Goal: Task Accomplishment & Management: Manage account settings

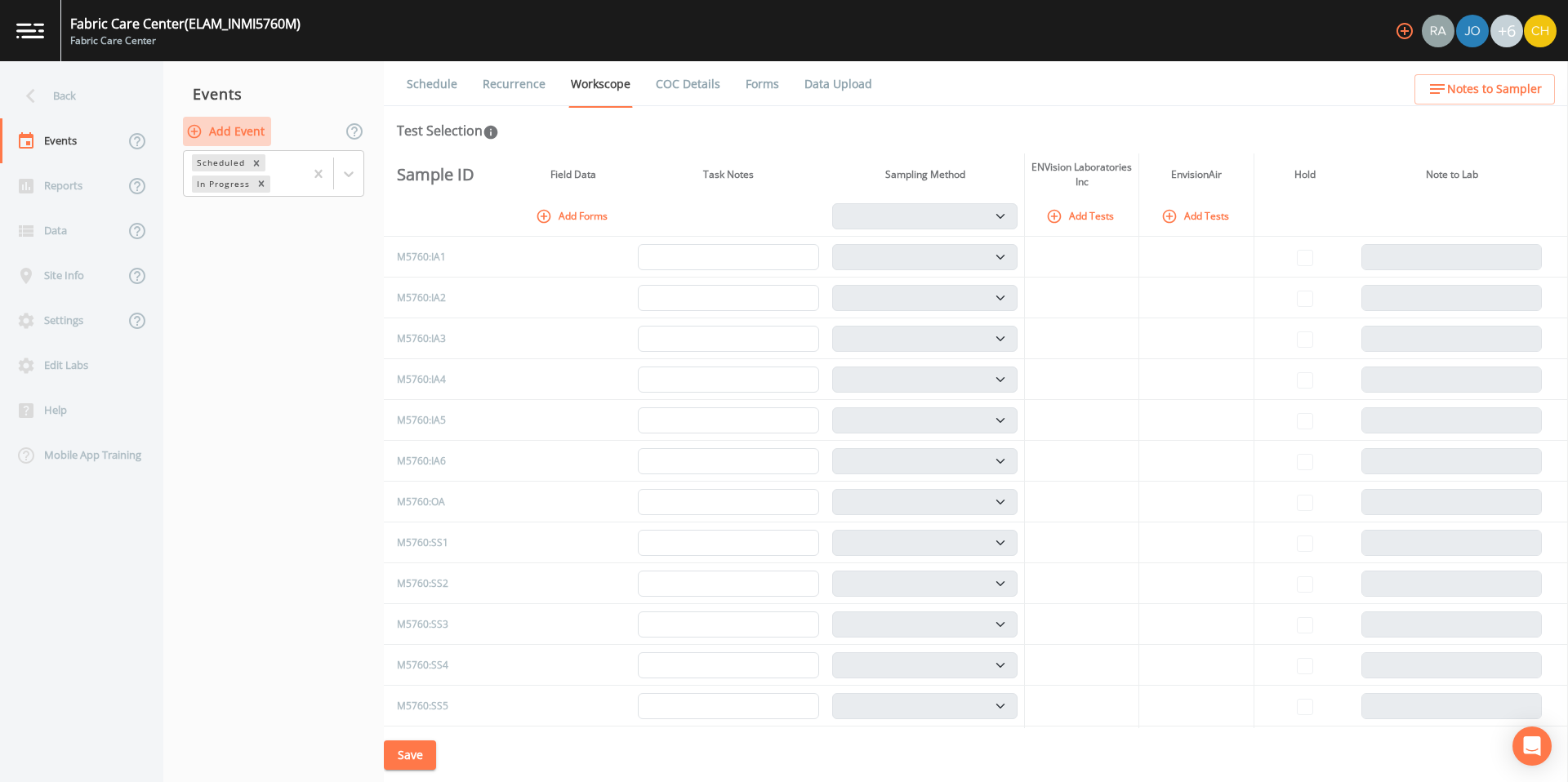
click at [229, 134] on button "Add Event" at bounding box center [227, 131] width 88 height 30
select select "soil_vapor"
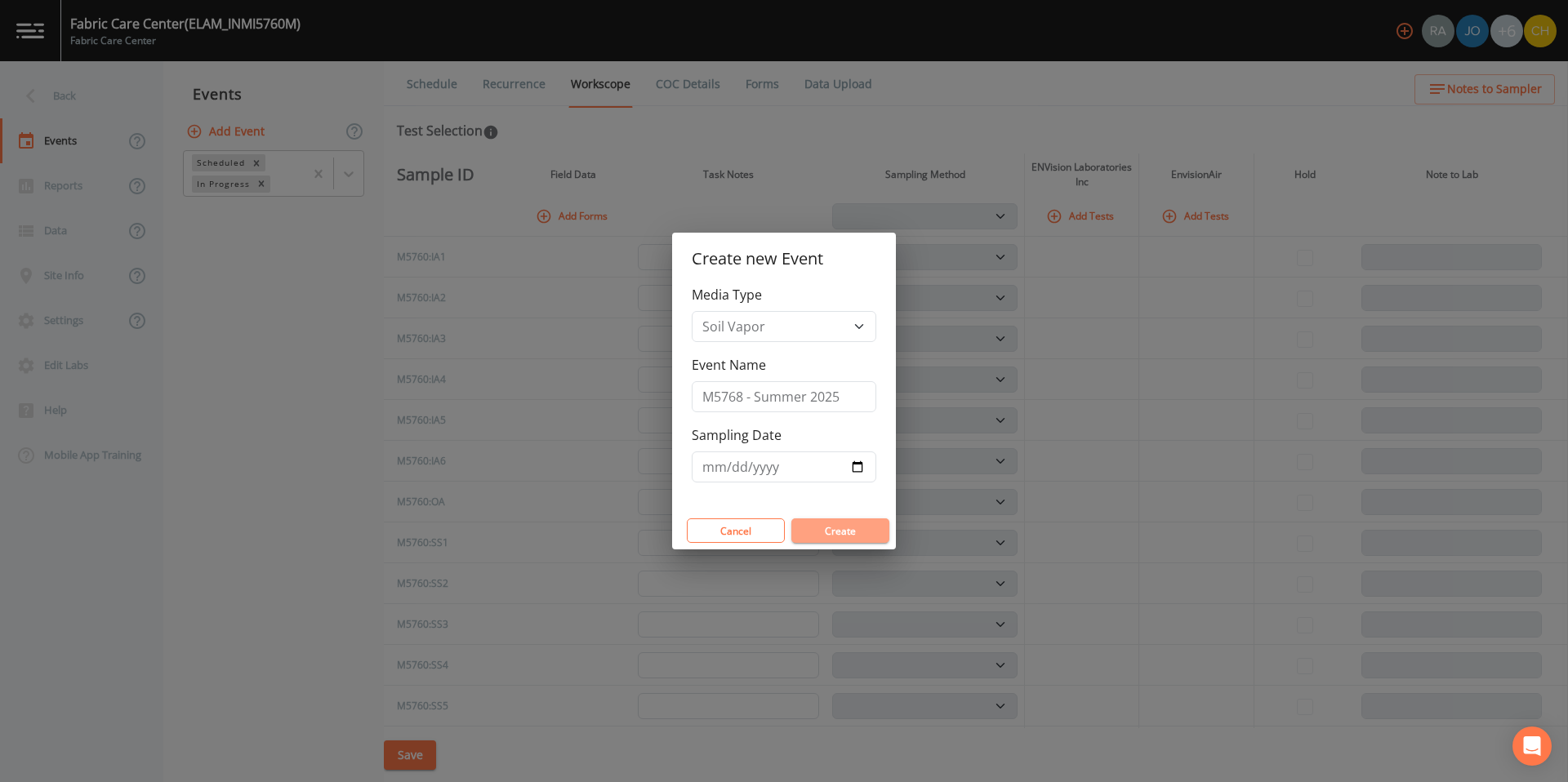
click at [840, 529] on button "Create" at bounding box center [841, 530] width 98 height 24
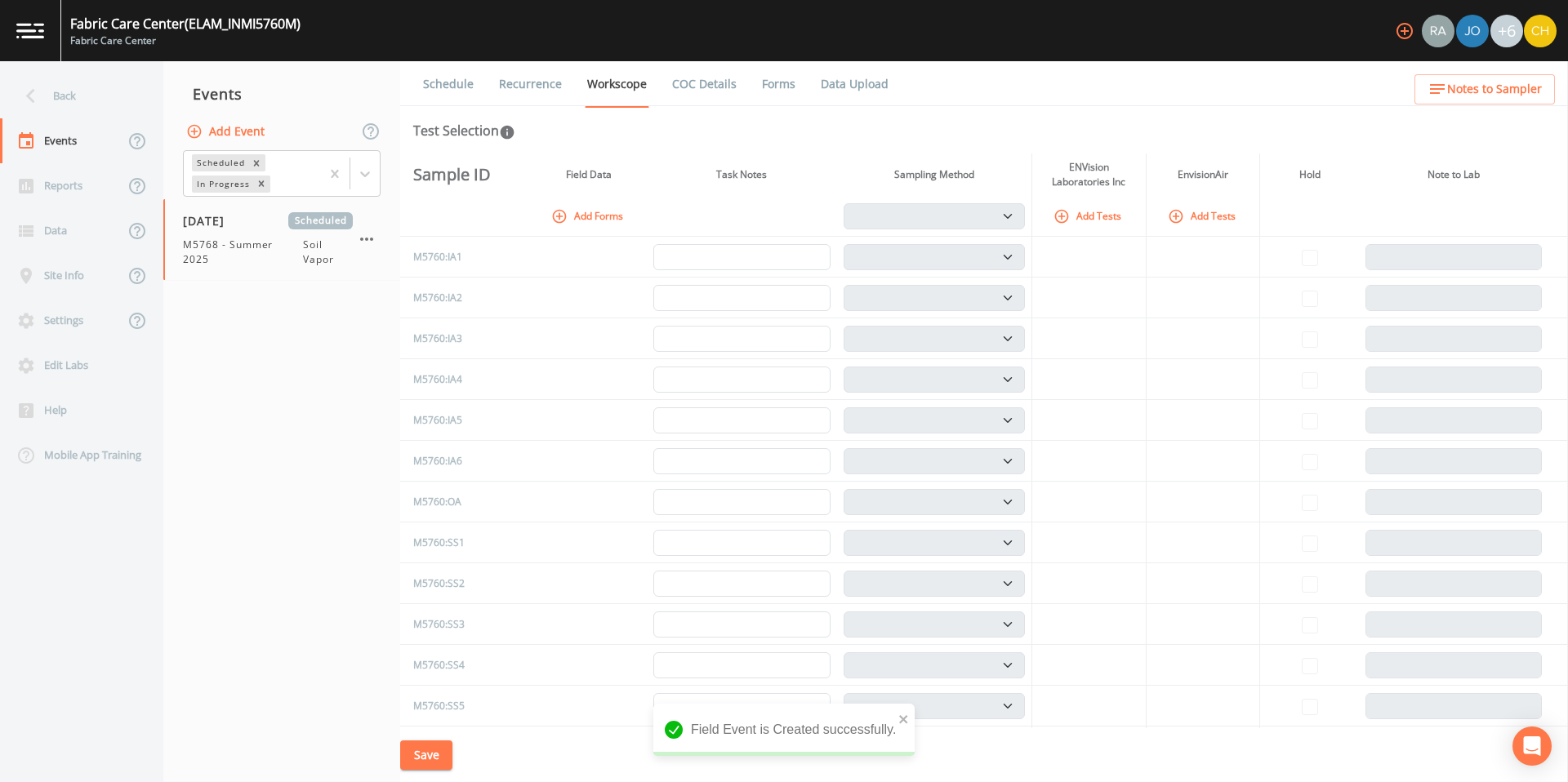
click at [1069, 214] on icon "button" at bounding box center [1062, 216] width 16 height 16
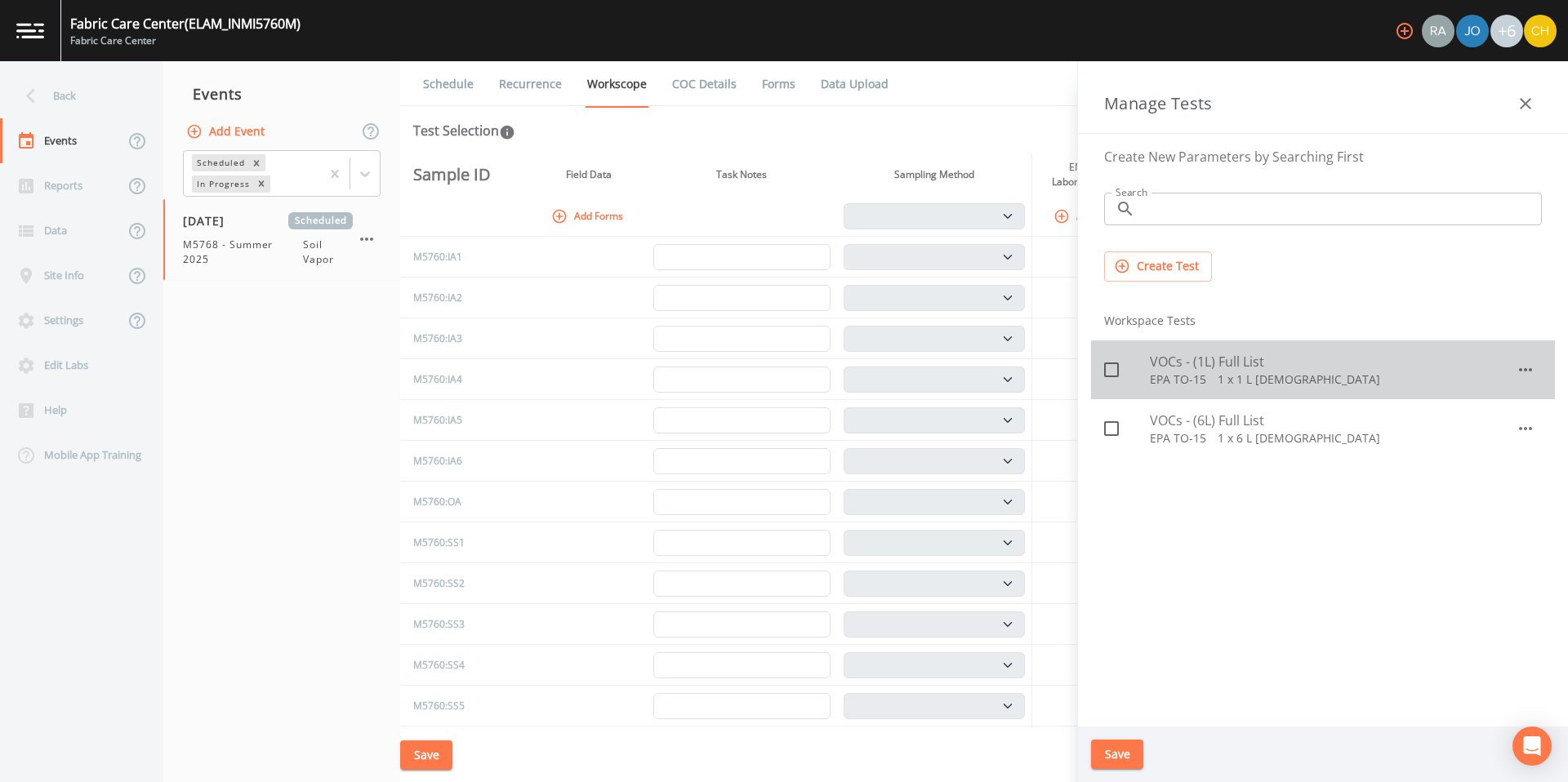
click at [1112, 374] on icon at bounding box center [1111, 370] width 20 height 20
checkbox input "true"
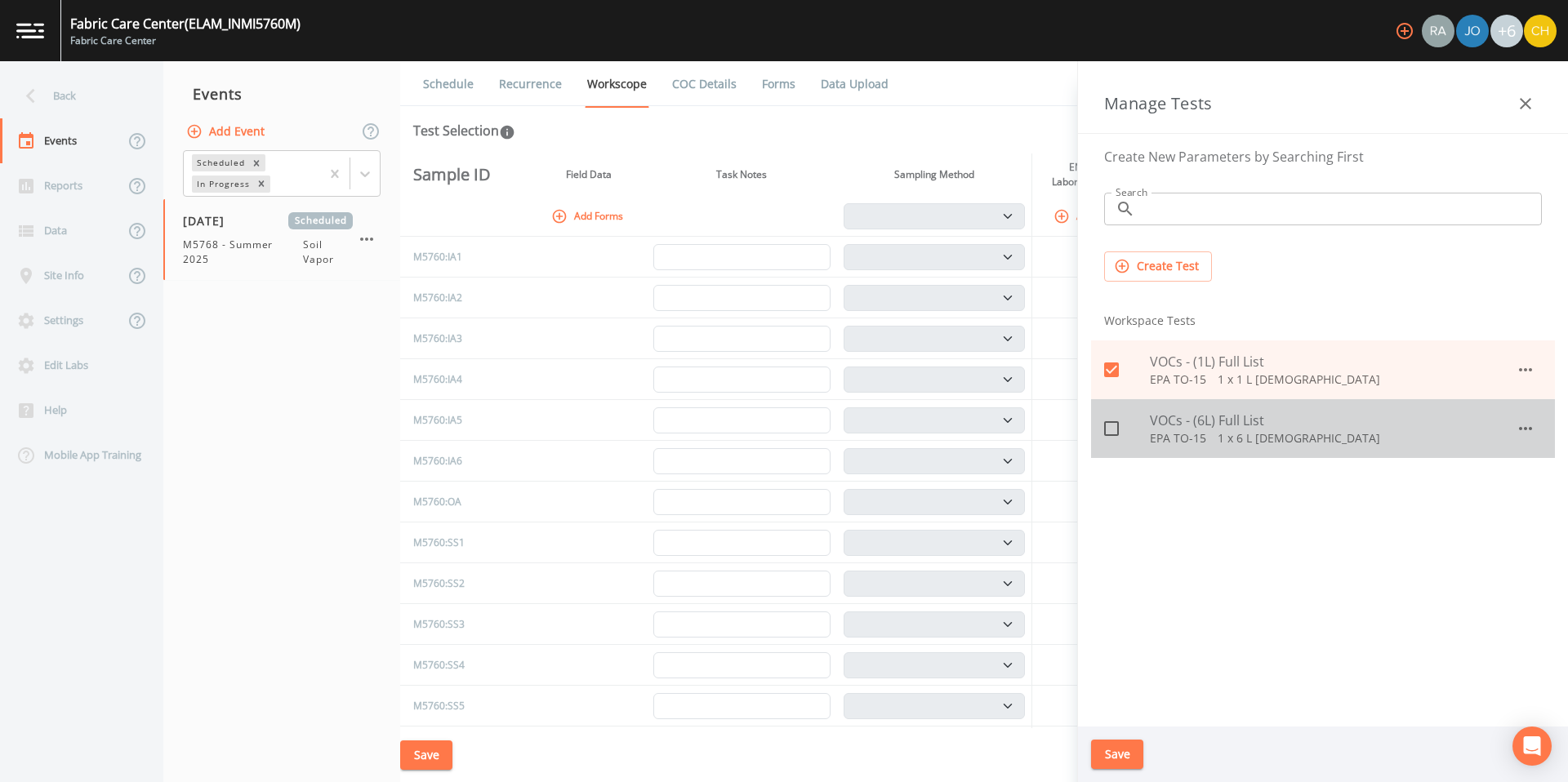
click at [1113, 429] on icon at bounding box center [1111, 429] width 20 height 20
checkbox input "true"
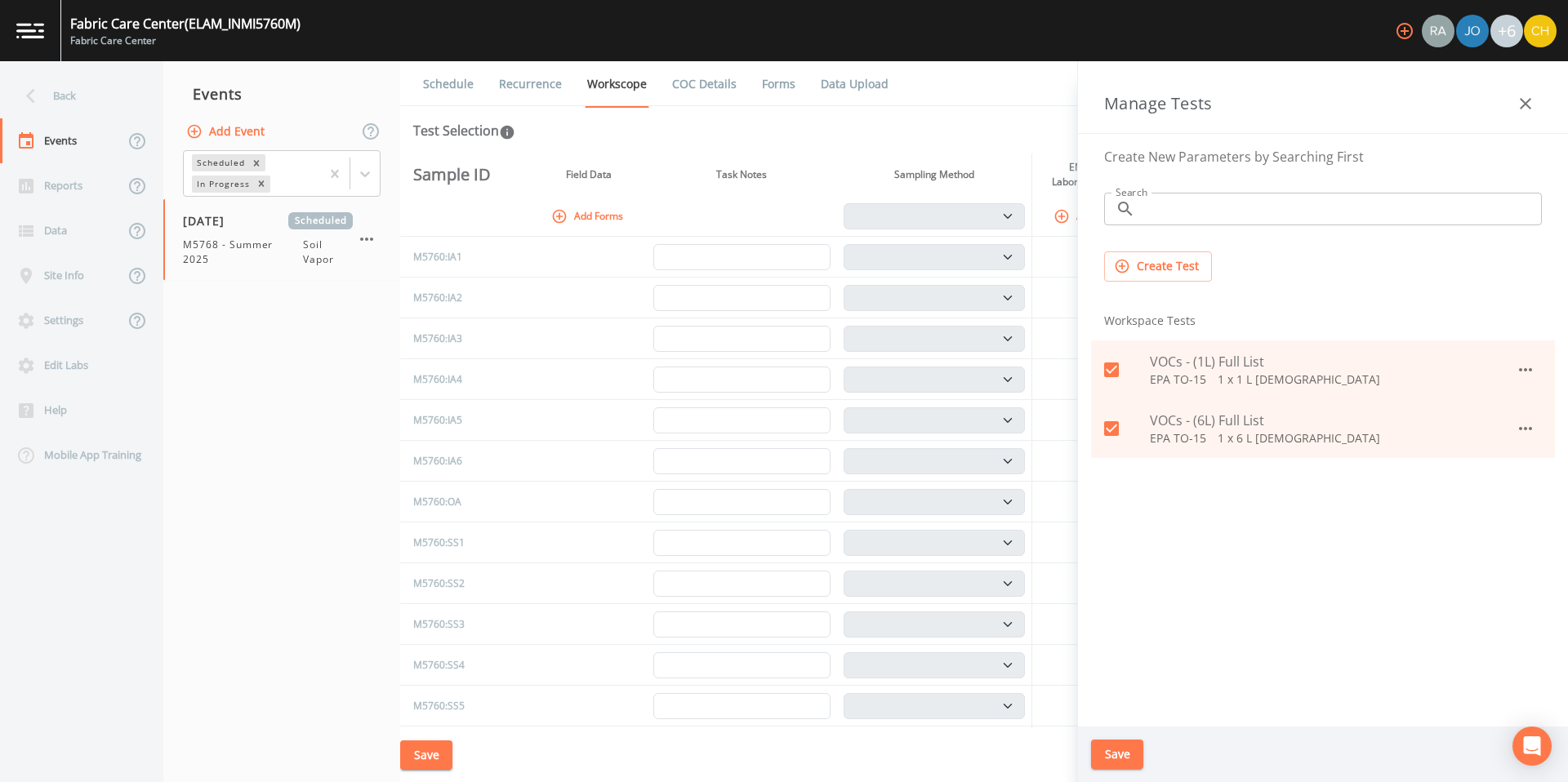
click at [1131, 748] on button "Save" at bounding box center [1117, 754] width 53 height 30
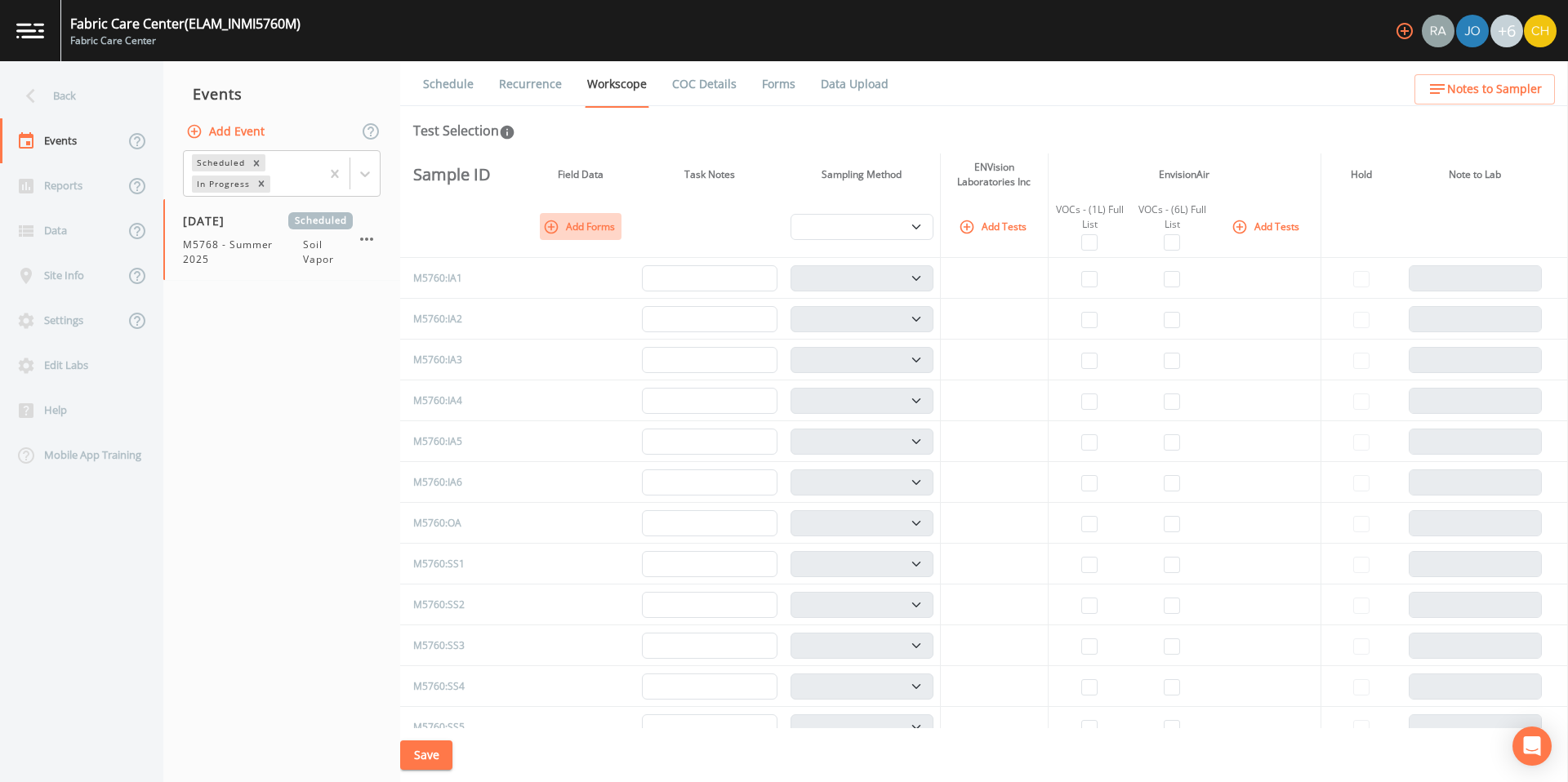
click at [549, 230] on icon "button" at bounding box center [551, 227] width 16 height 16
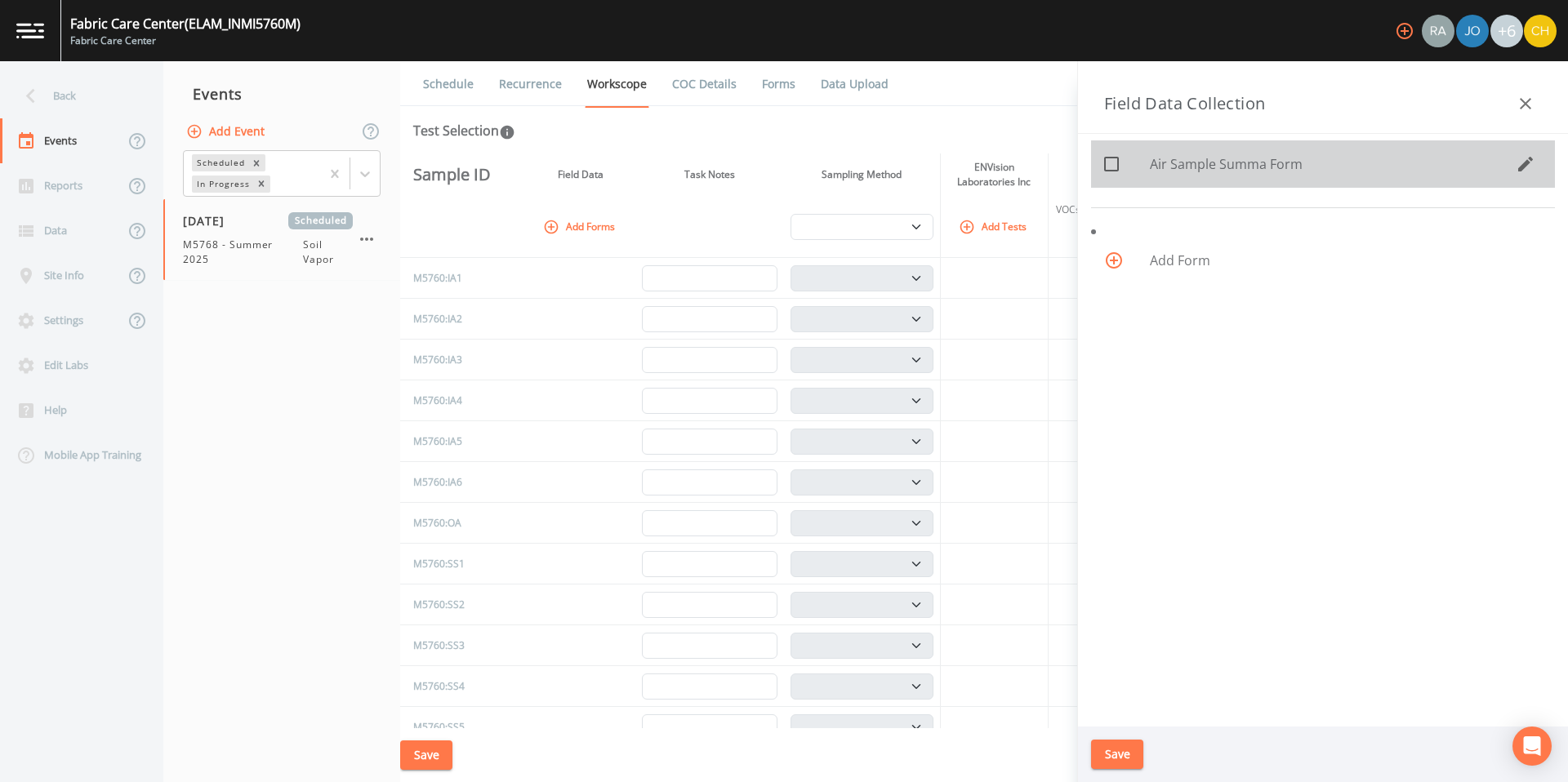
click at [1113, 167] on icon at bounding box center [1111, 164] width 20 height 20
checkbox input "true"
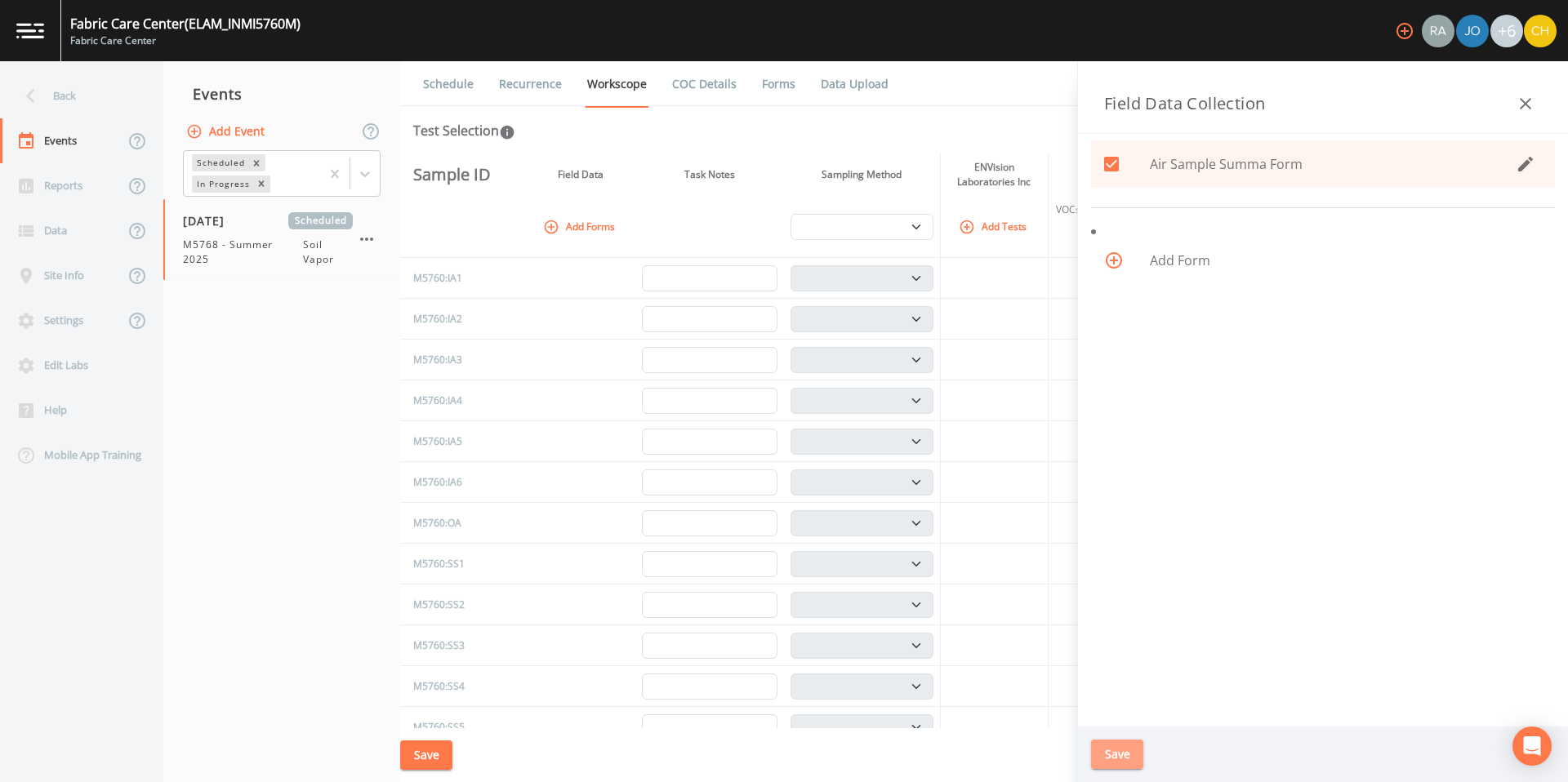
click at [1116, 756] on button "Save" at bounding box center [1117, 754] width 53 height 30
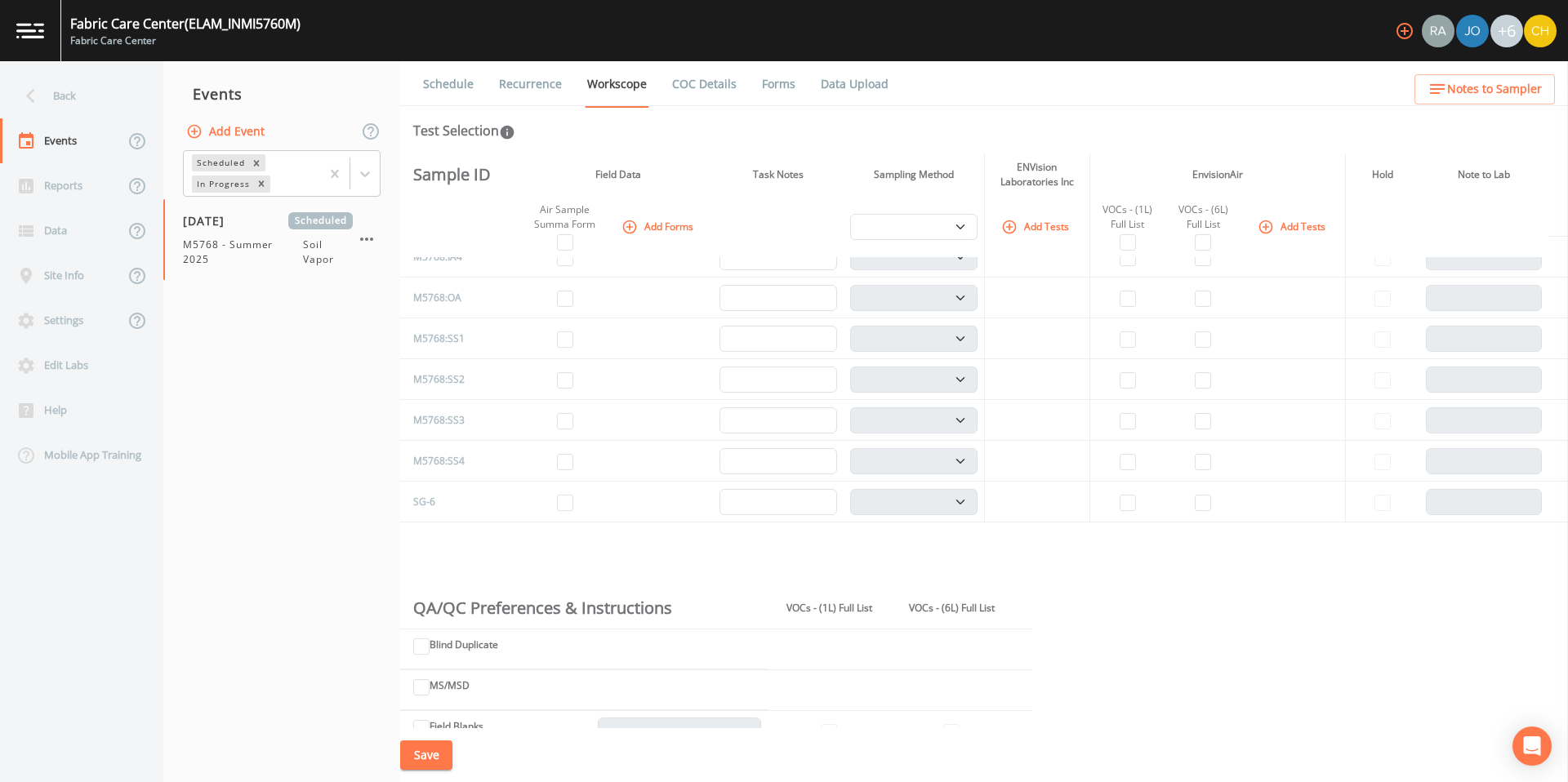
scroll to position [635, 0]
click at [565, 505] on input "checkbox" at bounding box center [565, 502] width 16 height 16
checkbox input "true"
click at [561, 466] on input "checkbox" at bounding box center [565, 461] width 16 height 16
checkbox input "true"
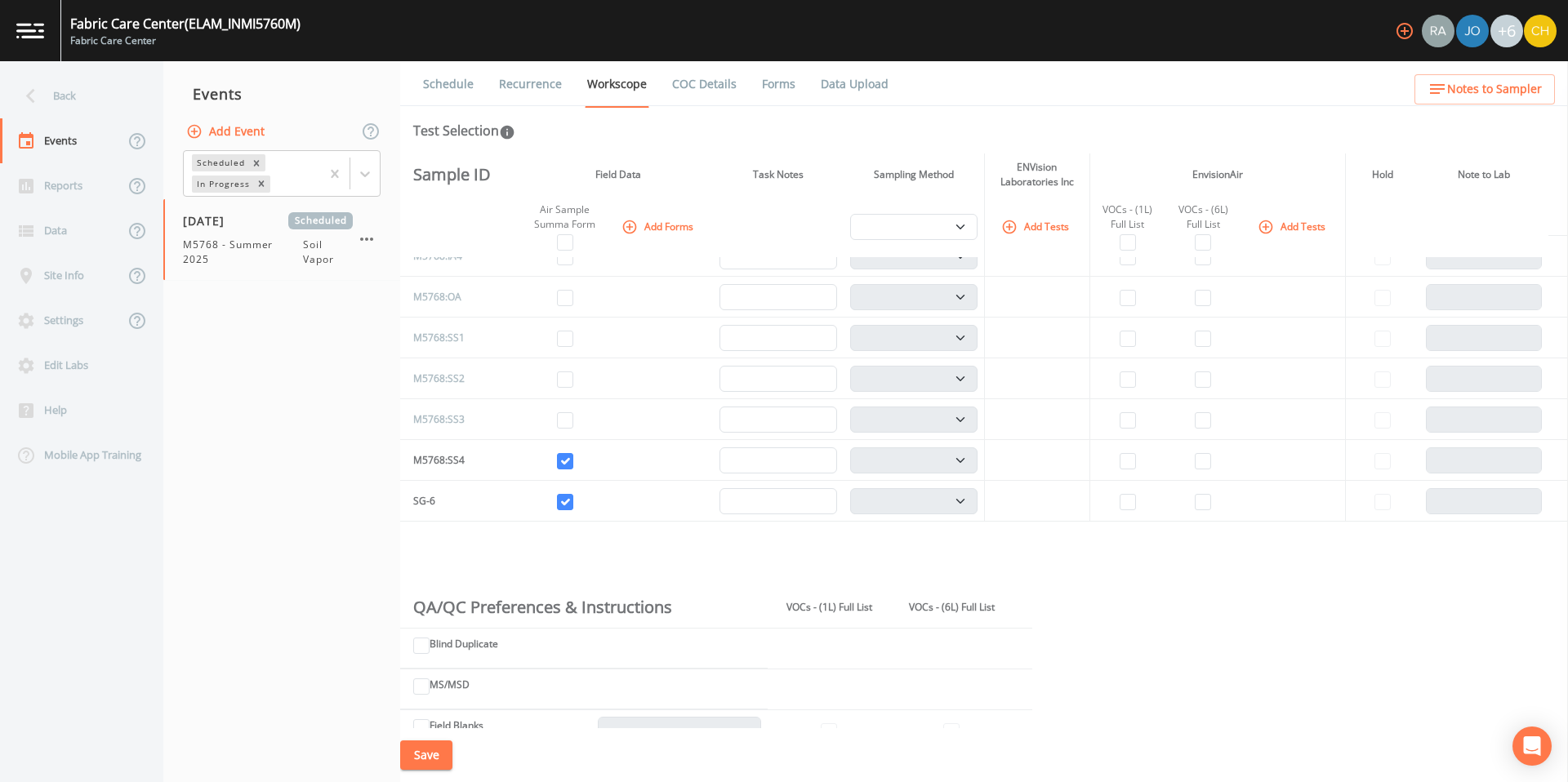
click at [557, 429] on td at bounding box center [565, 419] width 82 height 41
click at [561, 423] on input "checkbox" at bounding box center [565, 420] width 16 height 16
checkbox input "true"
click at [561, 382] on input "checkbox" at bounding box center [565, 379] width 16 height 16
checkbox input "true"
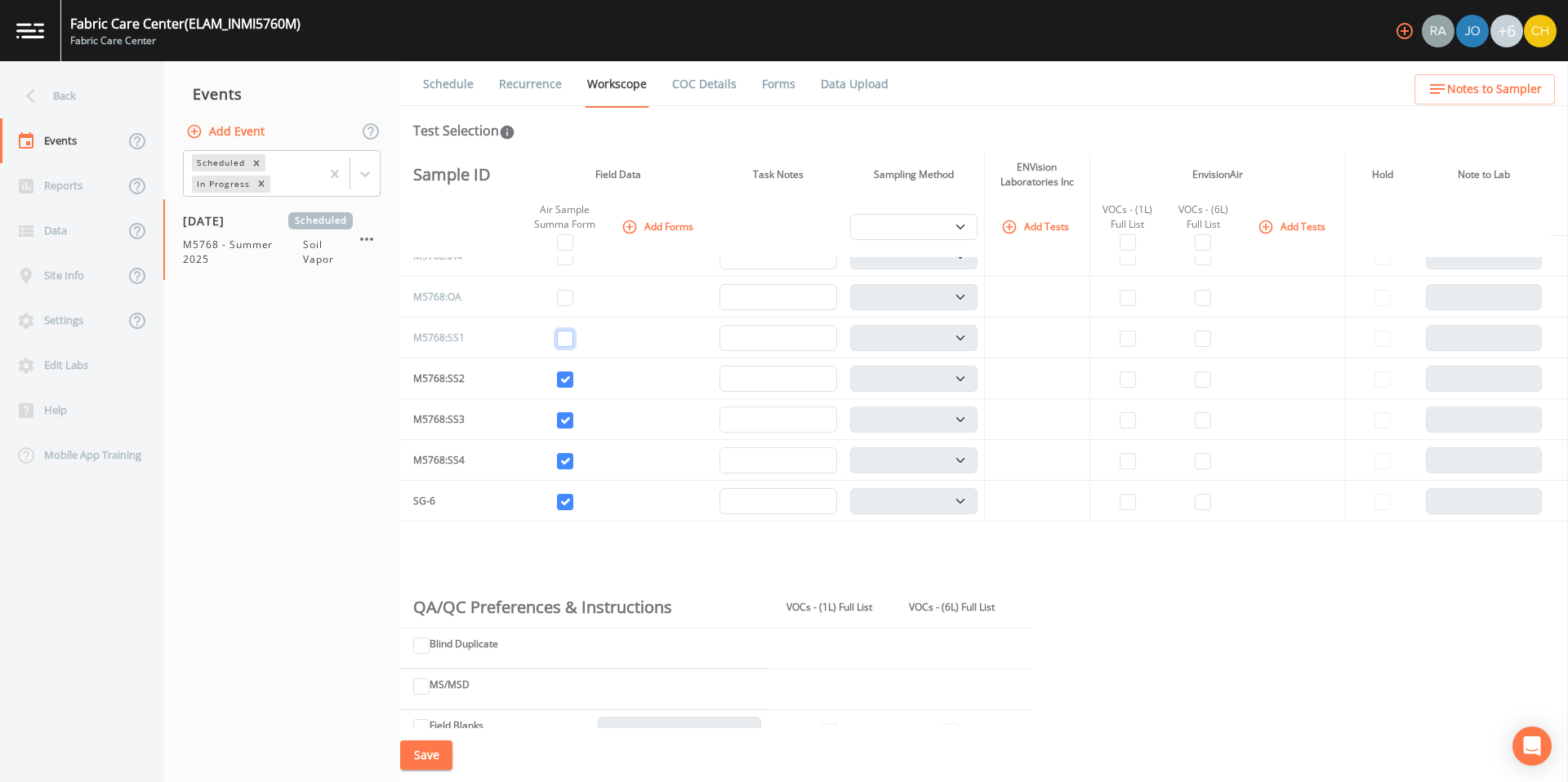
click at [561, 342] on input "checkbox" at bounding box center [565, 339] width 16 height 16
checkbox input "true"
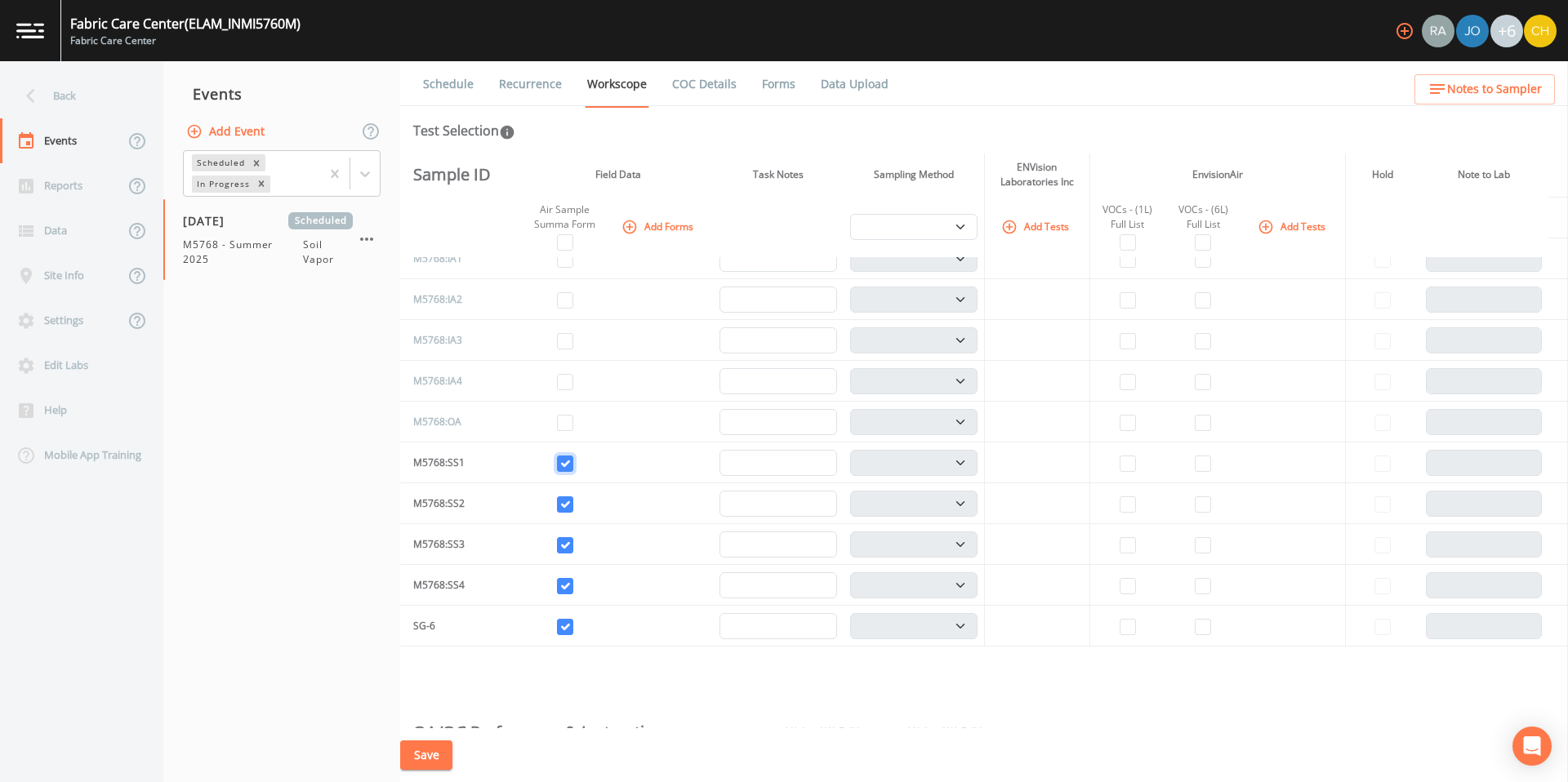
scroll to position [500, 0]
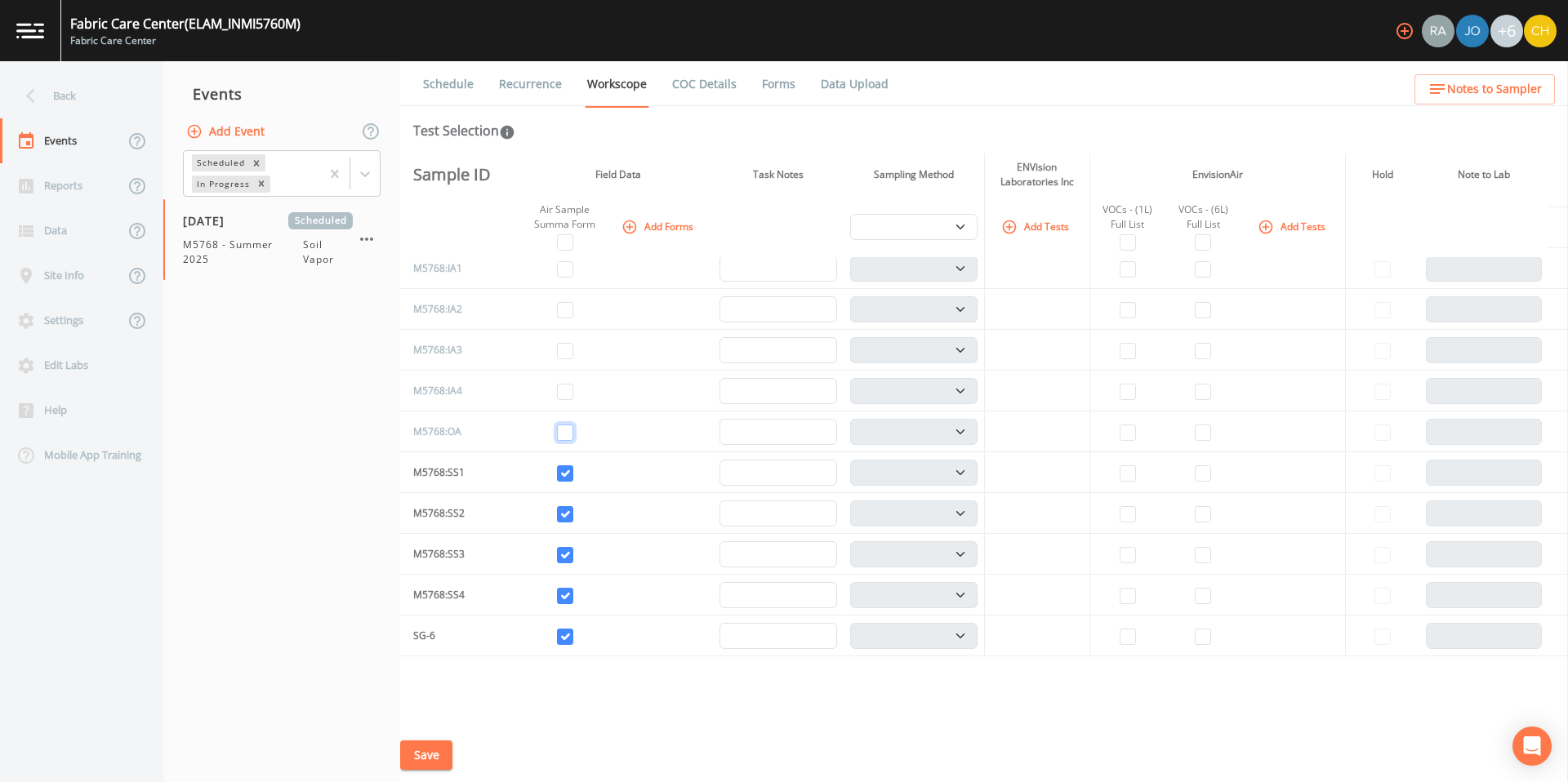
click at [561, 438] on input "checkbox" at bounding box center [565, 432] width 16 height 16
checkbox input "true"
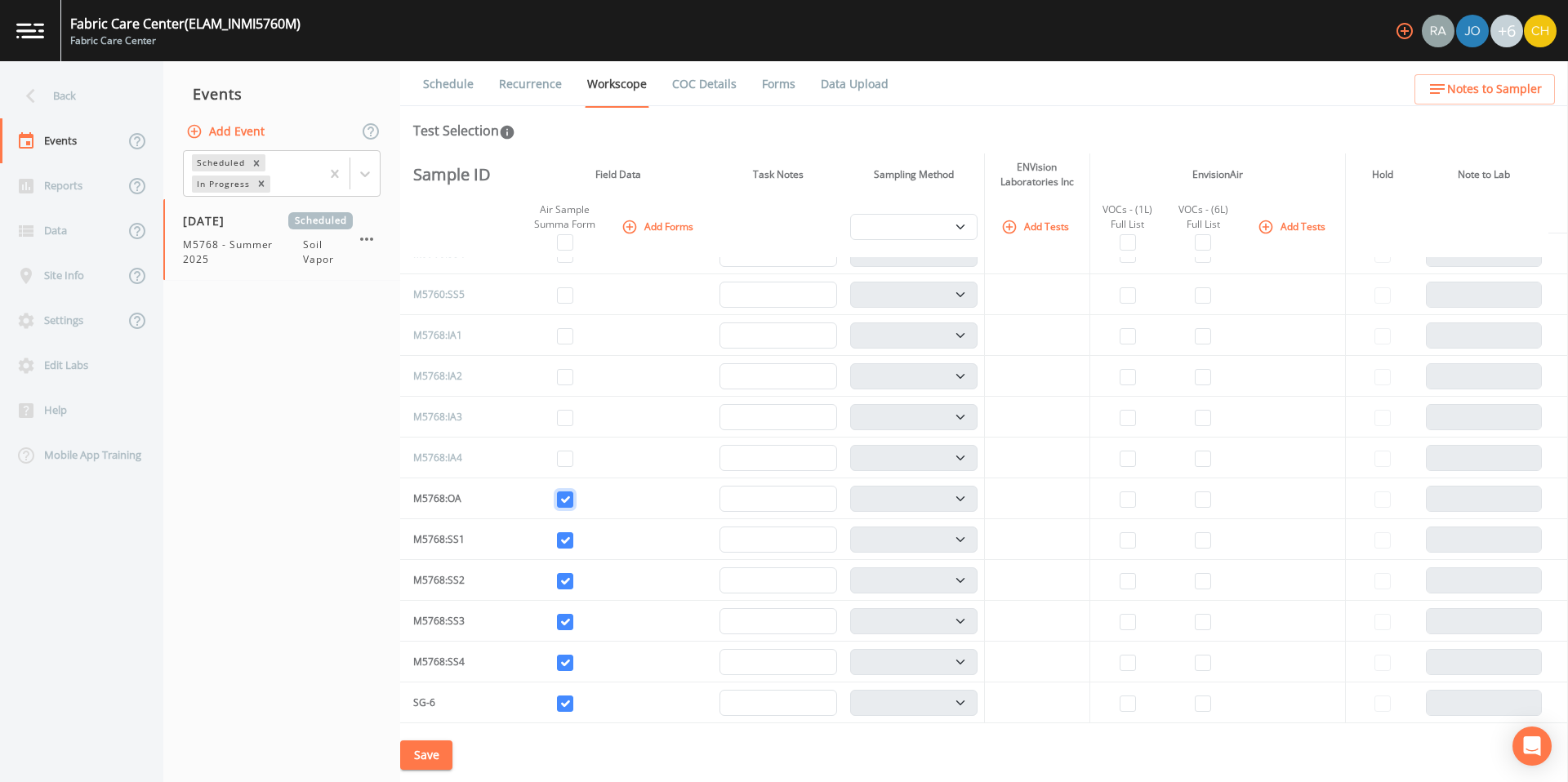
scroll to position [426, 0]
click at [562, 466] on input "checkbox" at bounding box center [565, 465] width 16 height 16
checkbox input "true"
click at [561, 428] on input "checkbox" at bounding box center [565, 424] width 16 height 16
checkbox input "true"
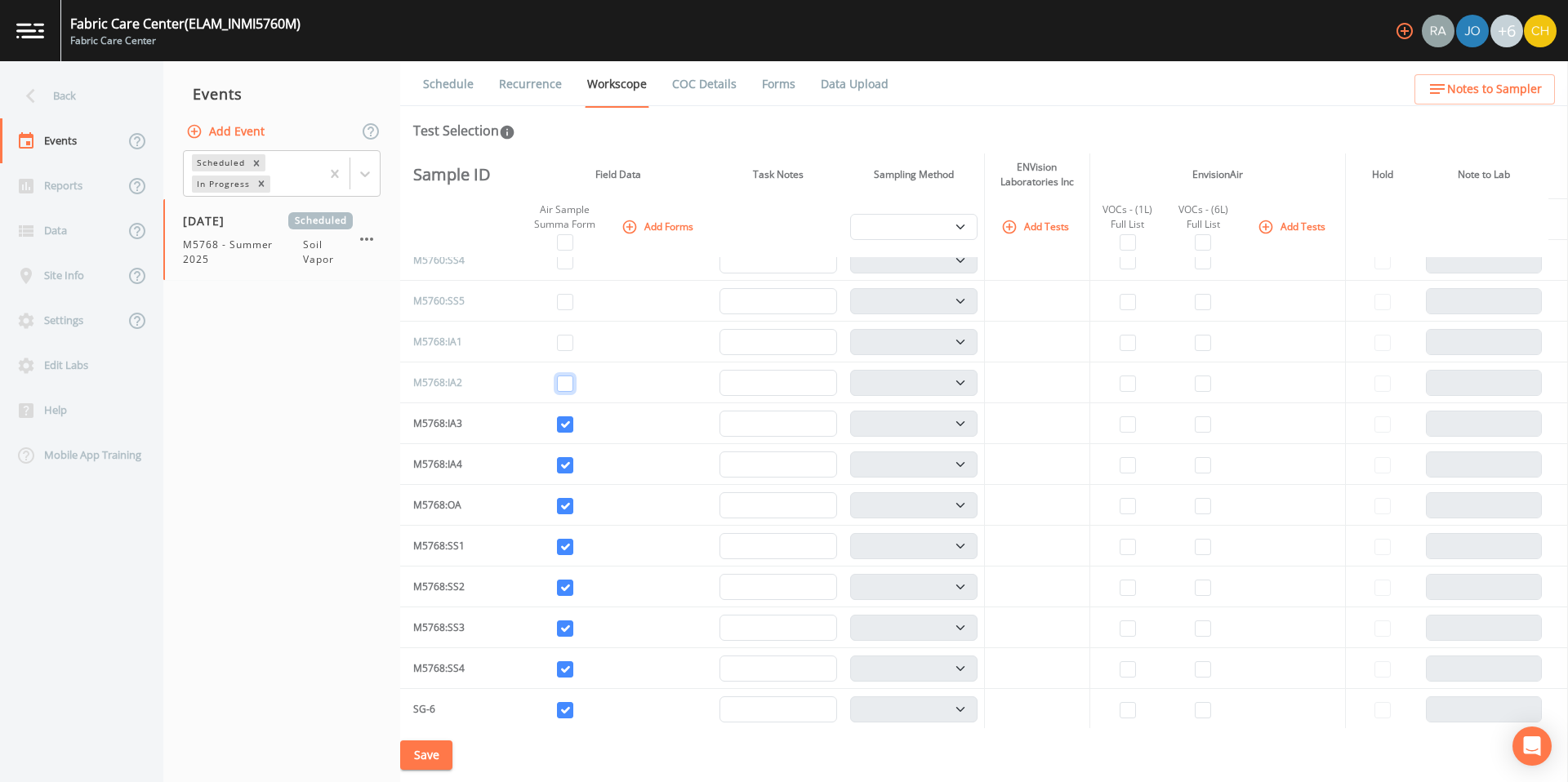
click at [561, 383] on input "checkbox" at bounding box center [565, 384] width 16 height 16
checkbox input "true"
click at [561, 348] on input "checkbox" at bounding box center [565, 342] width 16 height 16
checkbox input "true"
click at [1124, 713] on input "checkbox" at bounding box center [1127, 710] width 16 height 16
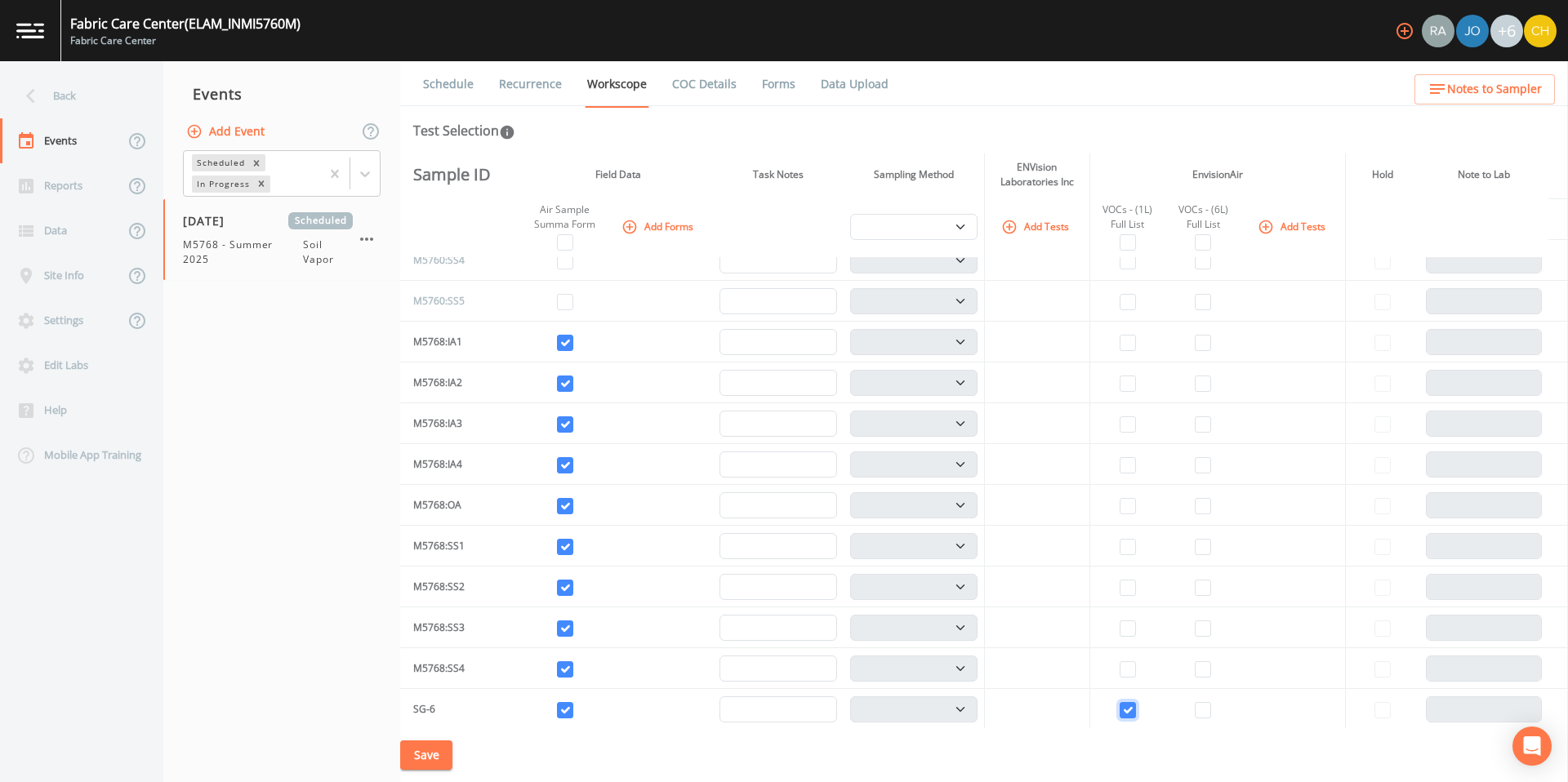
checkbox input "true"
select select "c5bfc0a2-8365-4ab6-a941-dacac289f9c5"
click at [1195, 670] on input "checkbox" at bounding box center [1202, 669] width 16 height 16
checkbox input "true"
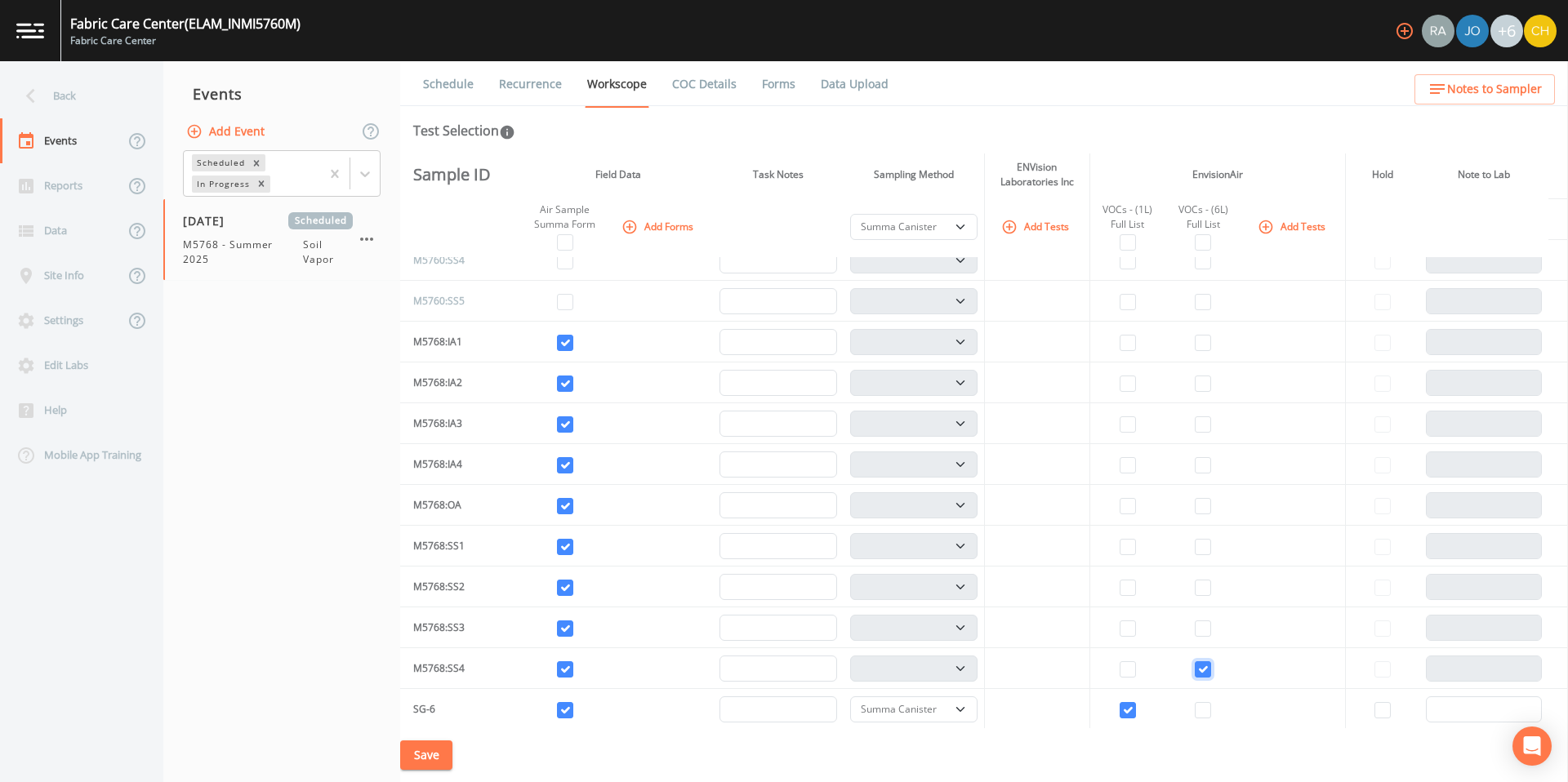
select select "c5bfc0a2-8365-4ab6-a941-dacac289f9c5"
click at [1199, 626] on input "checkbox" at bounding box center [1202, 629] width 16 height 16
checkbox input "true"
select select "c5bfc0a2-8365-4ab6-a941-dacac289f9c5"
click at [1201, 588] on input "checkbox" at bounding box center [1202, 587] width 16 height 16
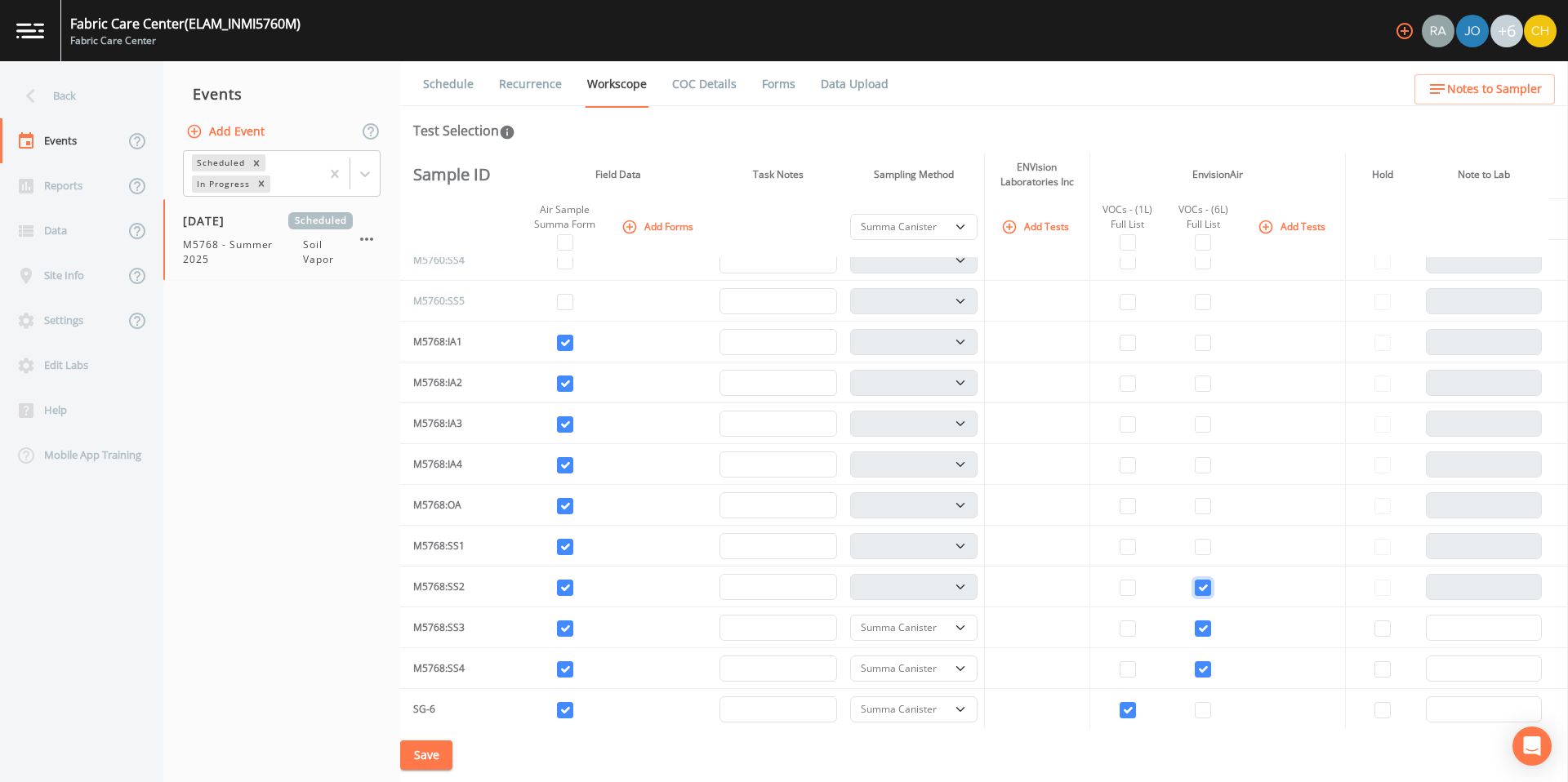
checkbox input "true"
select select "c5bfc0a2-8365-4ab6-a941-dacac289f9c5"
click at [1201, 552] on input "checkbox" at bounding box center [1202, 547] width 16 height 16
checkbox input "true"
select select "c5bfc0a2-8365-4ab6-a941-dacac289f9c5"
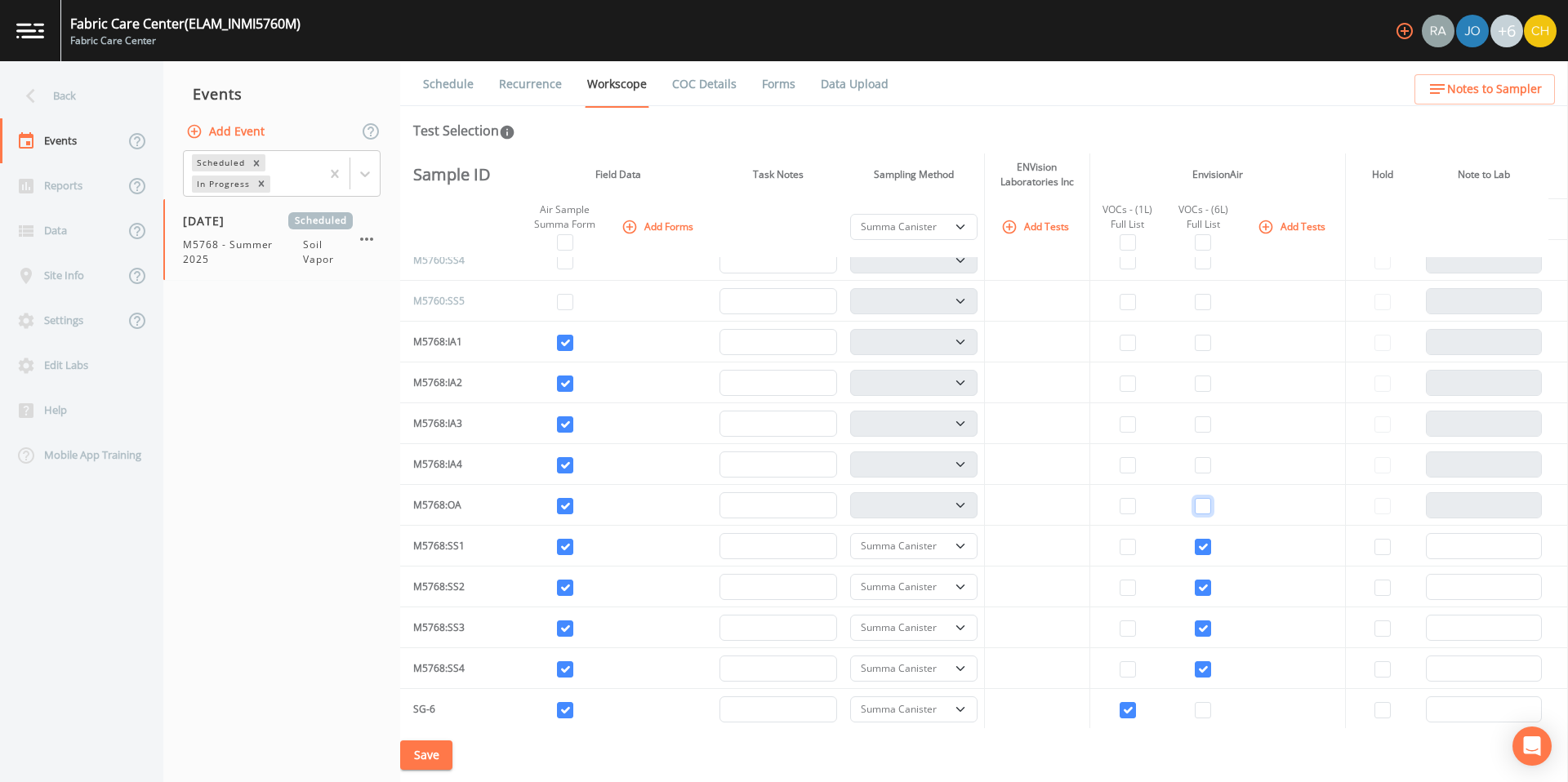
click at [1201, 504] on input "checkbox" at bounding box center [1202, 506] width 16 height 16
checkbox input "true"
select select "c5bfc0a2-8365-4ab6-a941-dacac289f9c5"
click at [1199, 469] on input "checkbox" at bounding box center [1202, 465] width 16 height 16
checkbox input "true"
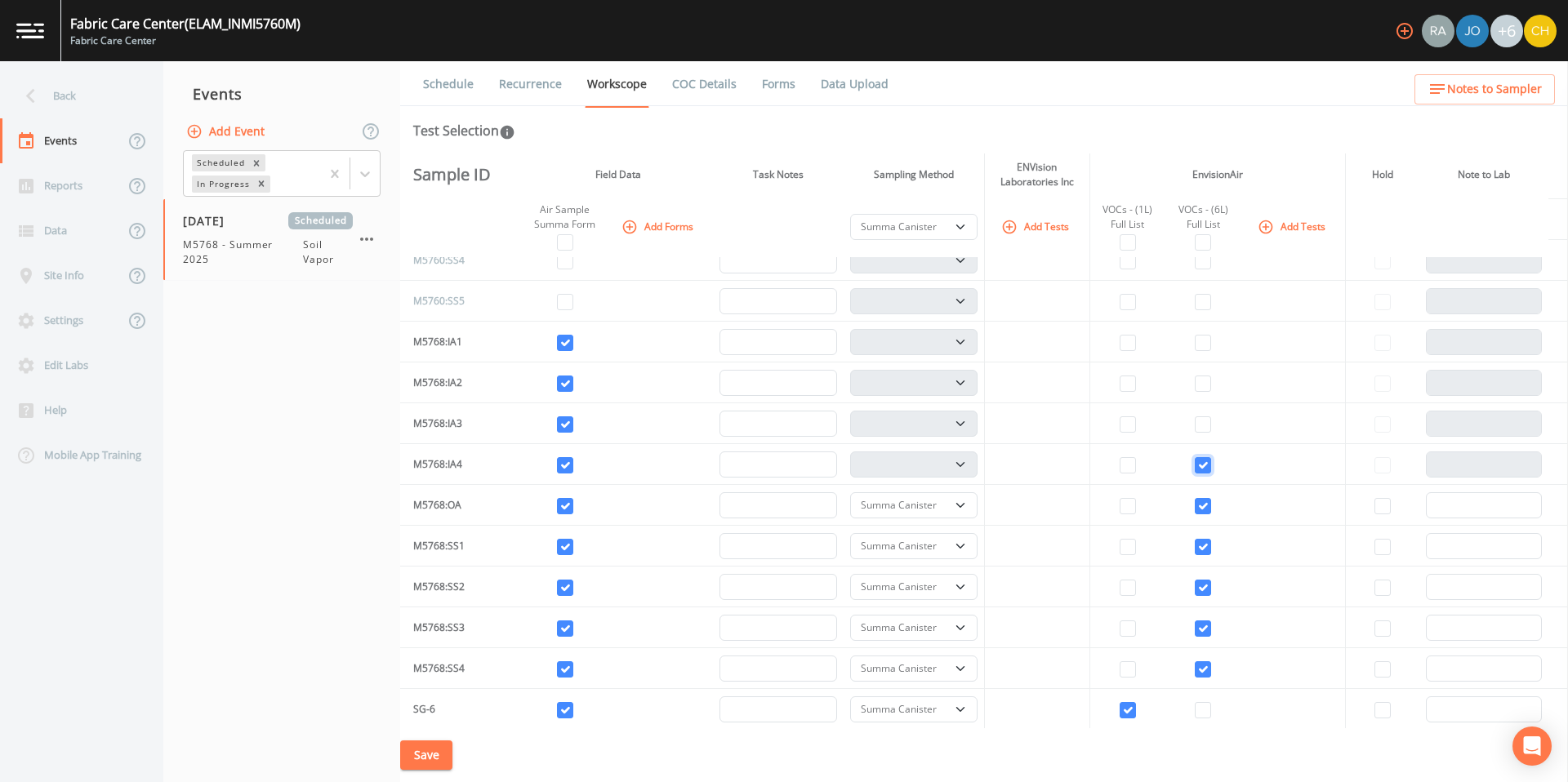
select select "c5bfc0a2-8365-4ab6-a941-dacac289f9c5"
click at [1195, 416] on input "checkbox" at bounding box center [1202, 424] width 16 height 16
checkbox input "true"
select select "c5bfc0a2-8365-4ab6-a941-dacac289f9c5"
click at [1197, 383] on input "checkbox" at bounding box center [1202, 384] width 16 height 16
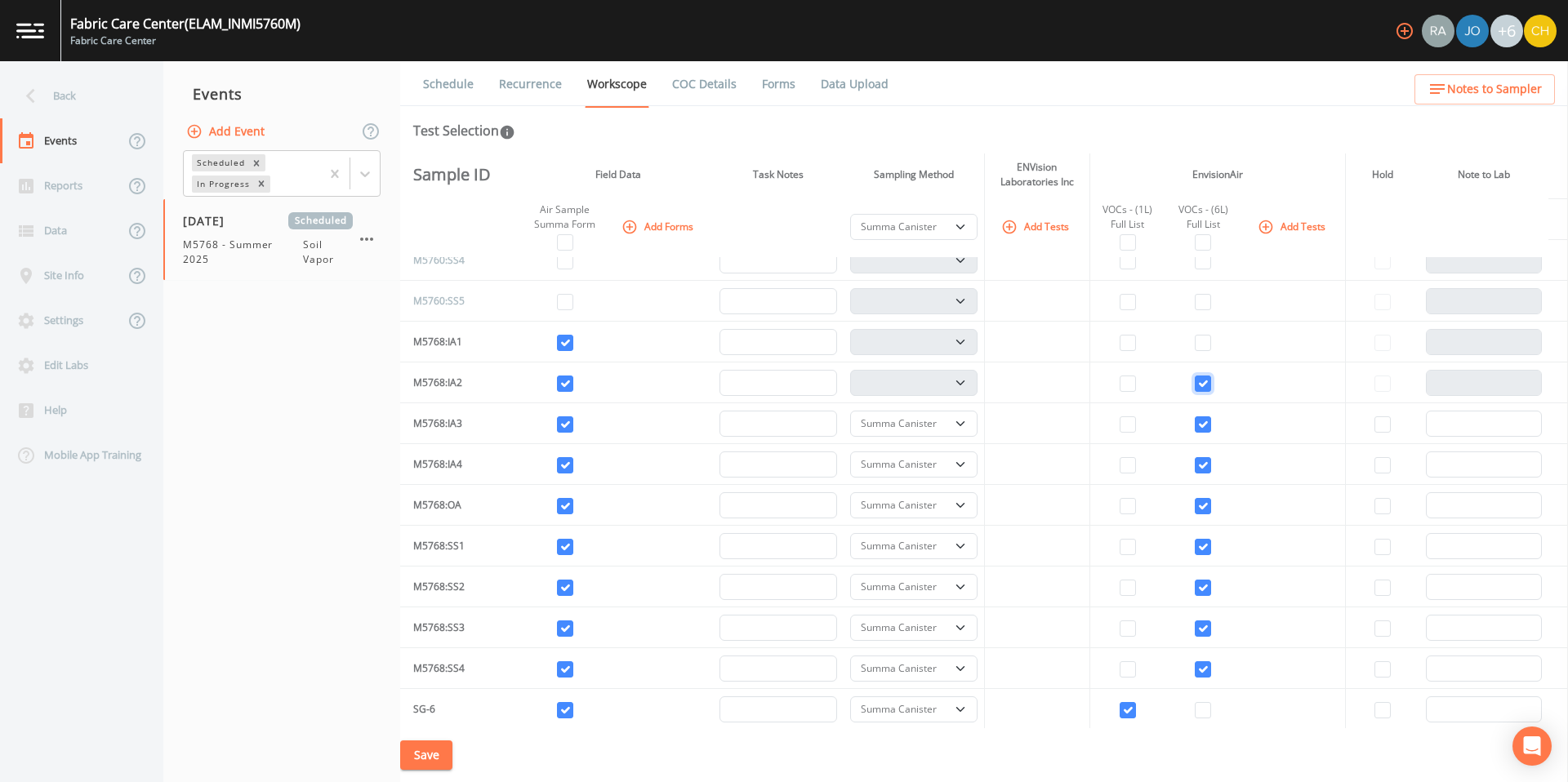
checkbox input "true"
select select "c5bfc0a2-8365-4ab6-a941-dacac289f9c5"
click at [1196, 337] on input "checkbox" at bounding box center [1202, 342] width 16 height 16
checkbox input "true"
select select "c5bfc0a2-8365-4ab6-a941-dacac289f9c5"
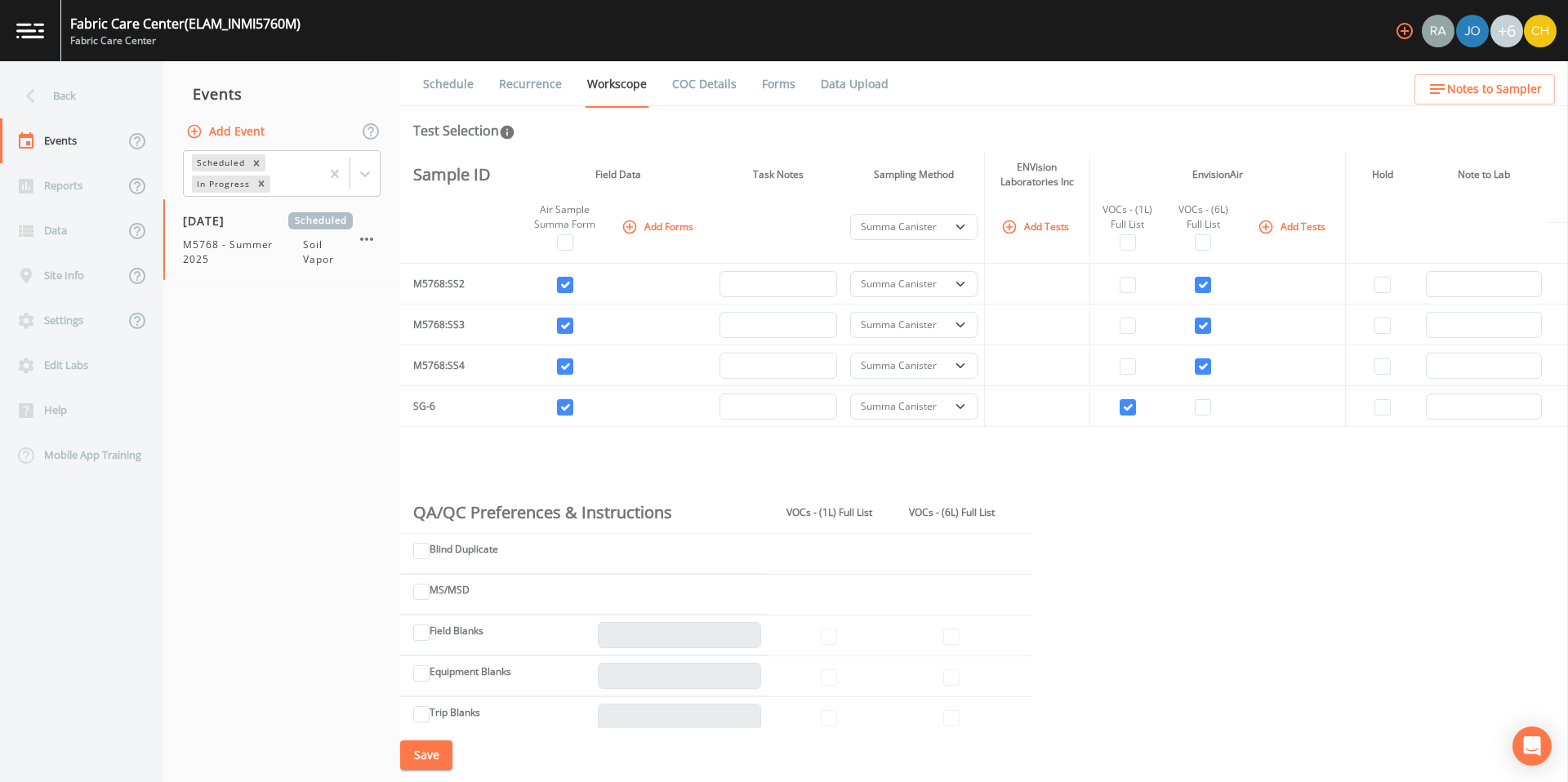
scroll to position [951, 0]
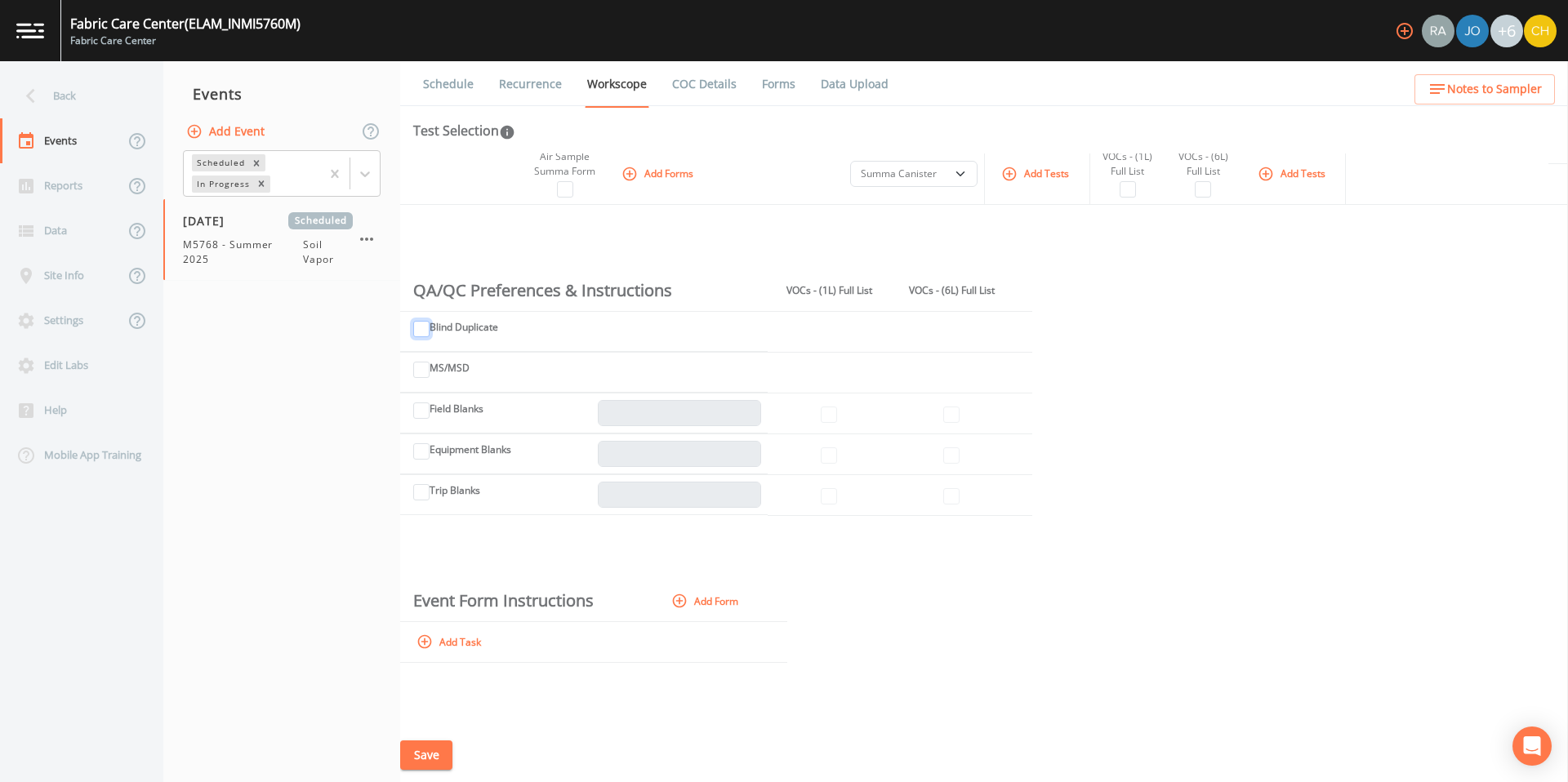
click at [421, 330] on input "Blind Duplicate" at bounding box center [421, 328] width 16 height 16
checkbox input "true"
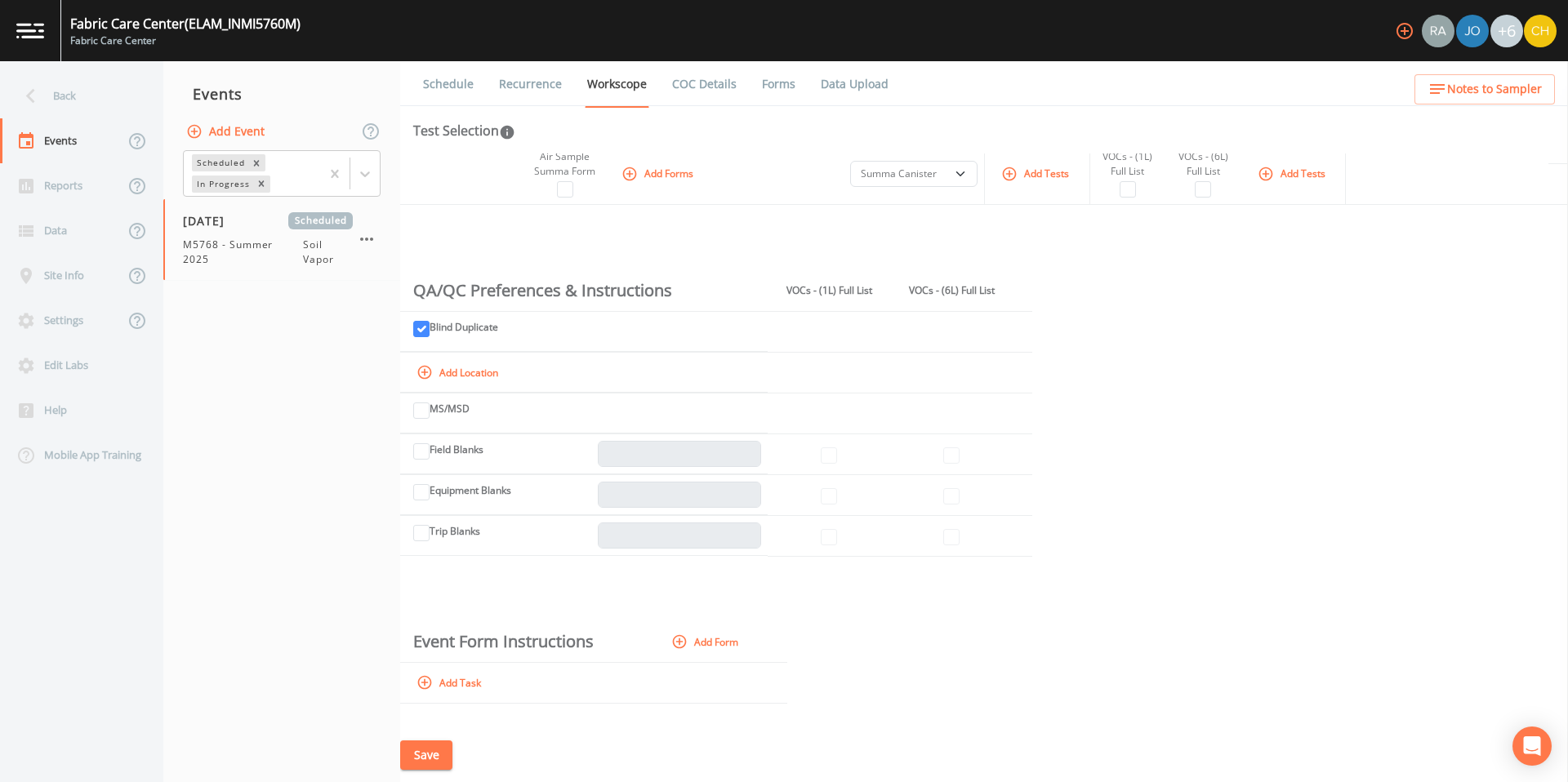
click at [430, 372] on icon "button" at bounding box center [425, 372] width 14 height 14
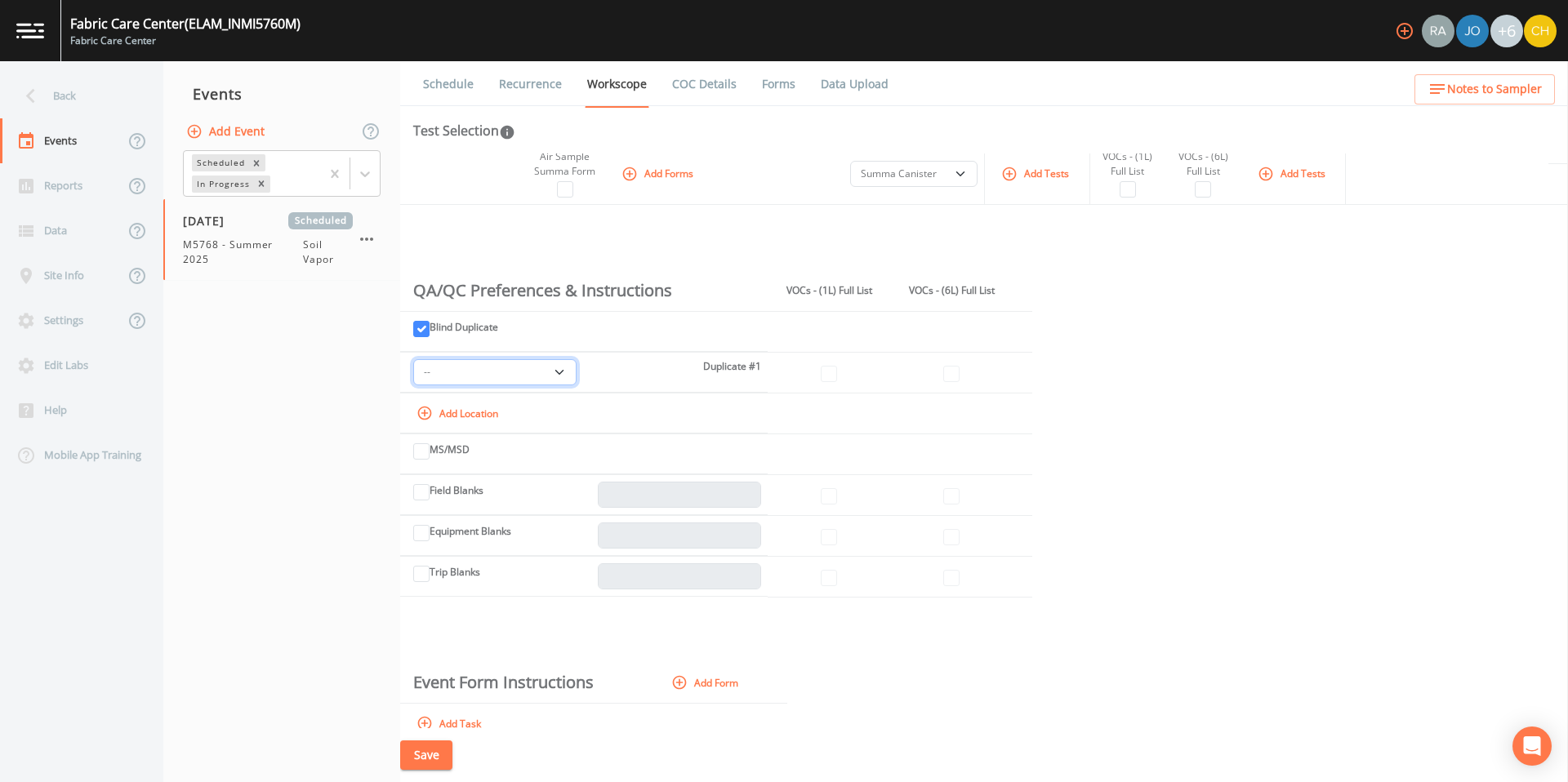
click at [553, 374] on select "-- M5768:IA1 M5768:IA2 M5768:IA3 M5768:IA4 M5768:OA M5768:SS1 M5768:SS2 M5768:S…" at bounding box center [494, 372] width 163 height 26
select select "39a7257b-2ea6-42cf-8e06-a60b2581a02d"
click at [429, 759] on button "Save" at bounding box center [426, 755] width 53 height 30
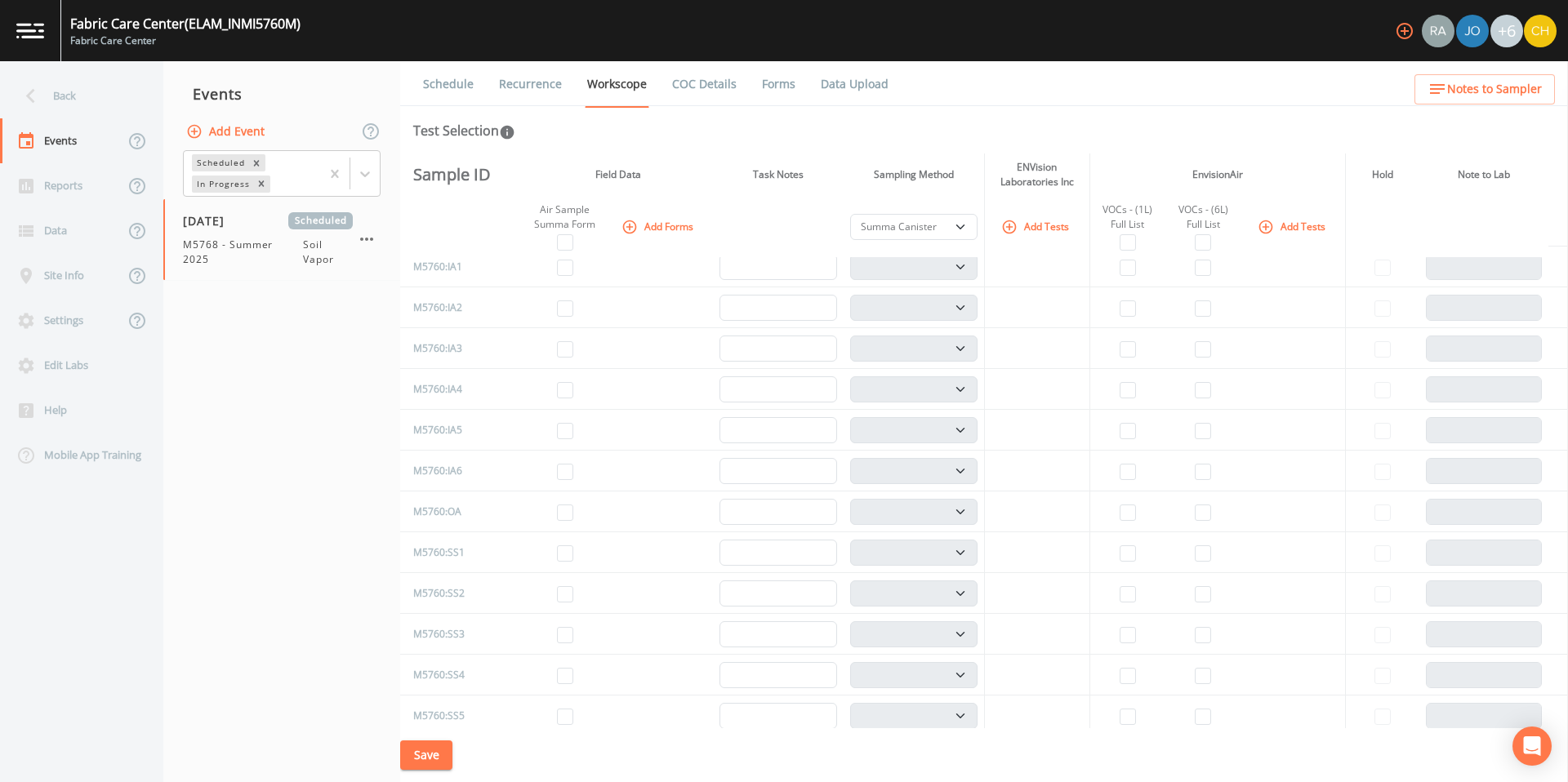
scroll to position [0, 0]
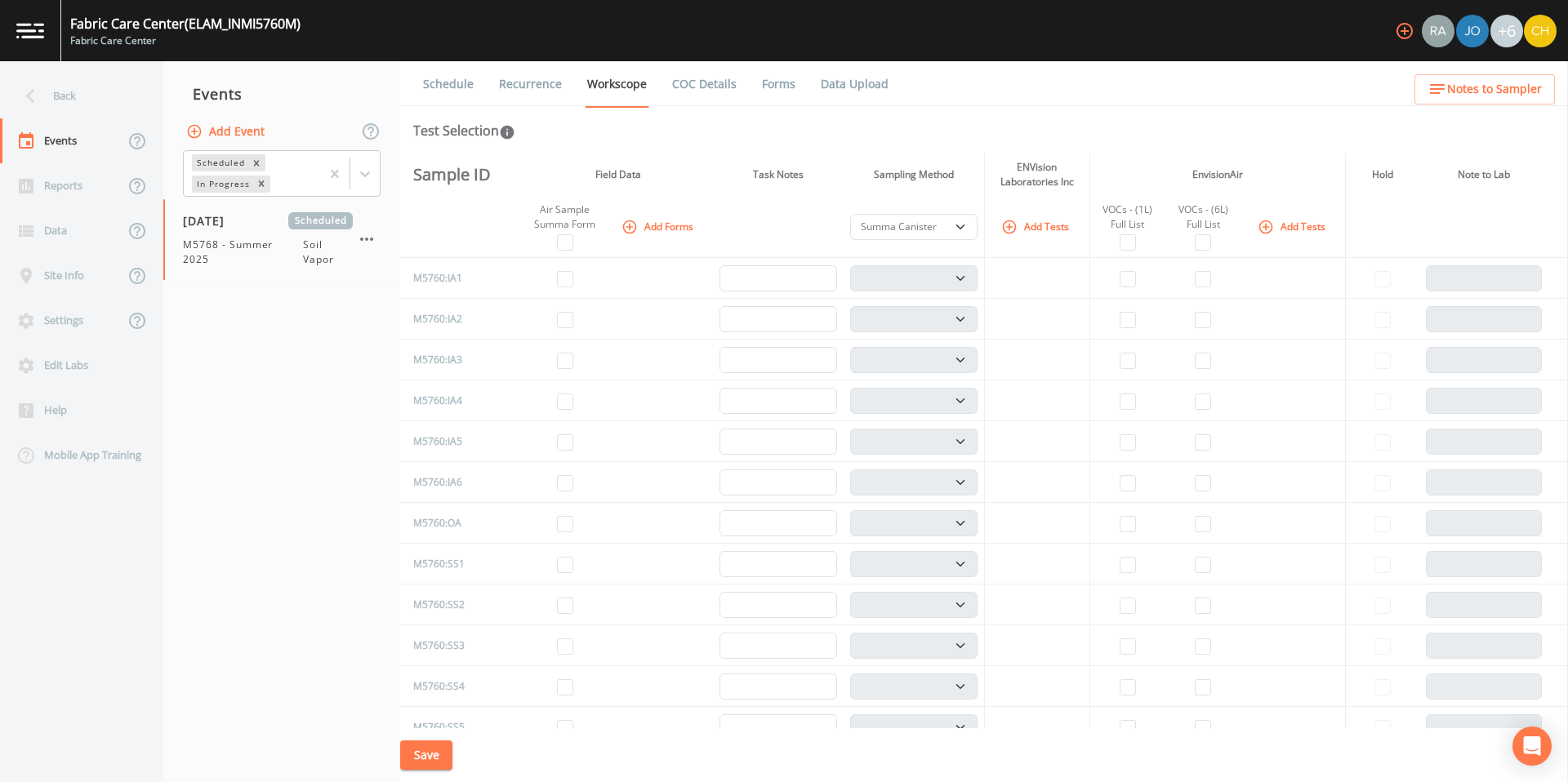
click at [686, 81] on link "COC Details" at bounding box center [704, 84] width 69 height 46
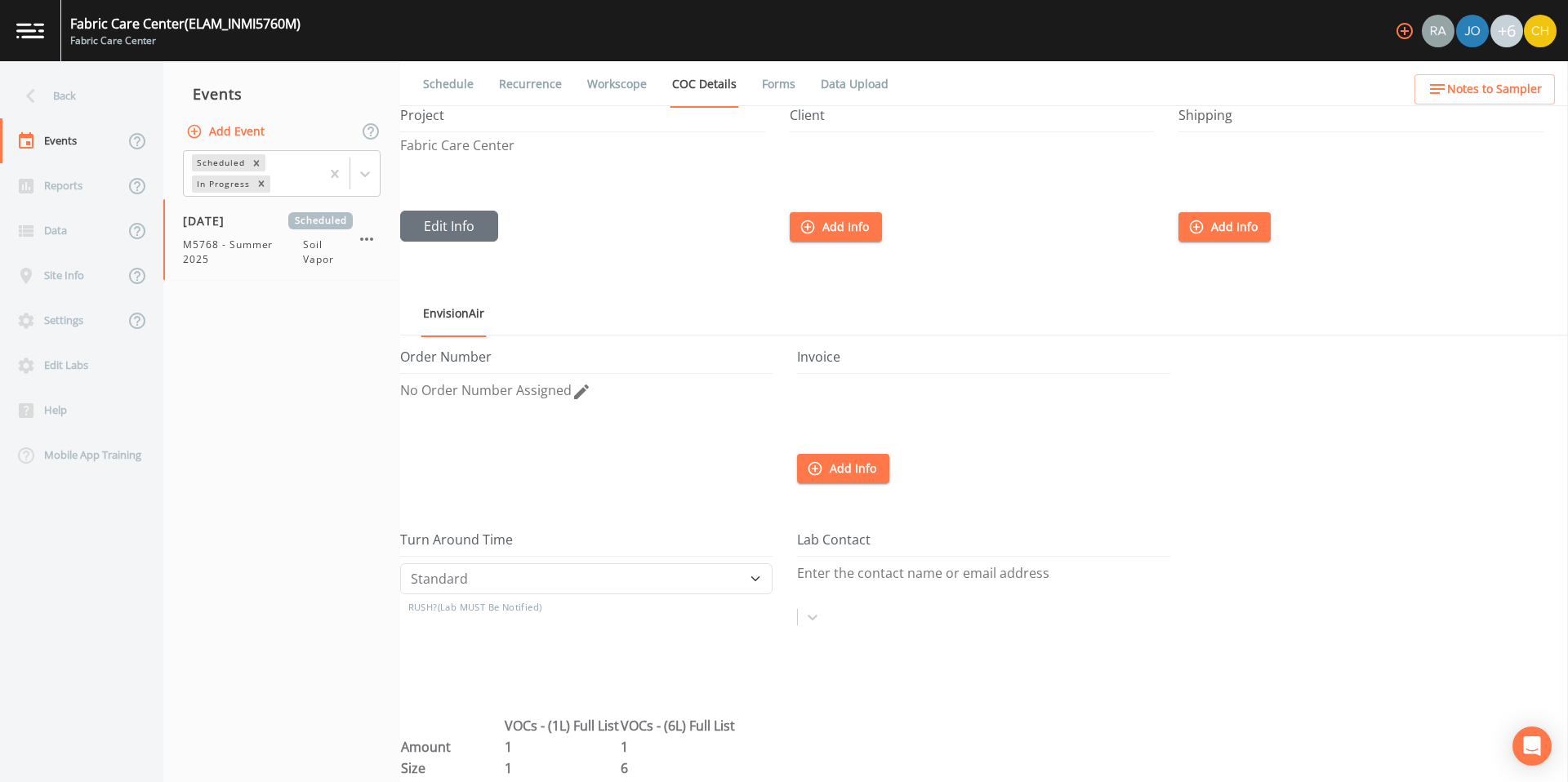
click at [496, 161] on div "Fabric Care Center" at bounding box center [582, 174] width 365 height 72
click at [444, 222] on button "Edit Info" at bounding box center [449, 226] width 98 height 31
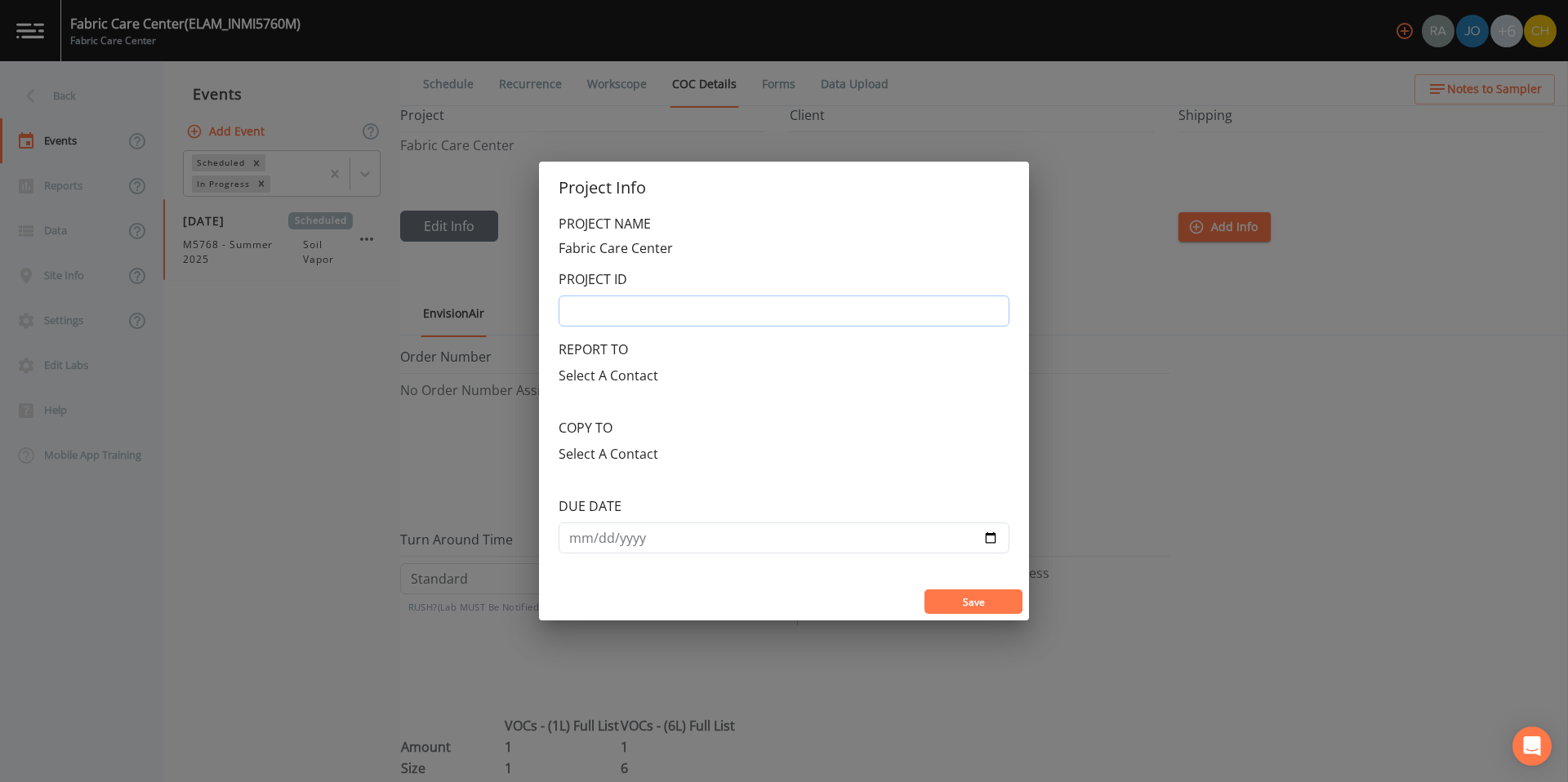
click at [599, 320] on input "text" at bounding box center [784, 311] width 451 height 31
type input "[PERSON_NAME]-INMI5760M-9.18"
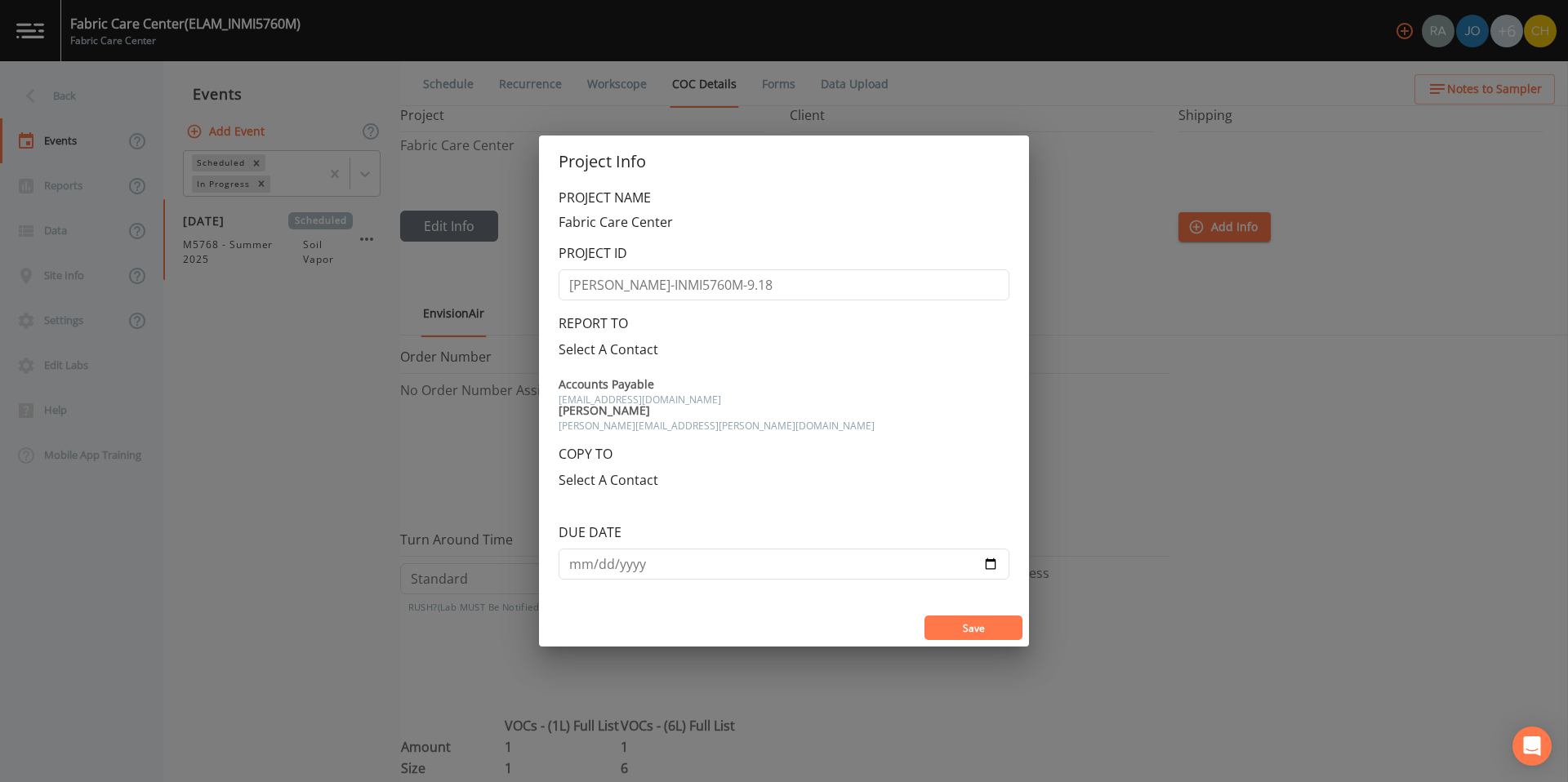
click at [637, 378] on div at bounding box center [784, 369] width 451 height 20
click at [606, 416] on span "[PERSON_NAME]" at bounding box center [784, 410] width 451 height 11
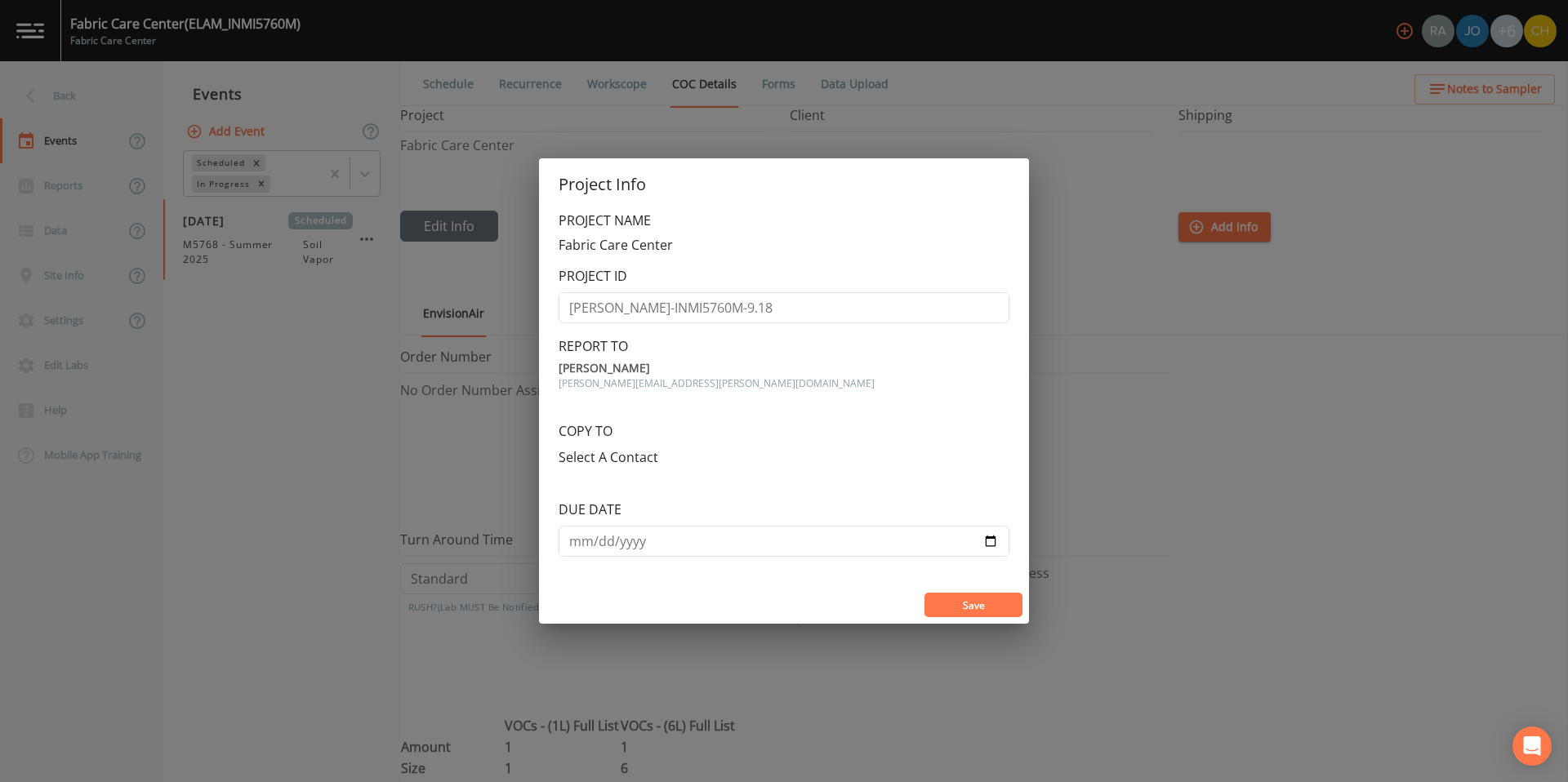
click at [997, 597] on button "Save" at bounding box center [974, 604] width 98 height 24
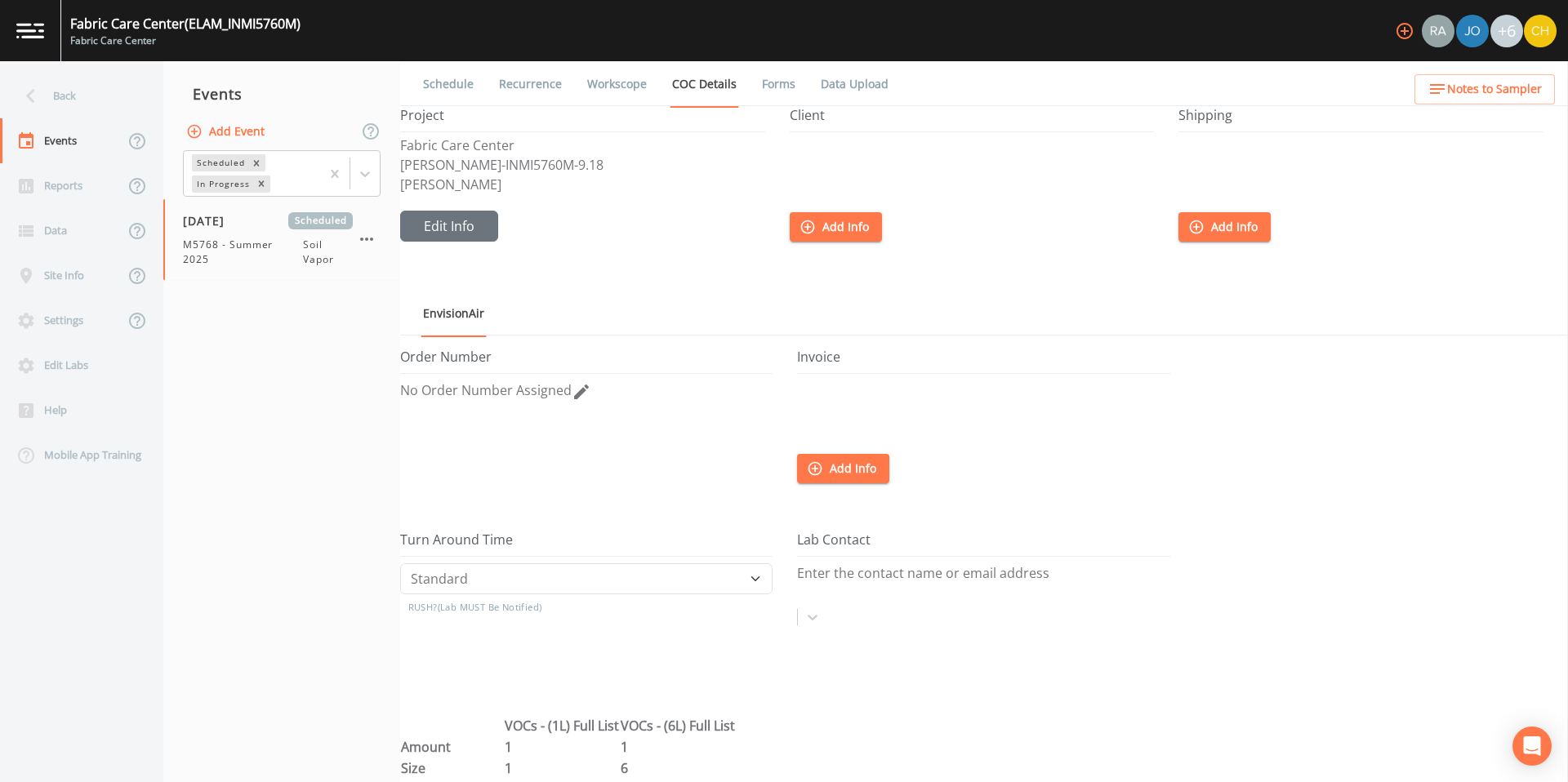
click at [828, 223] on button "Add Info" at bounding box center [836, 227] width 92 height 30
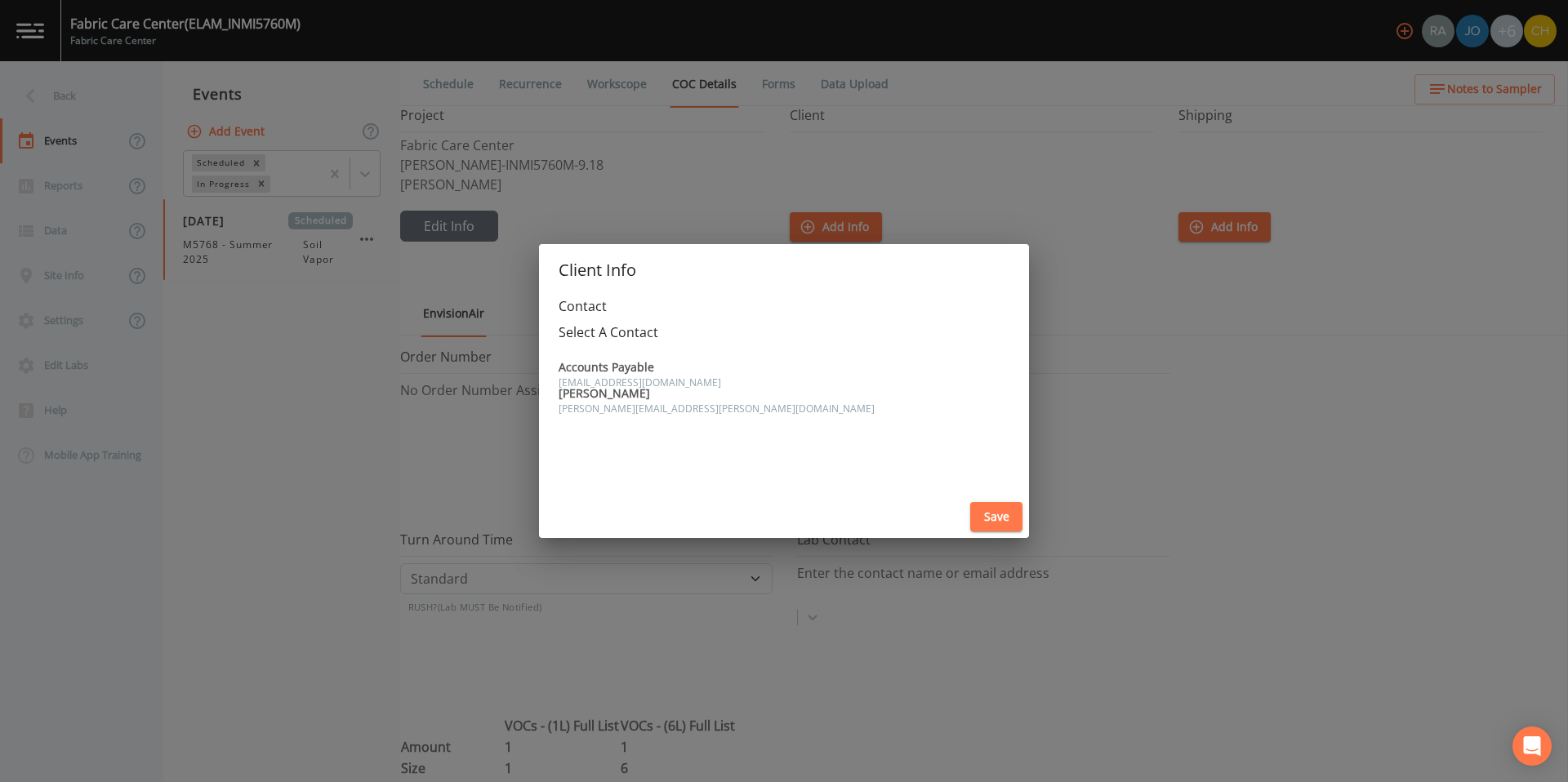
click at [619, 342] on div at bounding box center [784, 352] width 451 height 20
click at [609, 414] on span "[PERSON_NAME][EMAIL_ADDRESS][PERSON_NAME][DOMAIN_NAME]" at bounding box center [784, 409] width 451 height 9
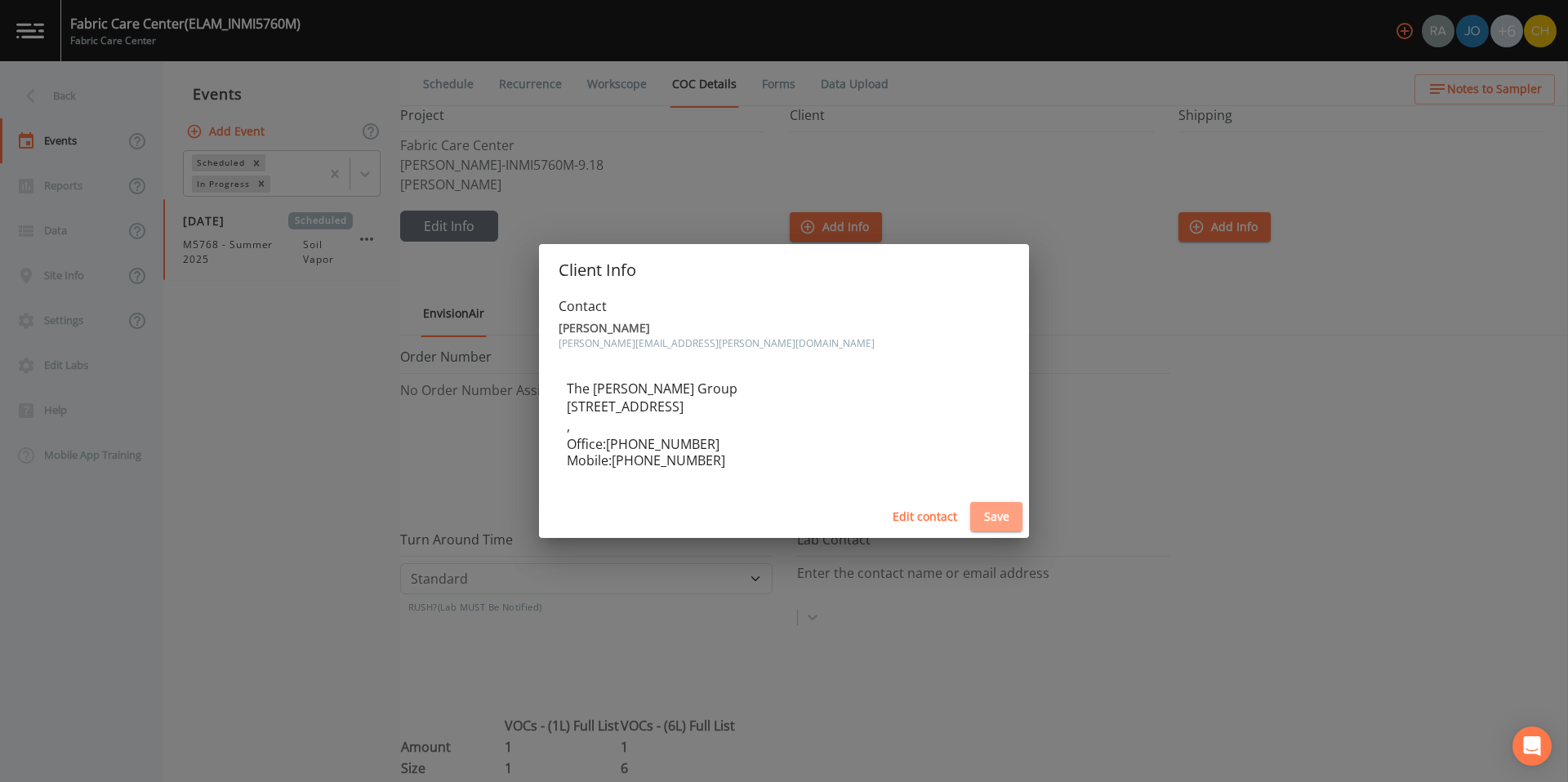
click at [997, 513] on button "Save" at bounding box center [996, 516] width 53 height 30
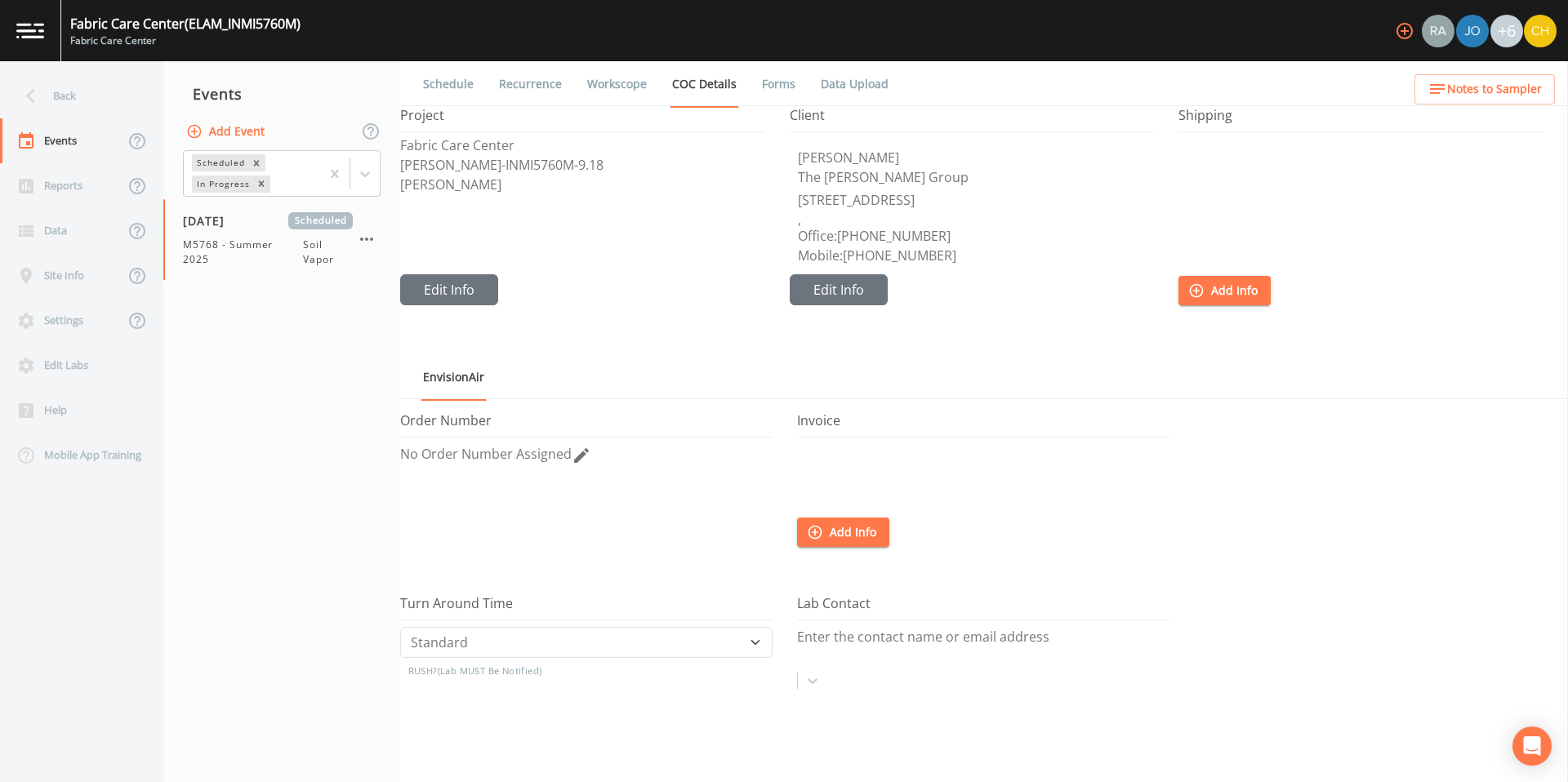
click at [831, 535] on button "Add Info" at bounding box center [843, 532] width 92 height 30
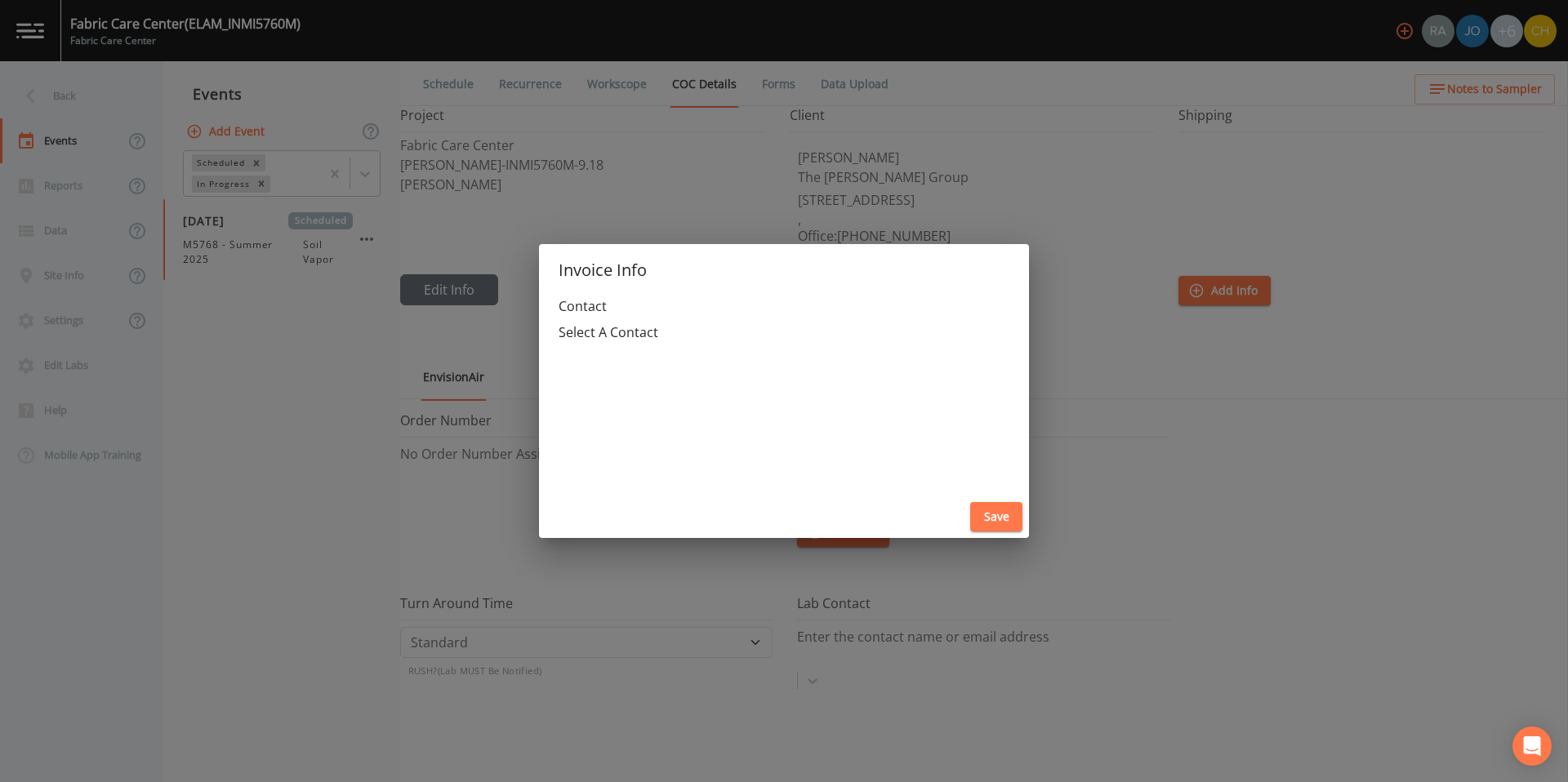
click at [660, 347] on div at bounding box center [784, 352] width 451 height 20
click at [651, 385] on span "[EMAIL_ADDRESS][DOMAIN_NAME]" at bounding box center [784, 382] width 451 height 9
click at [985, 516] on button "Save" at bounding box center [996, 516] width 53 height 30
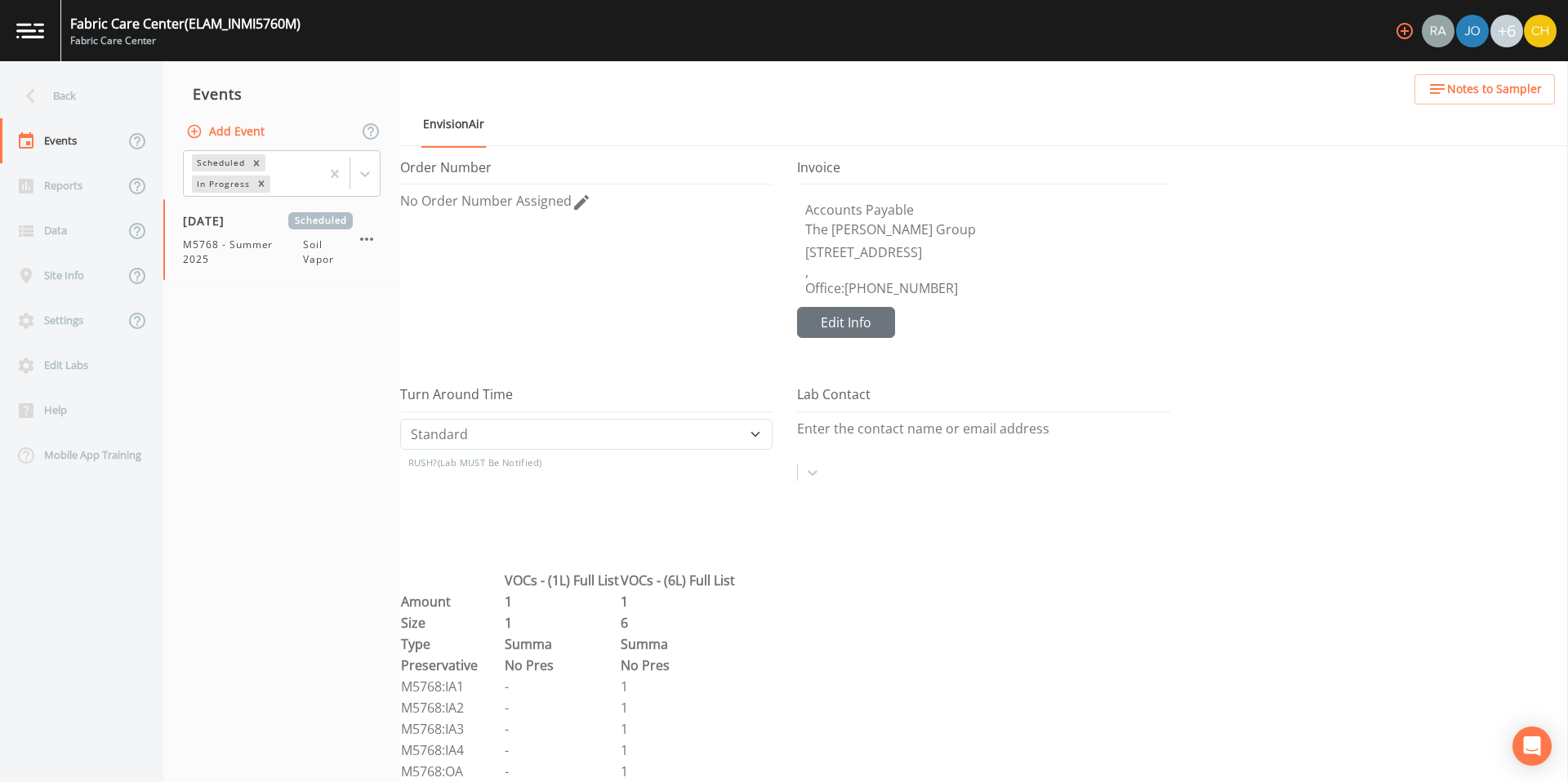
scroll to position [285, 0]
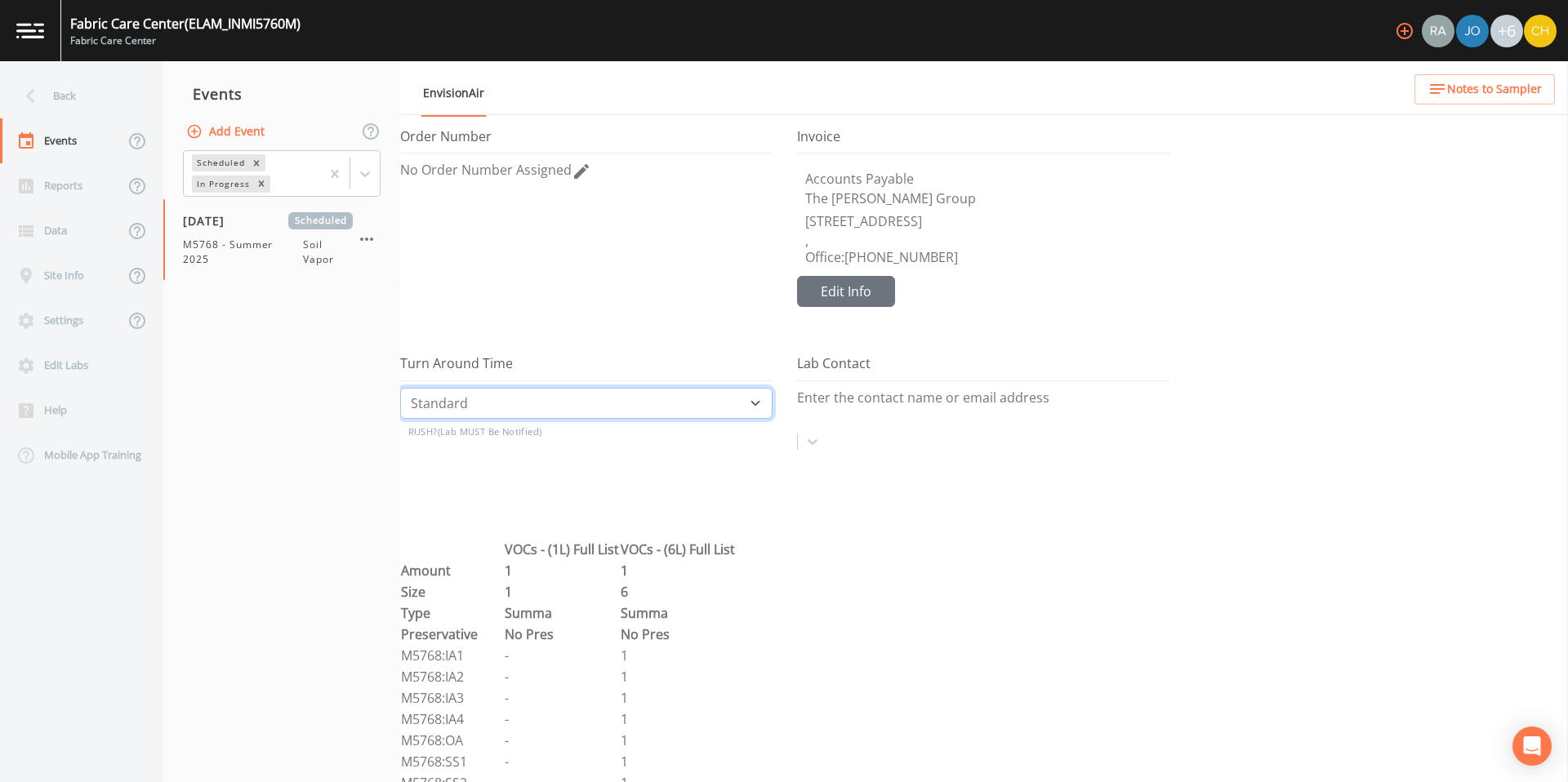
click at [689, 398] on select "Standard Five Day Three Day Two Day Next Day Same Day" at bounding box center [586, 404] width 373 height 31
click at [400, 388] on select "Standard Five Day Three Day Two Day Next Day Same Day" at bounding box center [586, 404] width 373 height 31
click at [746, 403] on select "Standard Five Day Three Day Two Day Next Day Same Day" at bounding box center [586, 404] width 373 height 31
click at [400, 388] on select "Standard Five Day Three Day Two Day Next Day Same Day" at bounding box center [586, 404] width 373 height 31
select select "Standard"
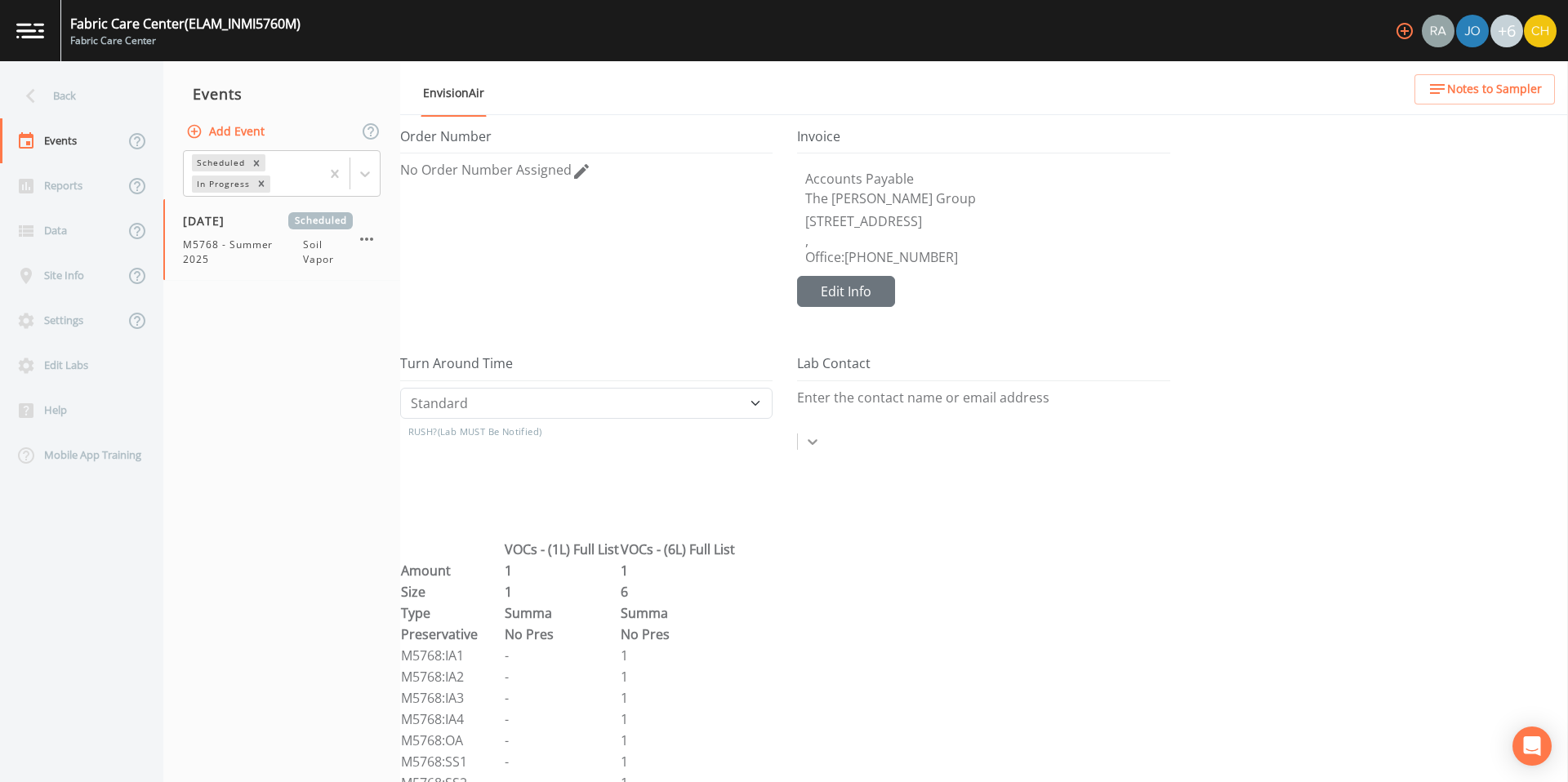
click at [827, 427] on div at bounding box center [812, 441] width 29 height 29
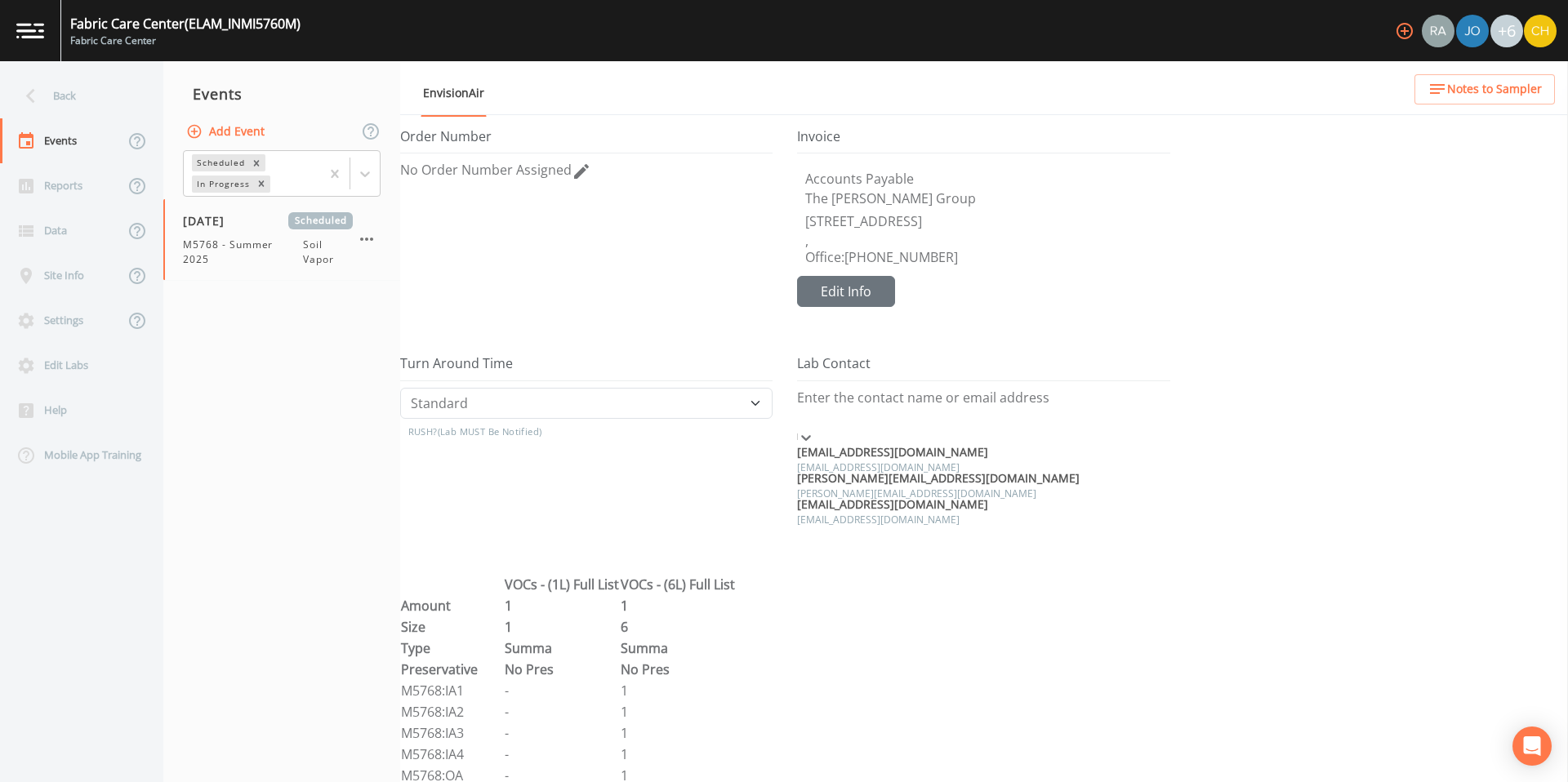
click at [1006, 525] on div "[EMAIL_ADDRESS][DOMAIN_NAME] [EMAIL_ADDRESS][DOMAIN_NAME]" at bounding box center [983, 512] width 373 height 26
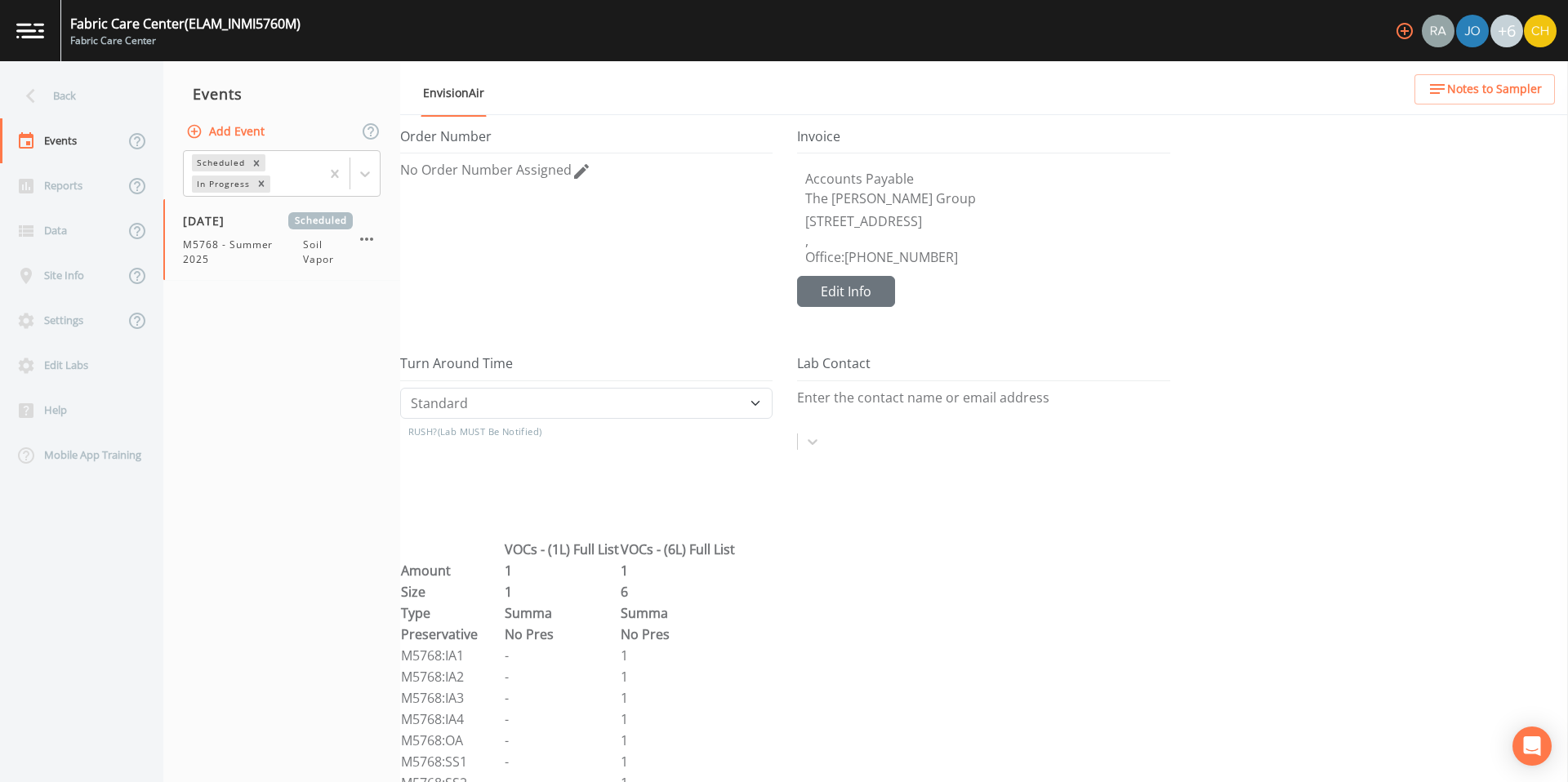
click at [1006, 526] on div "Lab Contact Enter the contact name or email address" at bounding box center [995, 447] width 397 height 183
click at [1333, 442] on div at bounding box center [1381, 447] width 373 height 183
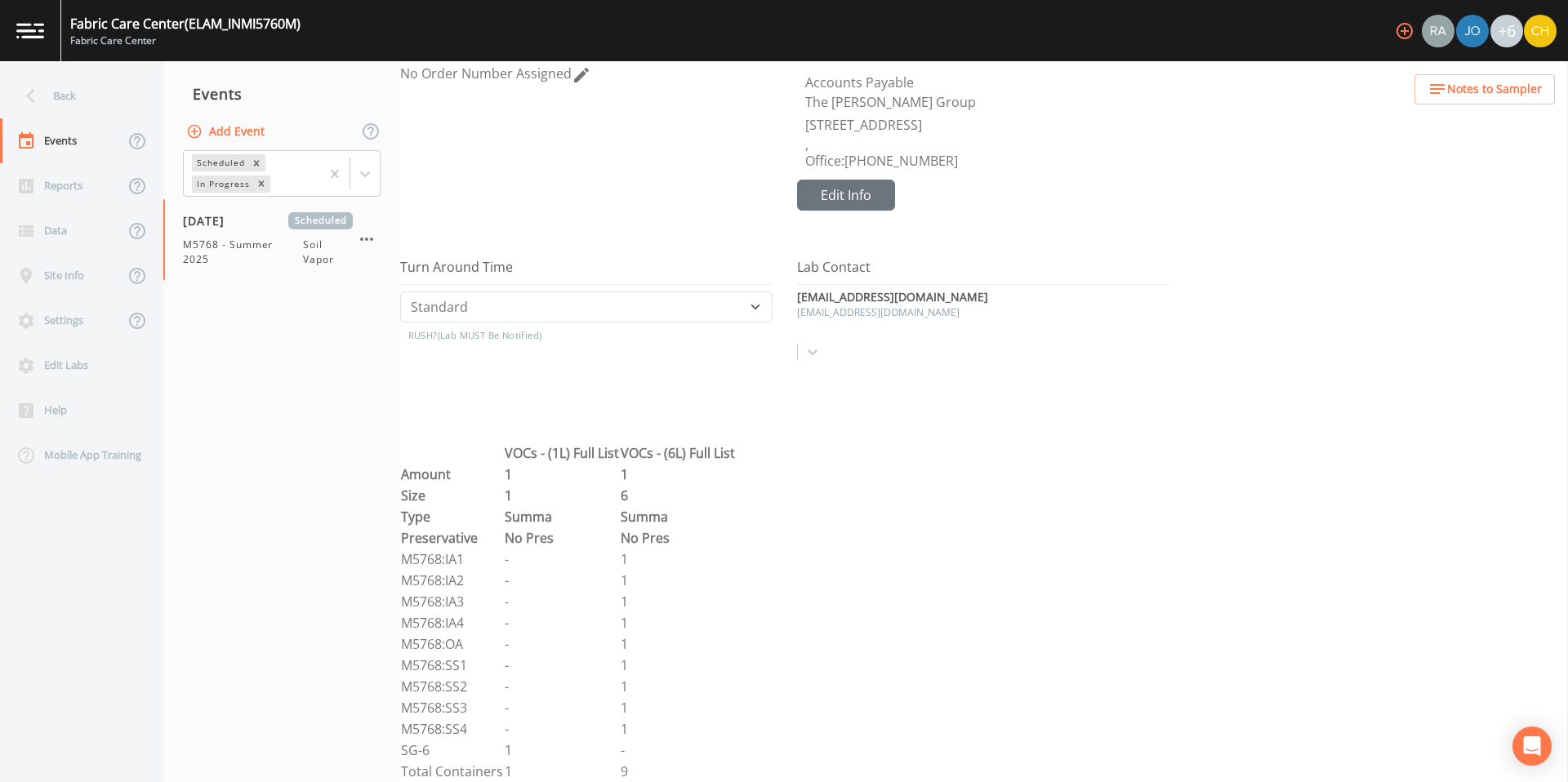
scroll to position [0, 0]
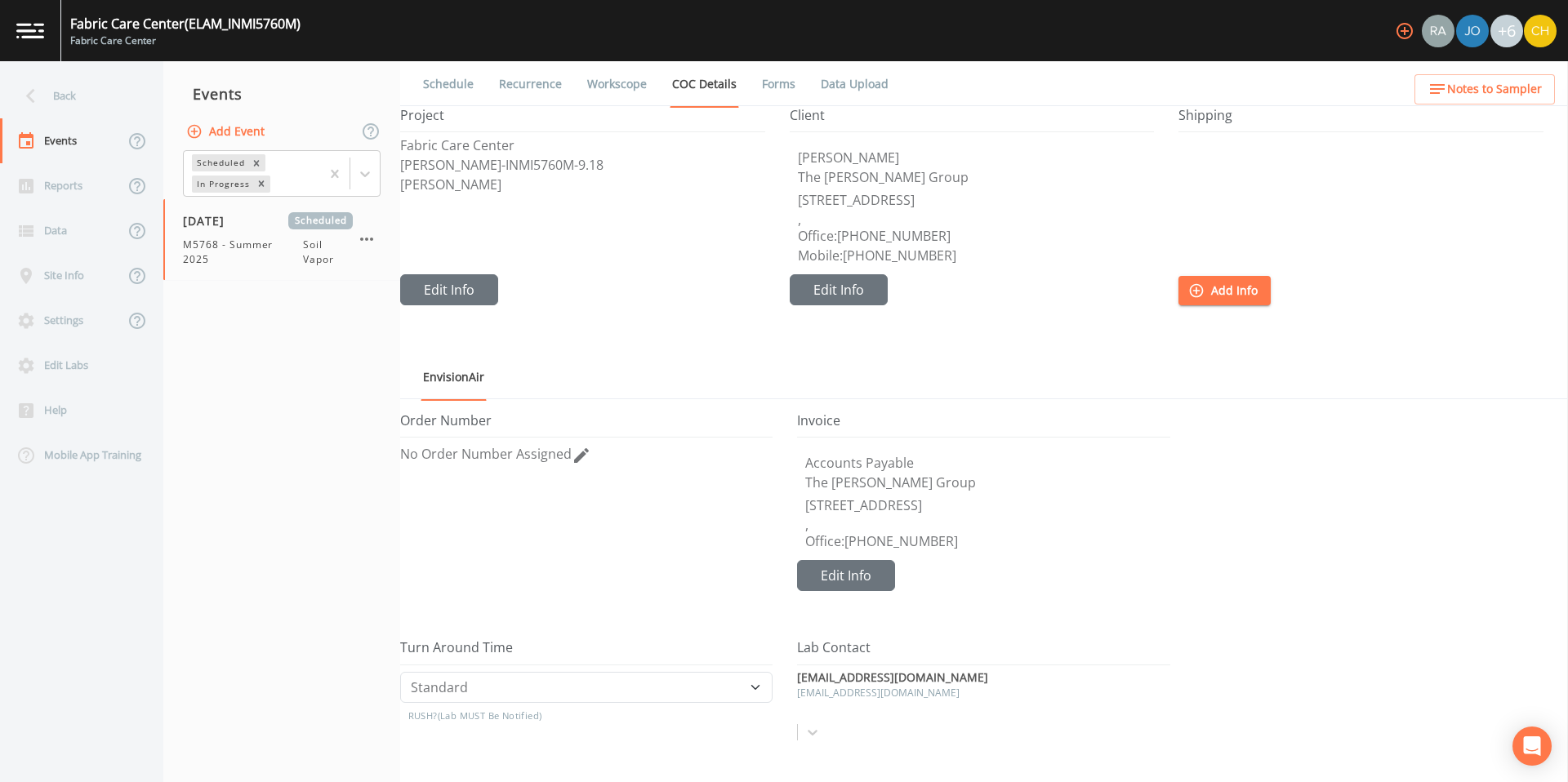
click at [774, 84] on link "Forms" at bounding box center [779, 84] width 39 height 46
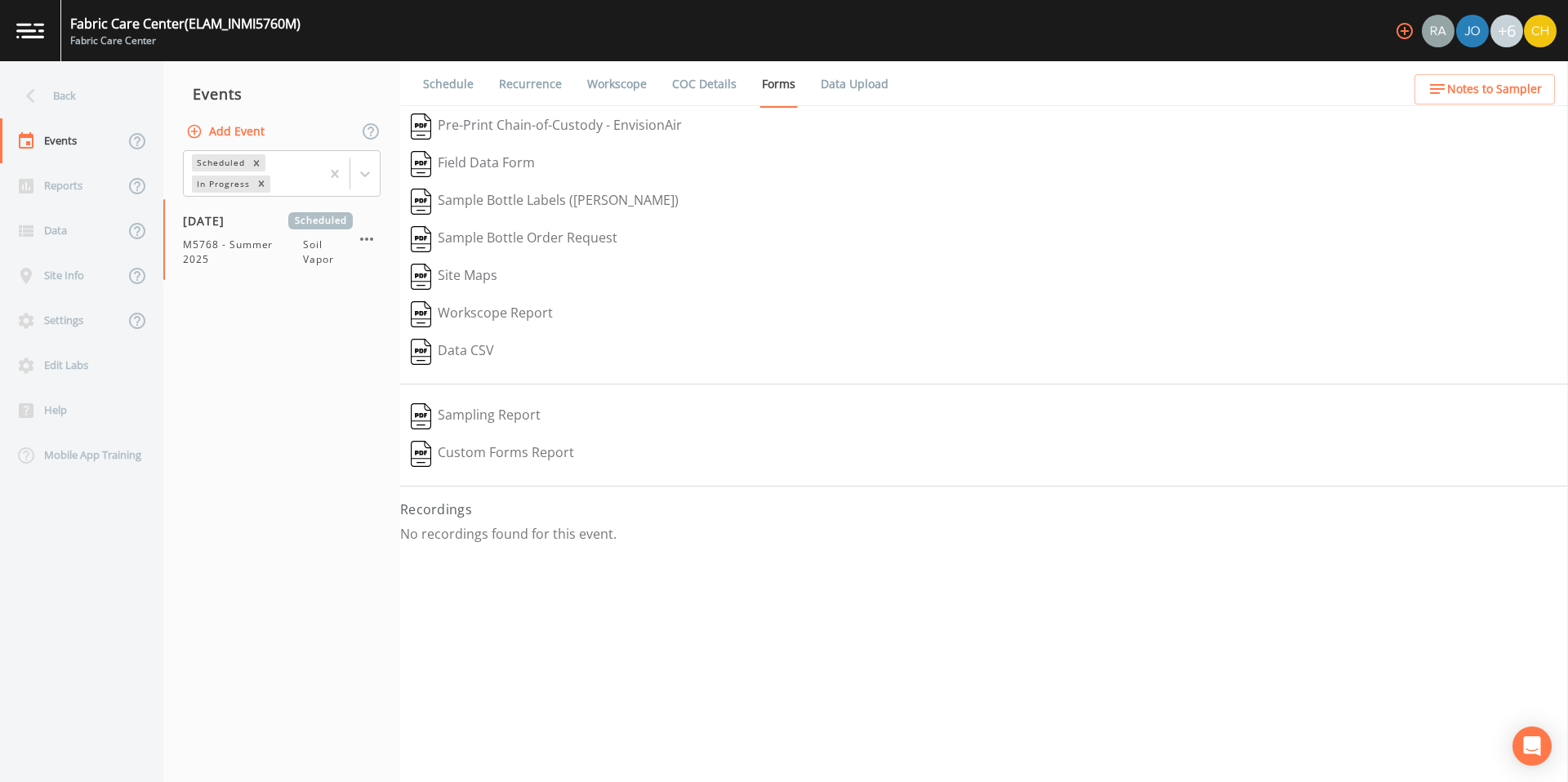
click at [559, 131] on button "Pre-Print Chain-of-Custody - EnvisionAir" at bounding box center [546, 127] width 292 height 38
click at [34, 96] on icon at bounding box center [30, 96] width 28 height 28
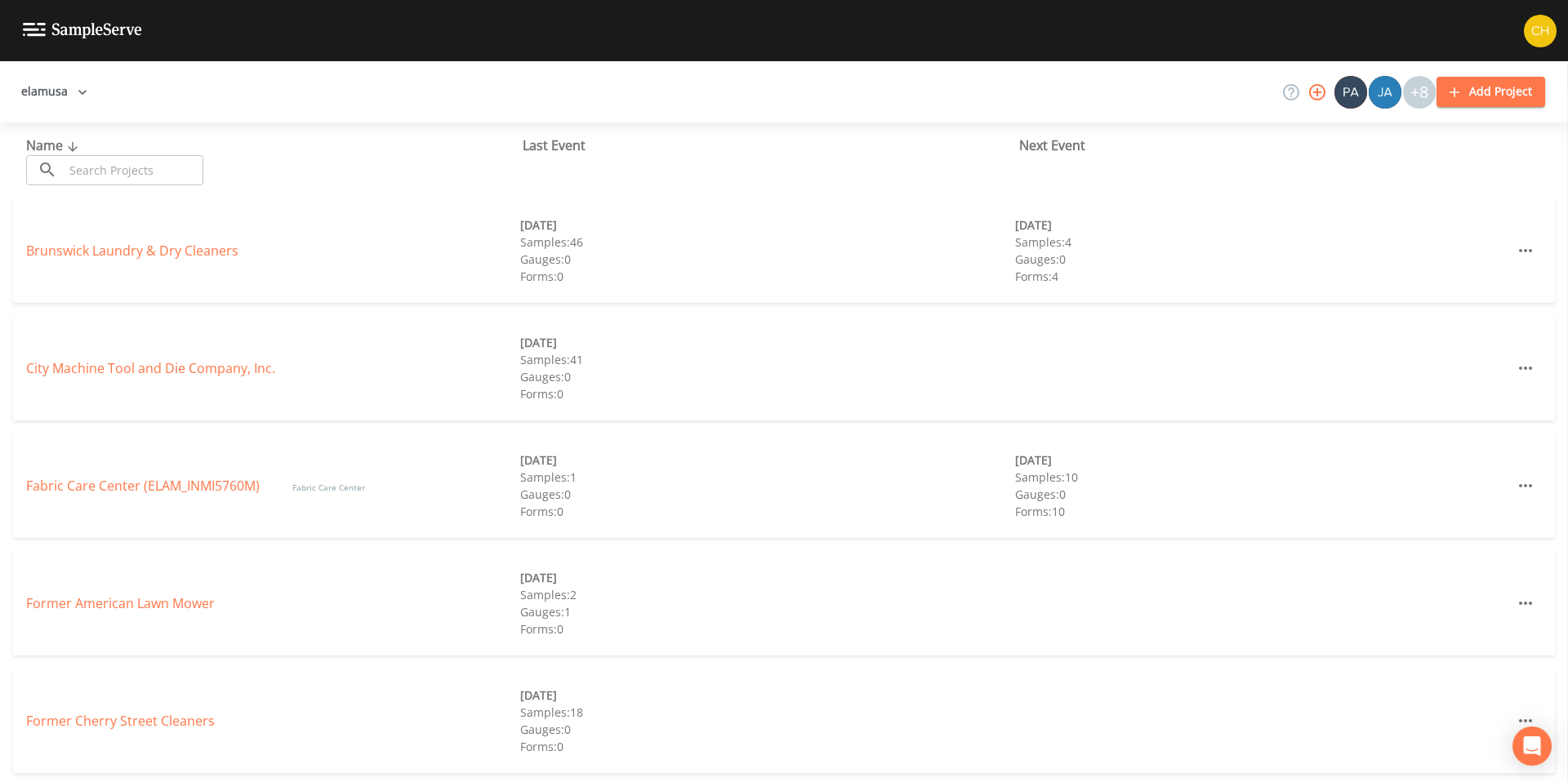
click at [149, 239] on div "Brunswick Laundry & Dry Cleaners [DATE] Samples: 46 Gauges: 0 Forms: 0 [DATE] S…" at bounding box center [784, 250] width 1542 height 104
click at [147, 250] on link "Brunswick Laundry & Dry Cleaners" at bounding box center [132, 250] width 212 height 18
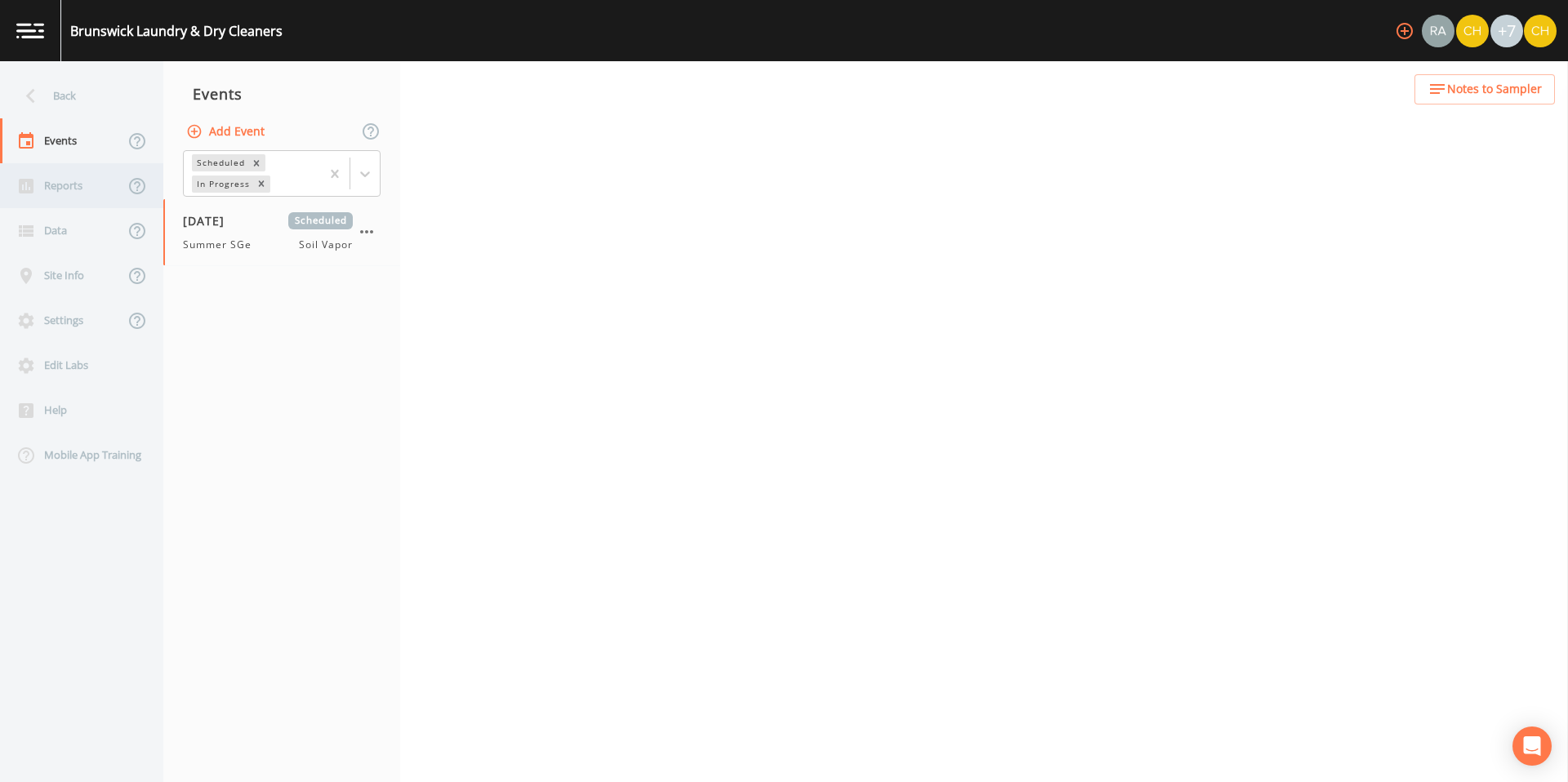
select select "c5bfc0a2-8365-4ab6-a941-dacac289f9c5"
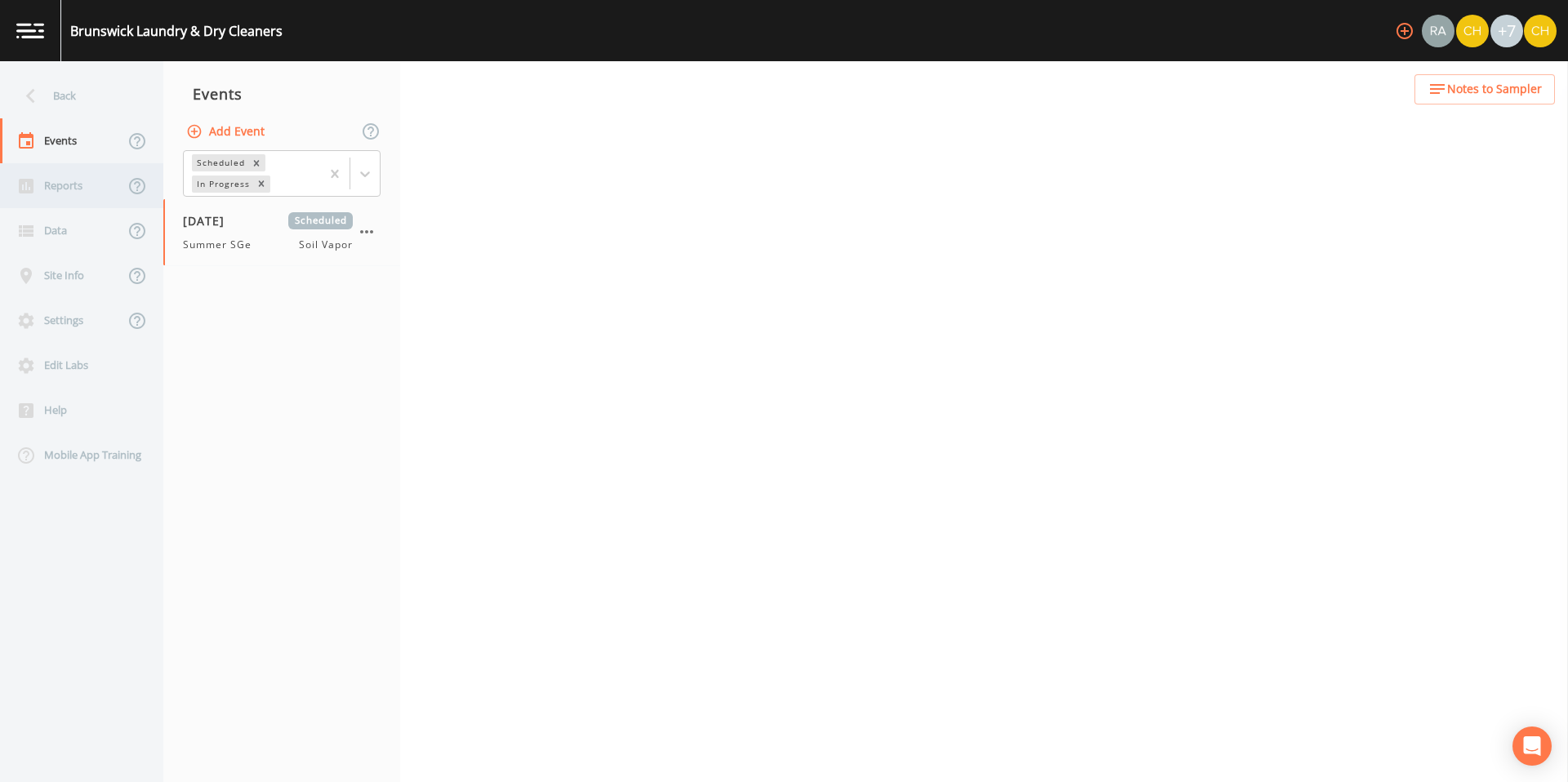
select select "8951070b-37a2-48d2-9e9e-ee6403d0a331"
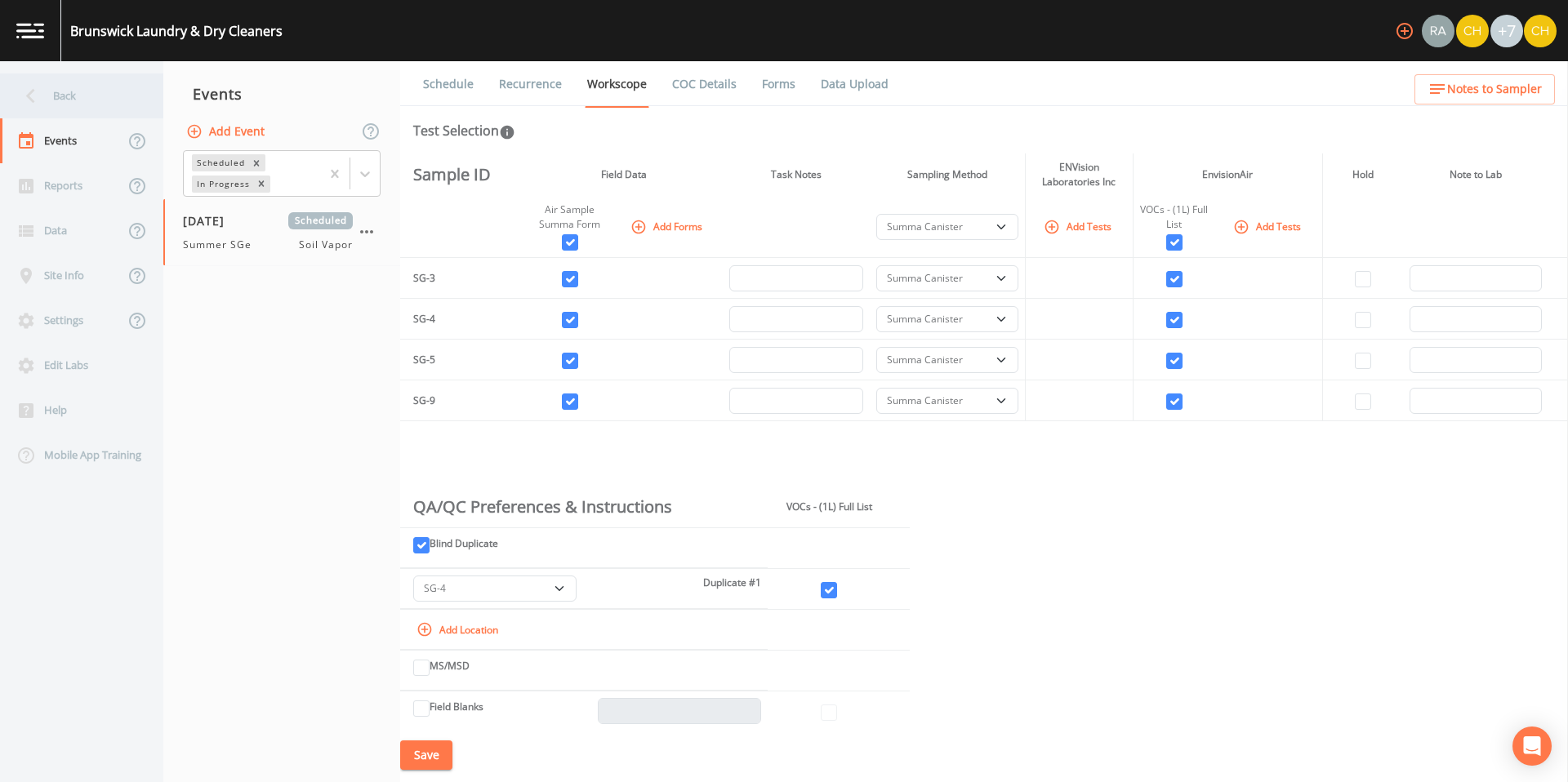
click at [25, 97] on icon at bounding box center [30, 96] width 28 height 28
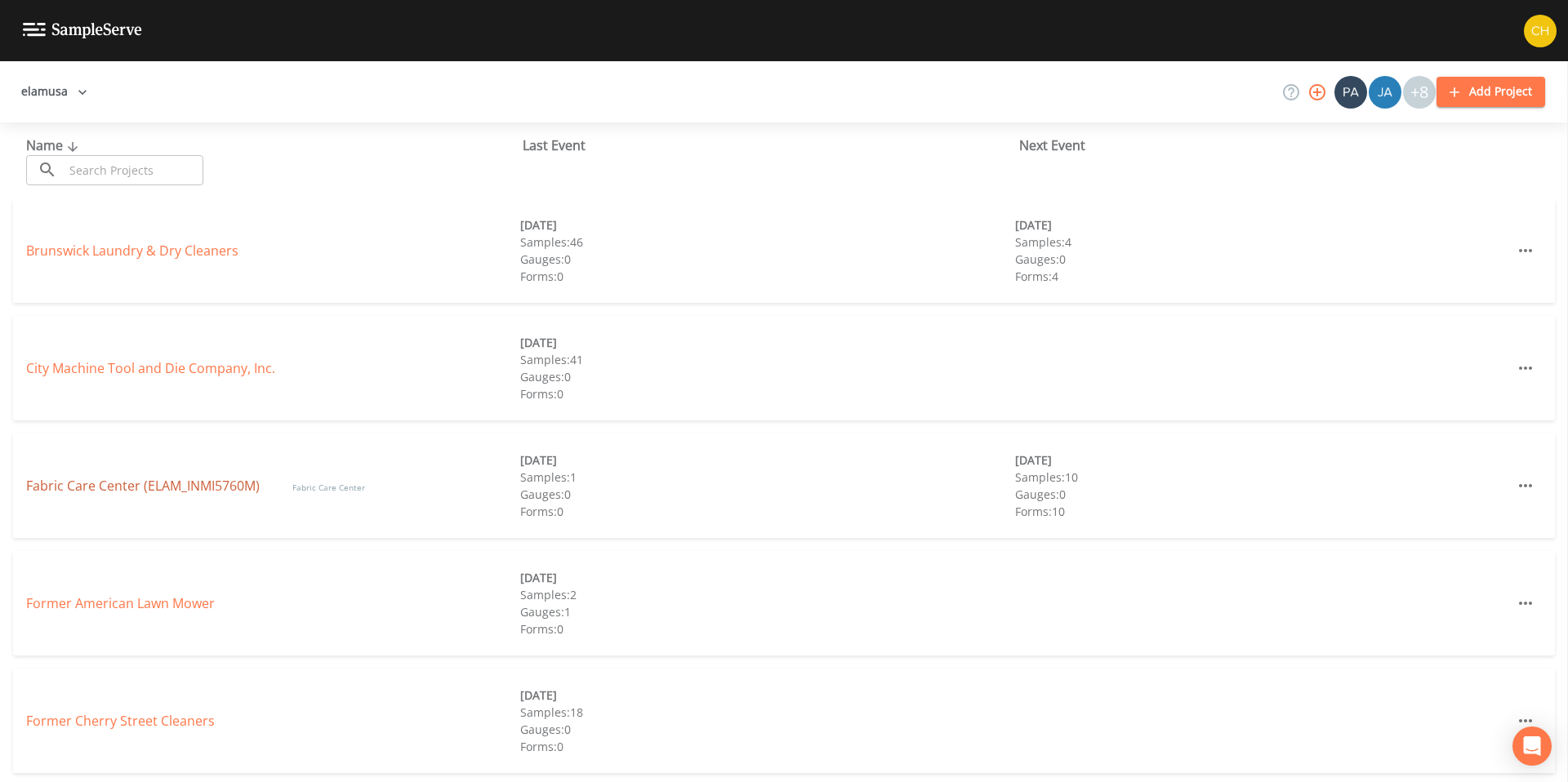
click at [107, 489] on link "Fabric Care Center (ELAM_INMI5760M)" at bounding box center [142, 485] width 234 height 18
select select "c5bfc0a2-8365-4ab6-a941-dacac289f9c5"
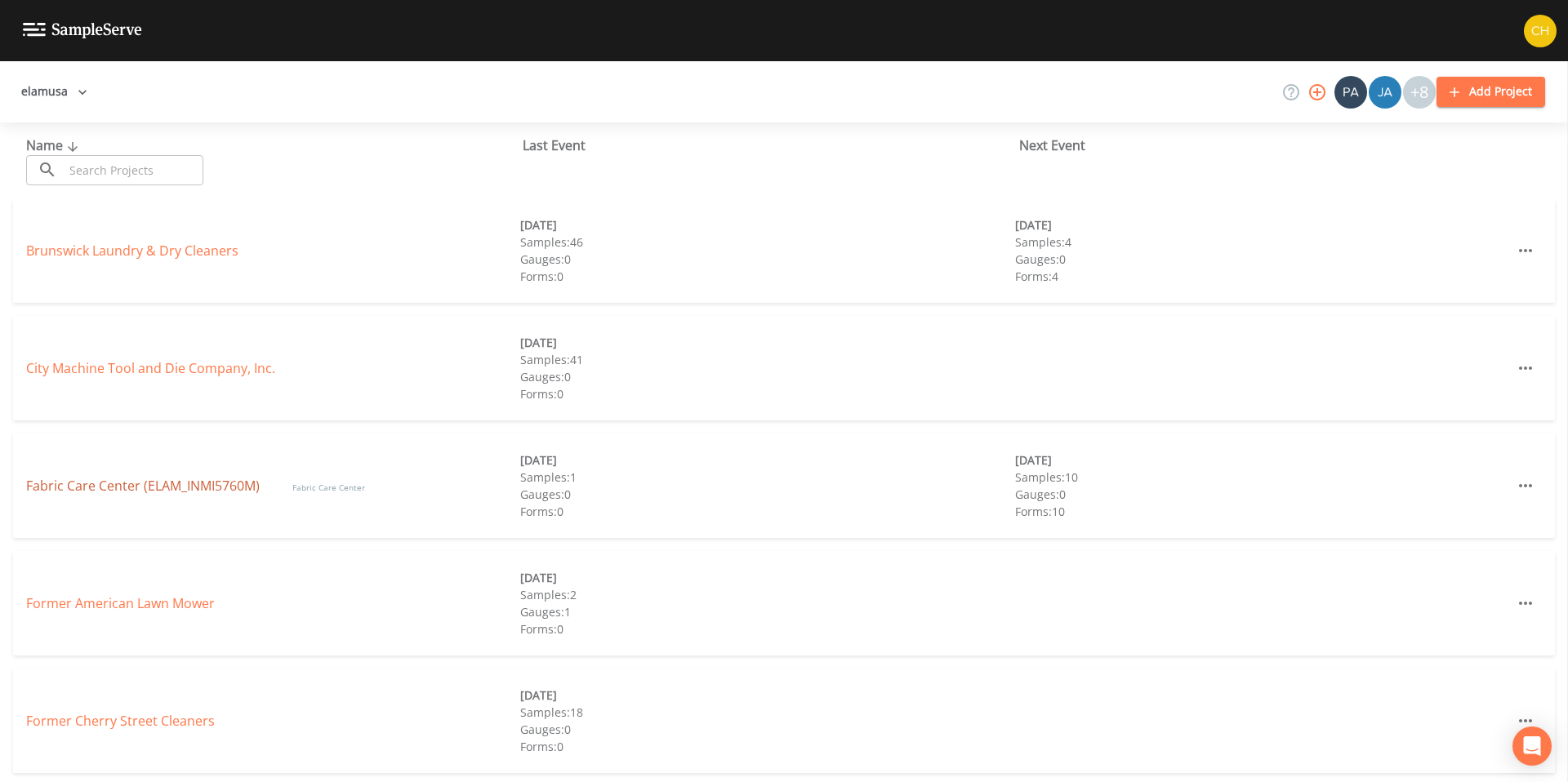
select select "c5bfc0a2-8365-4ab6-a941-dacac289f9c5"
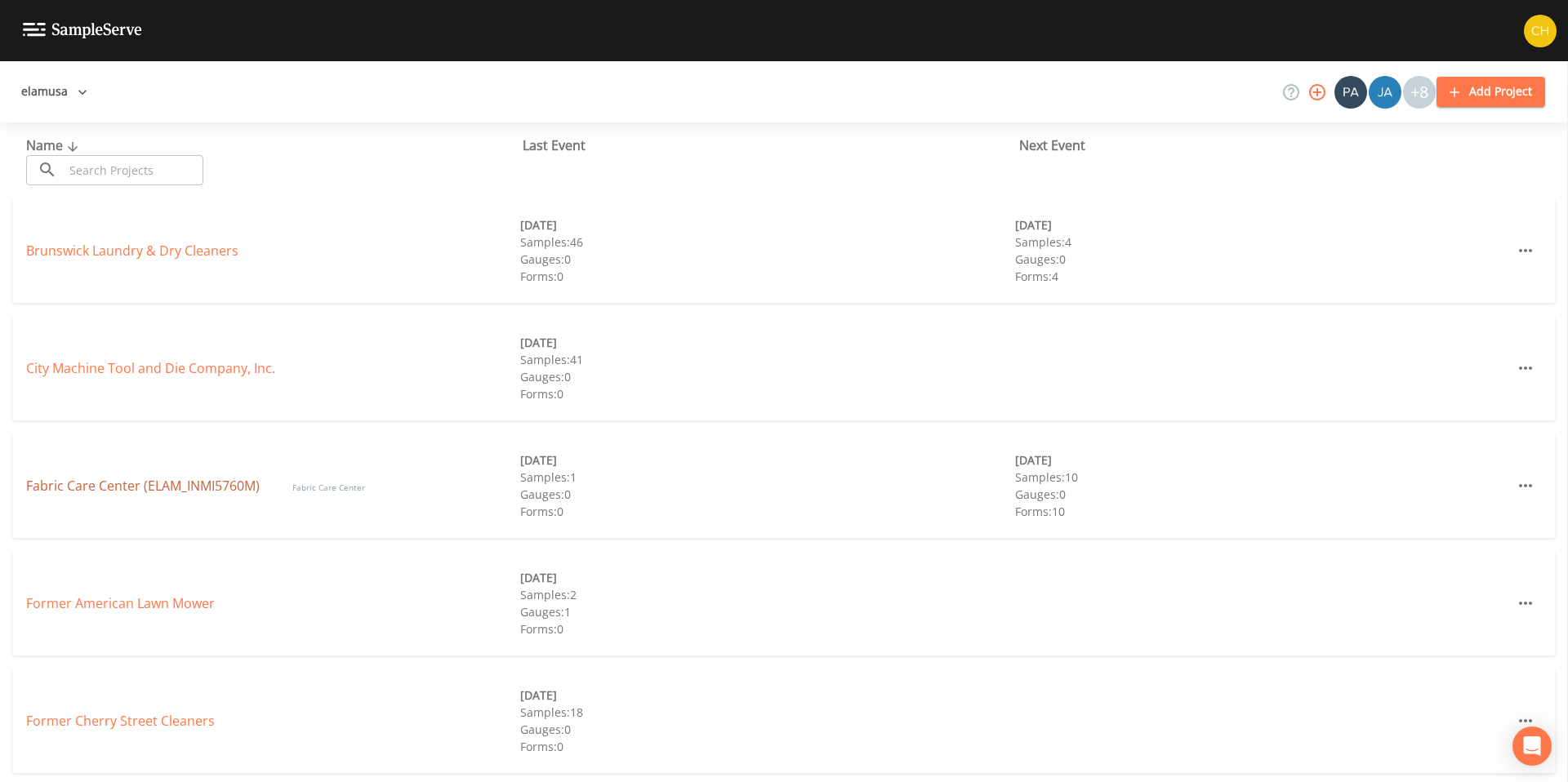
select select "c5bfc0a2-8365-4ab6-a941-dacac289f9c5"
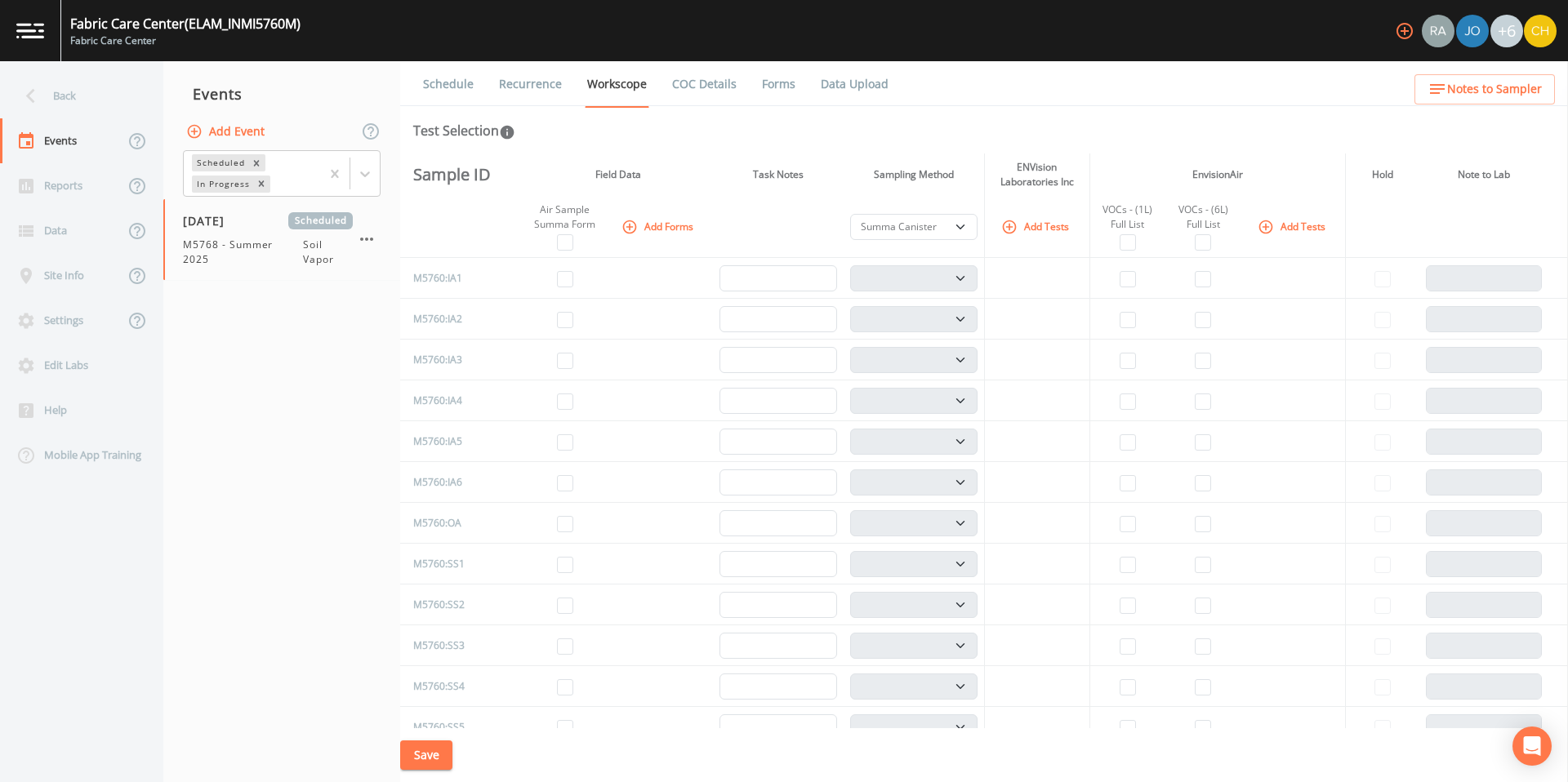
click at [107, 489] on nav "Back Events Reports Data Site Info Settings Edit Labs Help Mobile App Training" at bounding box center [81, 422] width 163 height 721
click at [222, 225] on span "[DATE]" at bounding box center [210, 221] width 53 height 17
select select "c5bfc0a2-8365-4ab6-a941-dacac289f9c5"
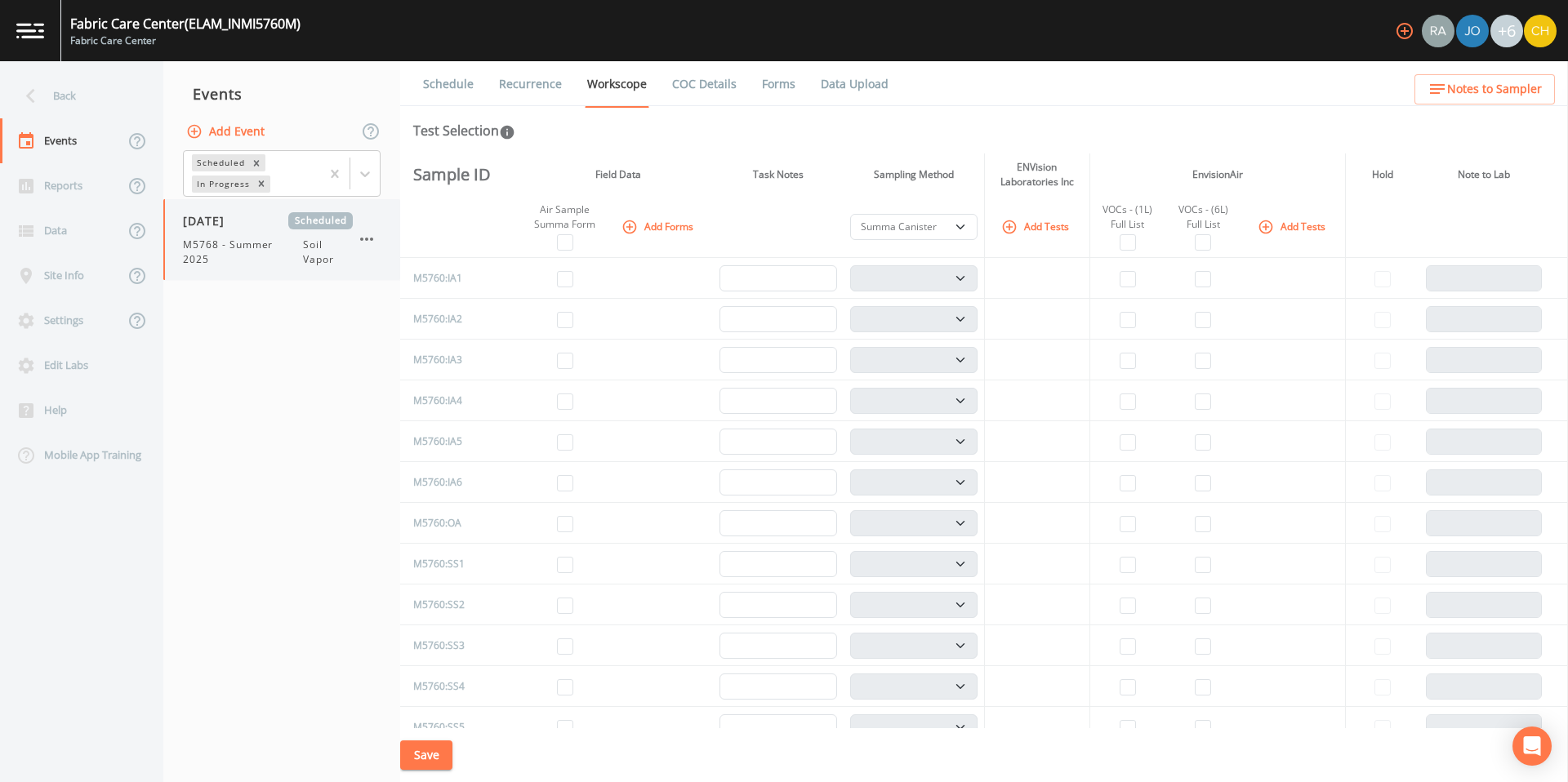
select select "c5bfc0a2-8365-4ab6-a941-dacac289f9c5"
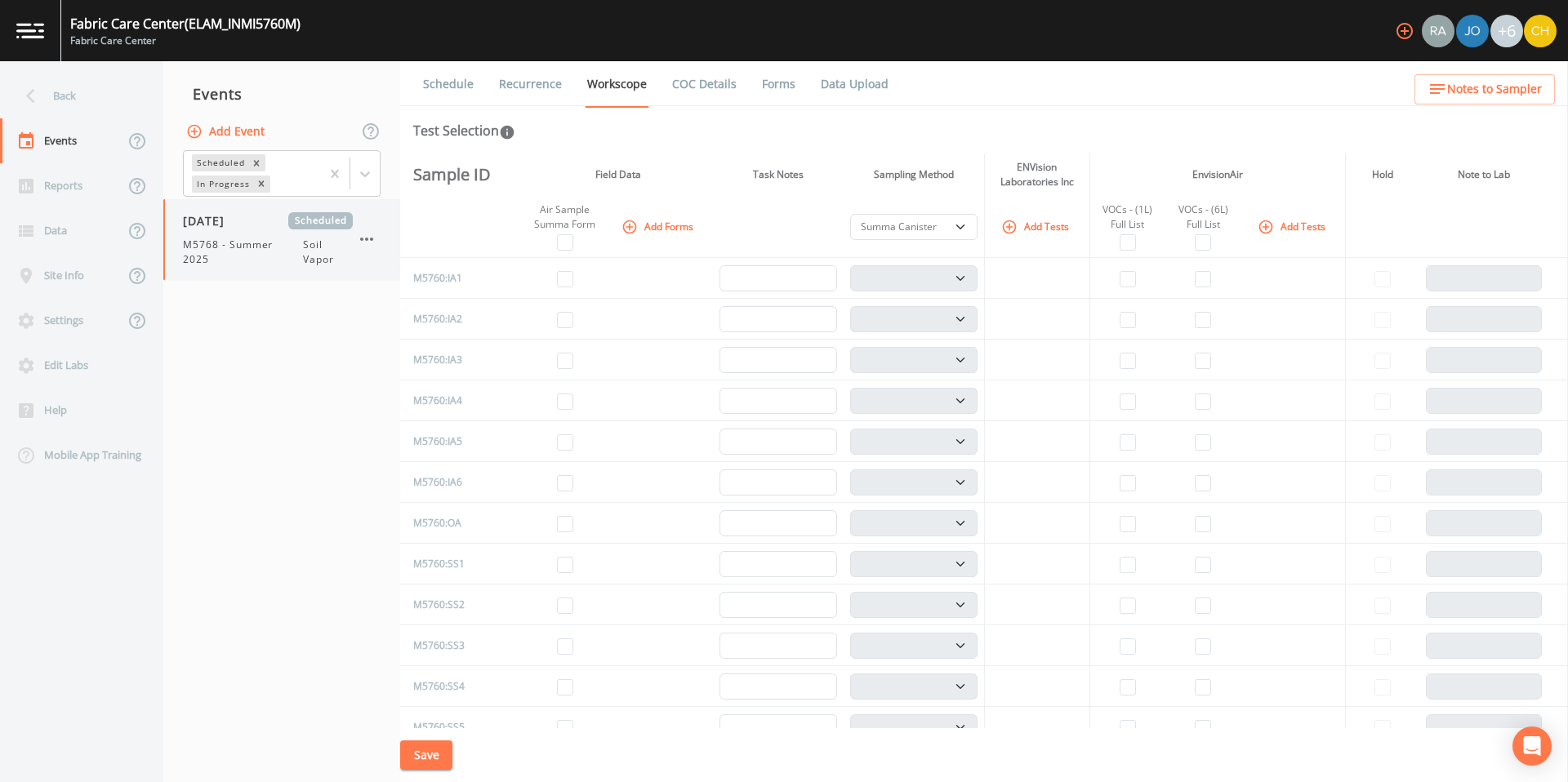
select select "c5bfc0a2-8365-4ab6-a941-dacac289f9c5"
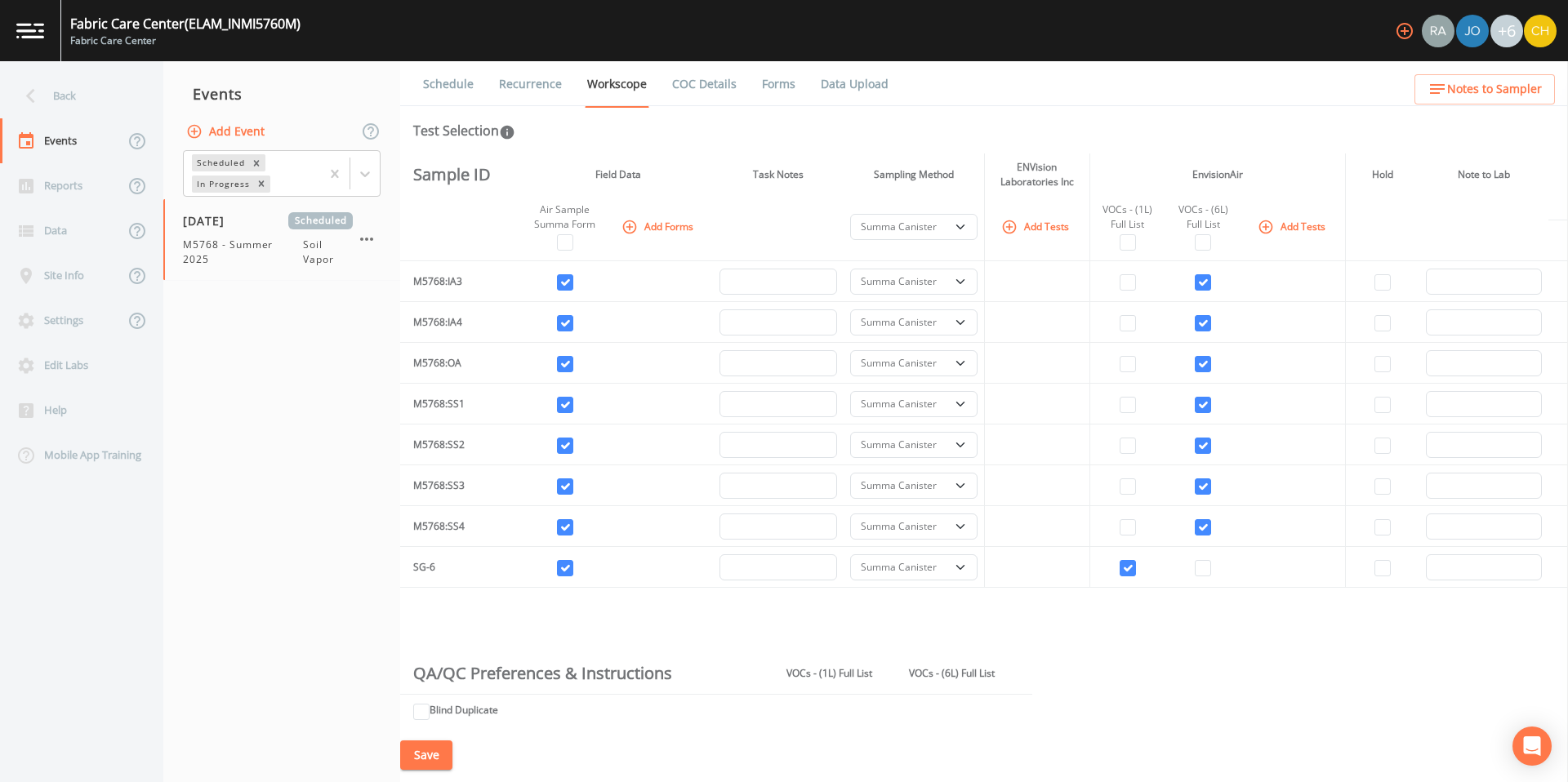
scroll to position [951, 0]
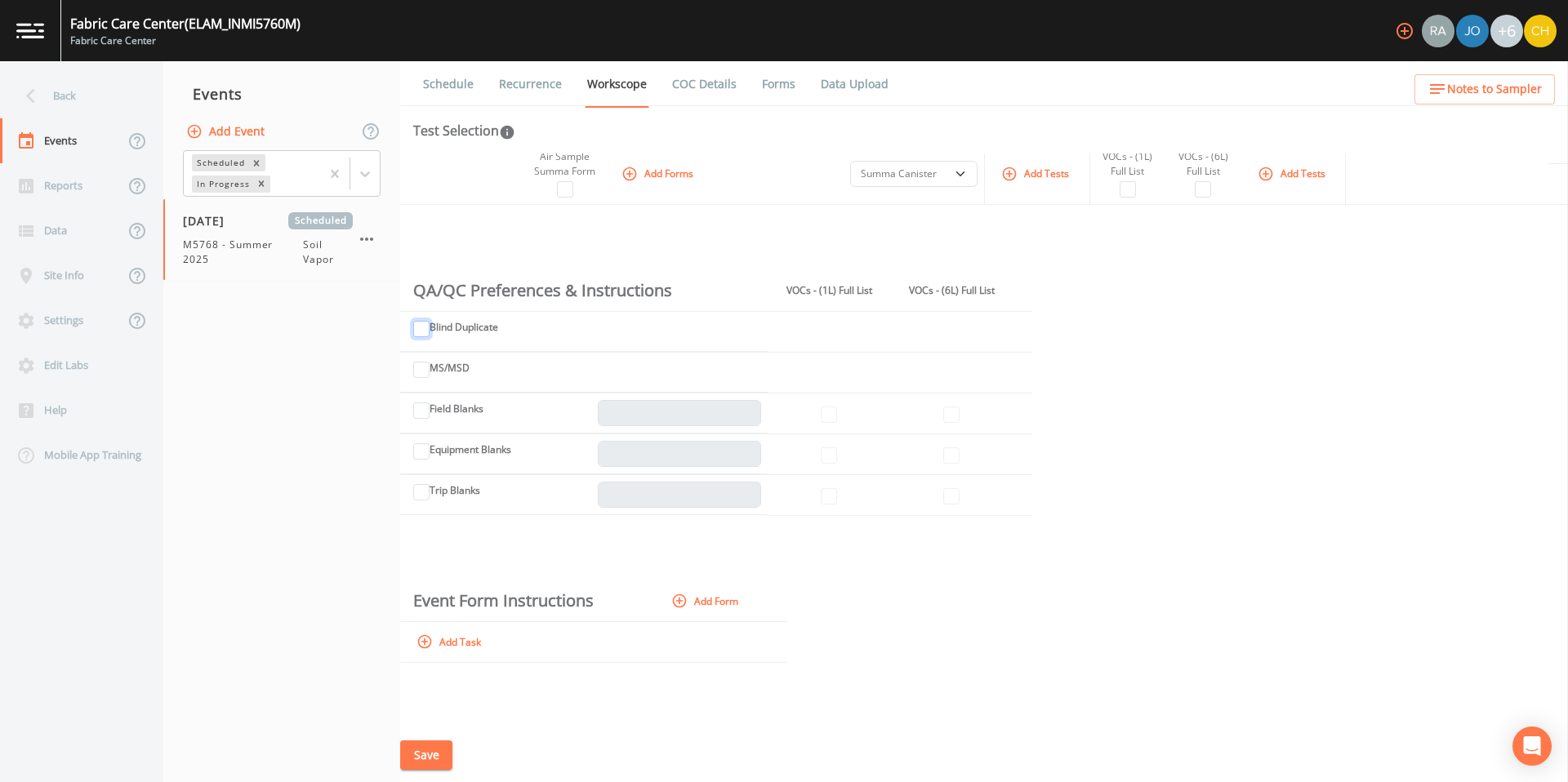
click at [422, 331] on input "Blind Duplicate" at bounding box center [421, 328] width 16 height 16
checkbox input "true"
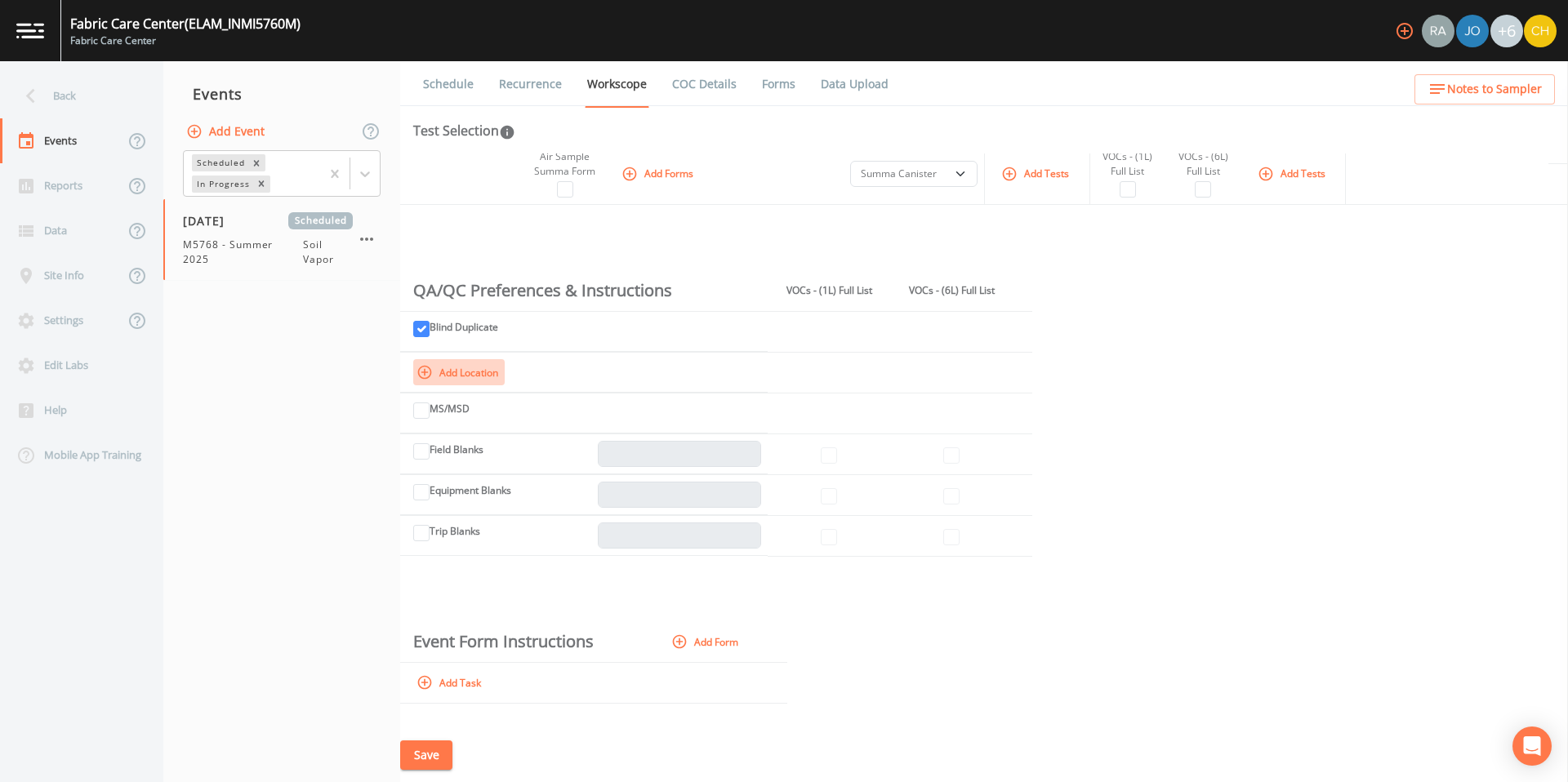
click at [426, 374] on icon "button" at bounding box center [424, 372] width 16 height 16
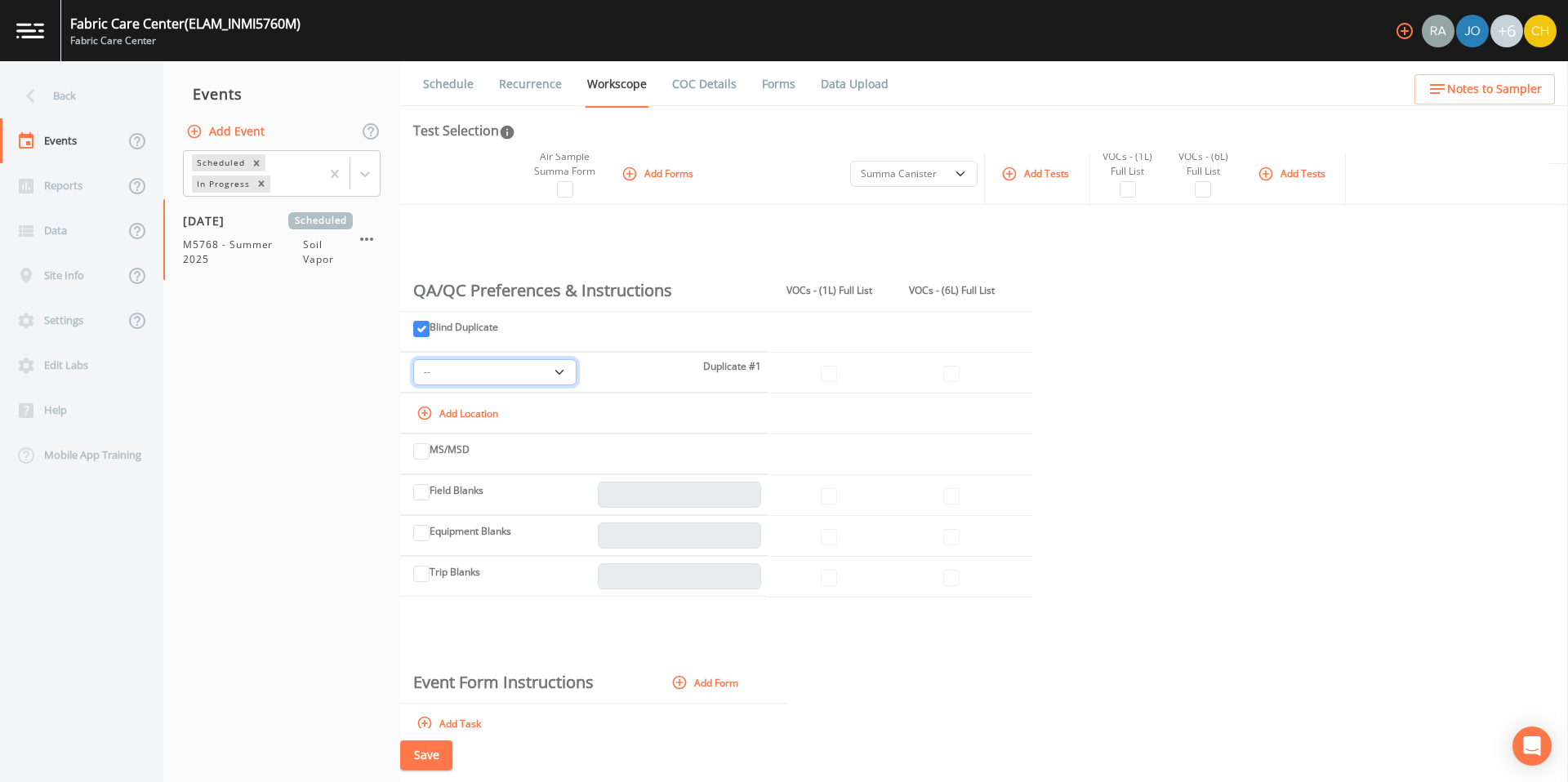
click at [547, 371] on select "-- M5768:IA1 M5768:IA2 M5768:IA3 M5768:IA4 M5768:OA M5768:SS1 M5768:SS2 M5768:S…" at bounding box center [494, 372] width 163 height 26
select select "39a7257b-2ea6-42cf-8e06-a60b2581a02d"
click at [429, 754] on button "Save" at bounding box center [426, 755] width 53 height 30
click at [950, 374] on input "checkbox" at bounding box center [951, 373] width 16 height 16
checkbox input "true"
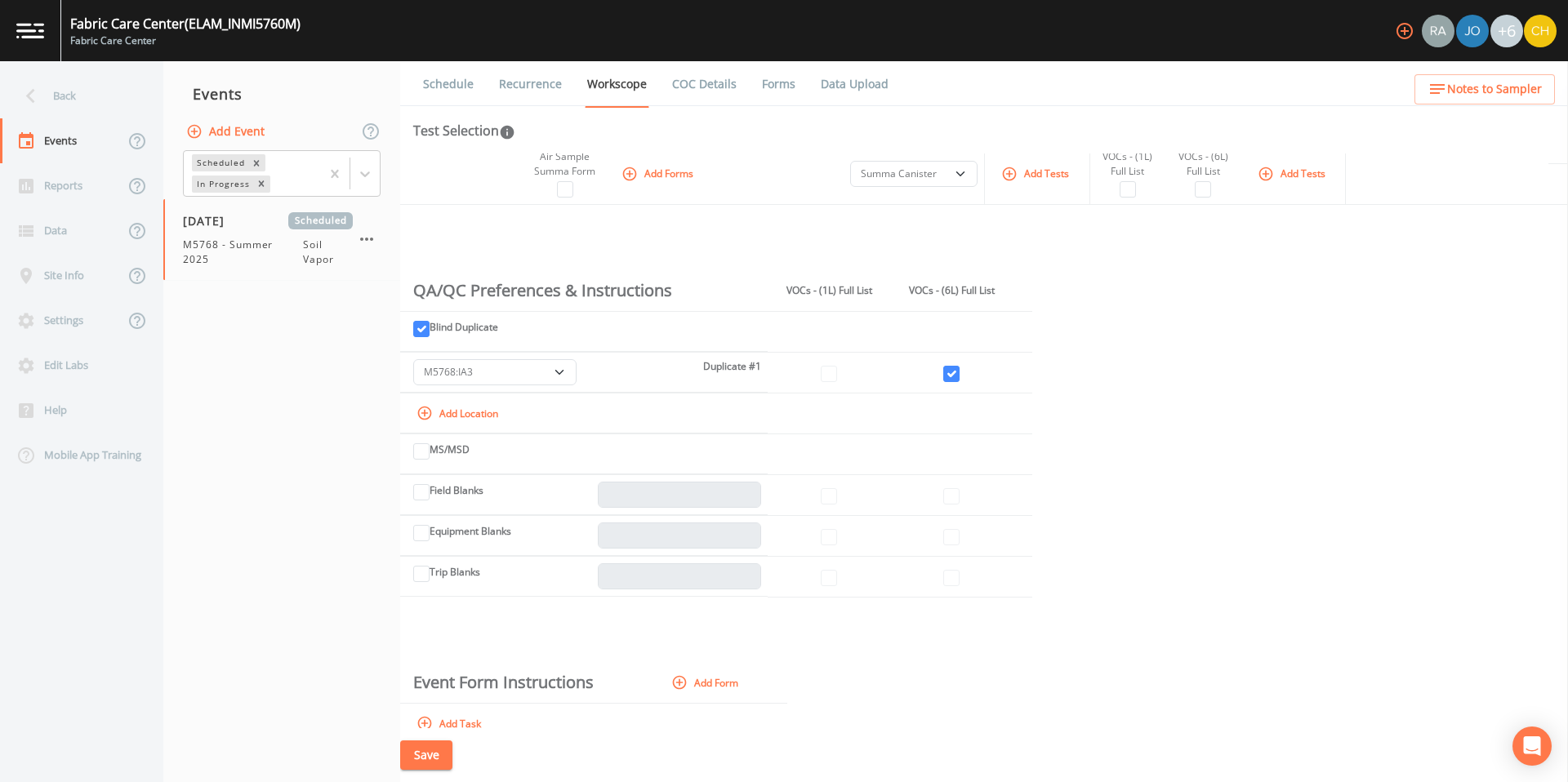
click at [1088, 609] on div "Sample ID Field Data Task Notes Sampling Method ENVision Laboratories Inc Envis…" at bounding box center [984, 441] width 1168 height 575
click at [402, 761] on button "Save" at bounding box center [426, 755] width 53 height 30
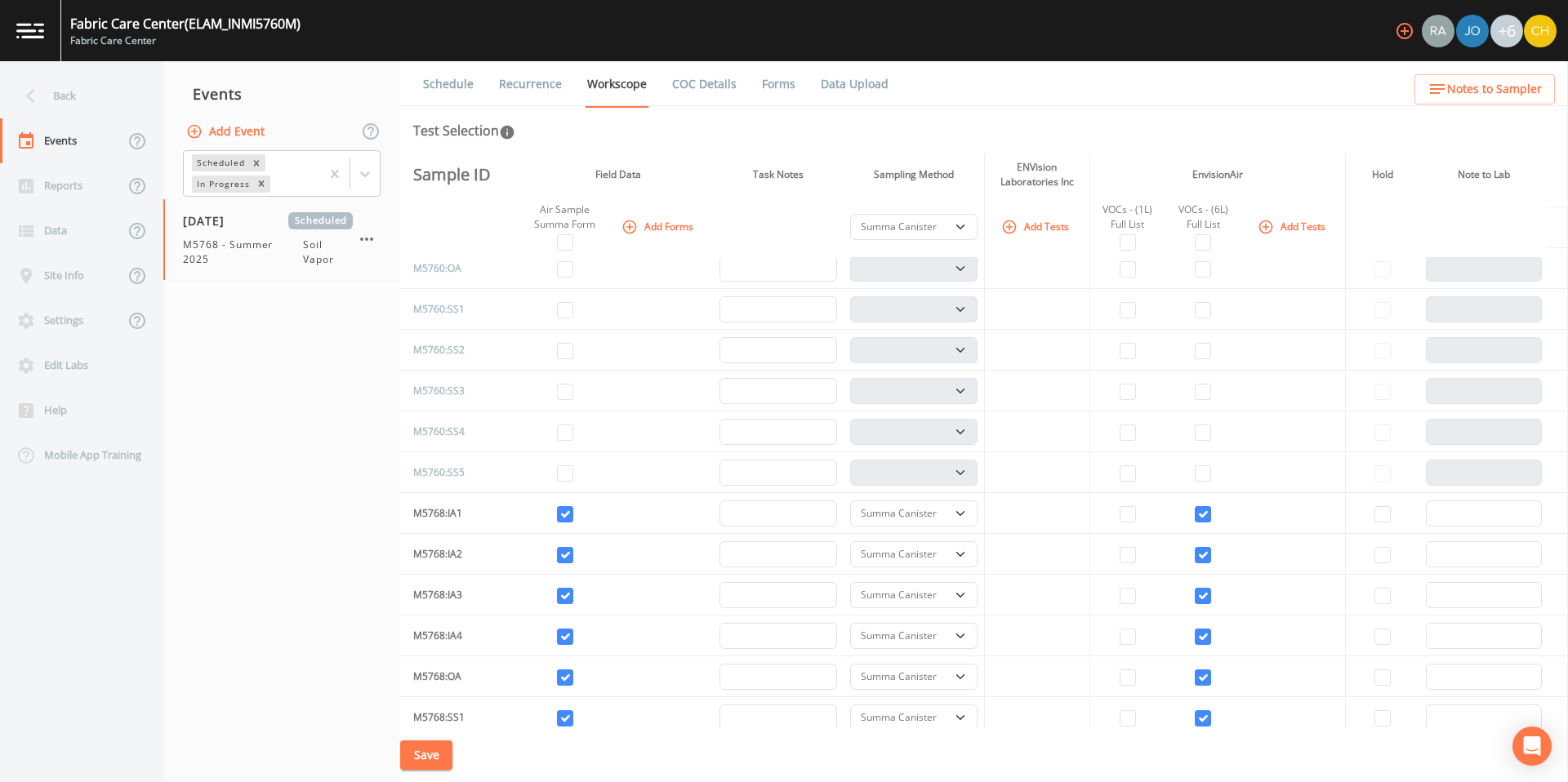
scroll to position [0, 0]
